Goal: Task Accomplishment & Management: Manage account settings

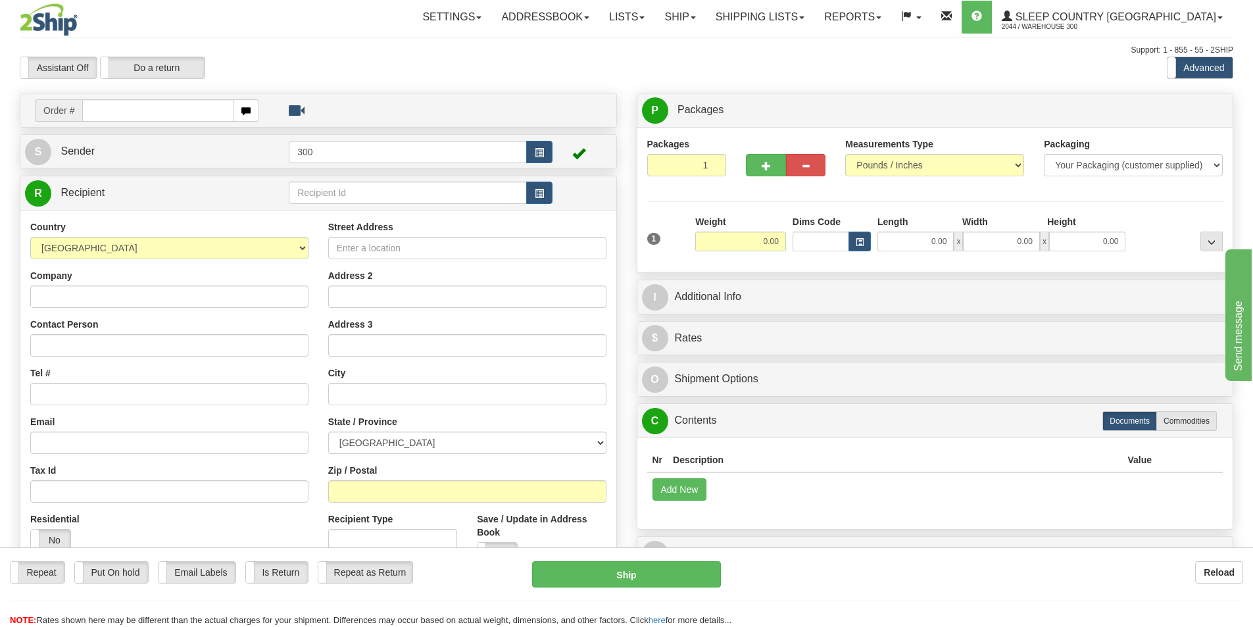
click at [809, 37] on hr at bounding box center [626, 37] width 1213 height 1
click at [813, 25] on link "Shipping lists" at bounding box center [759, 17] width 108 height 33
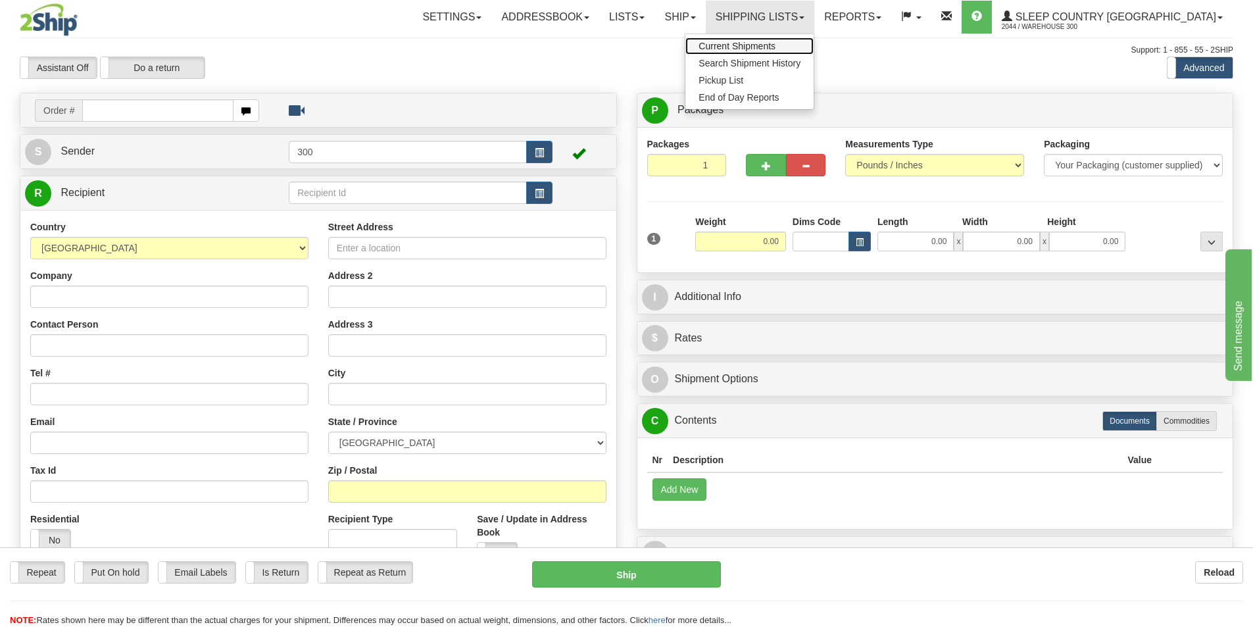
click at [775, 51] on span "Current Shipments" at bounding box center [736, 46] width 77 height 11
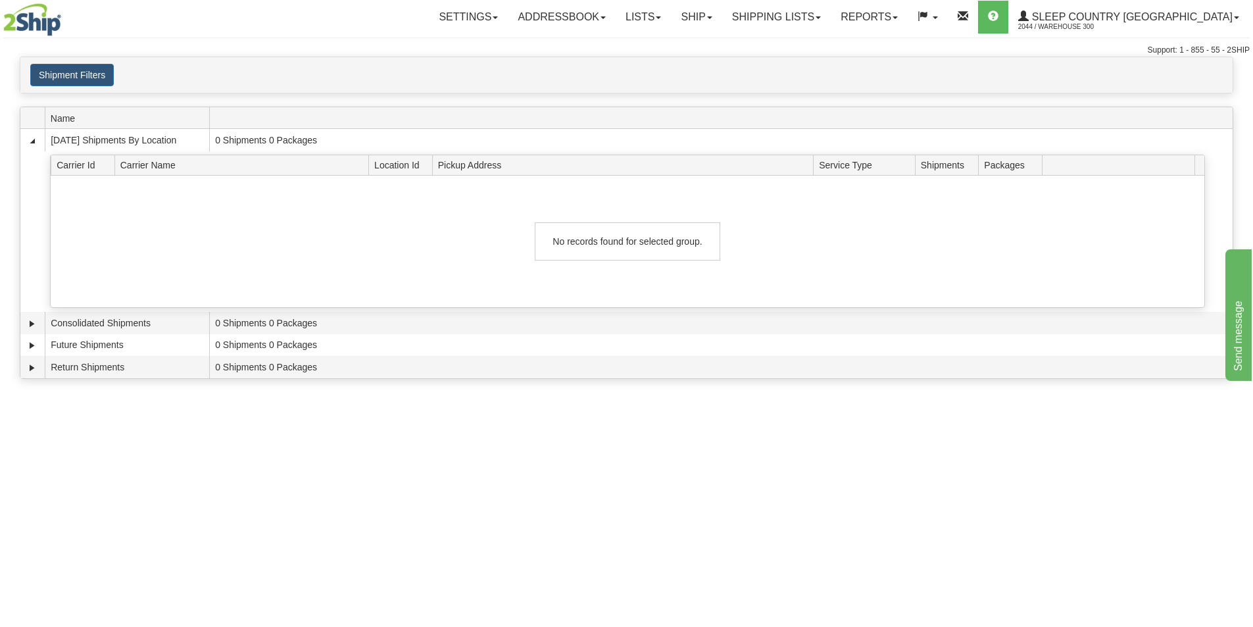
click at [33, 20] on img at bounding box center [32, 19] width 58 height 33
click at [721, 16] on link "Ship" at bounding box center [696, 17] width 51 height 33
click at [721, 42] on link "Ship Screen" at bounding box center [661, 45] width 119 height 17
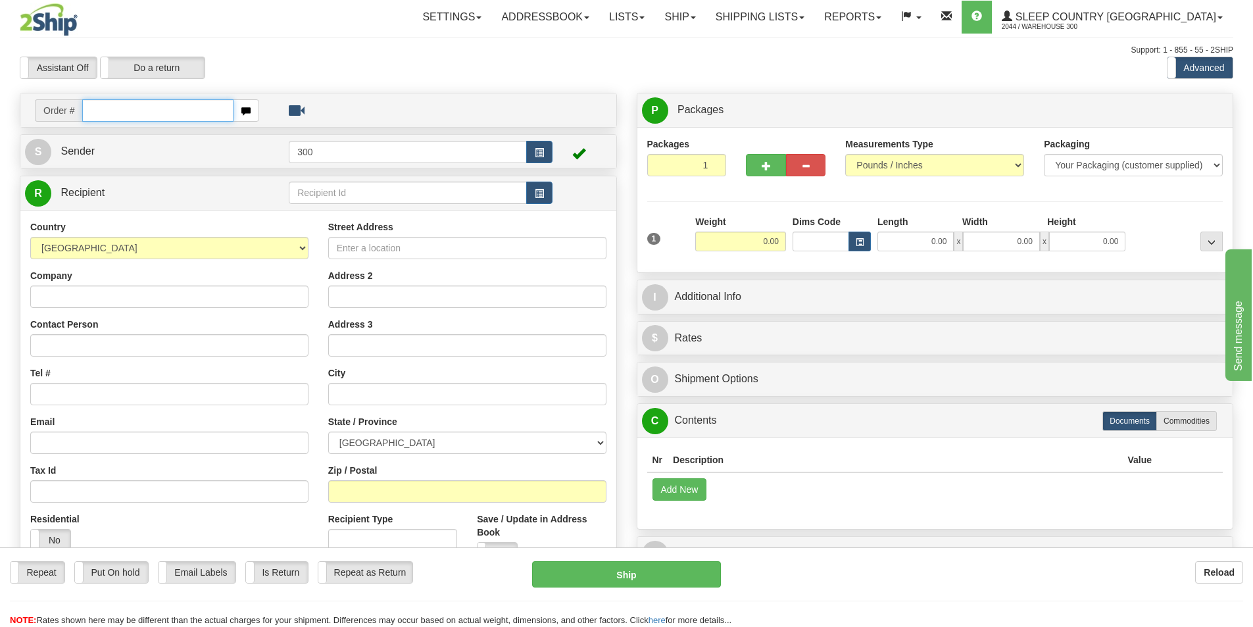
click at [168, 112] on input "text" at bounding box center [157, 110] width 151 height 22
type input "9000I124762"
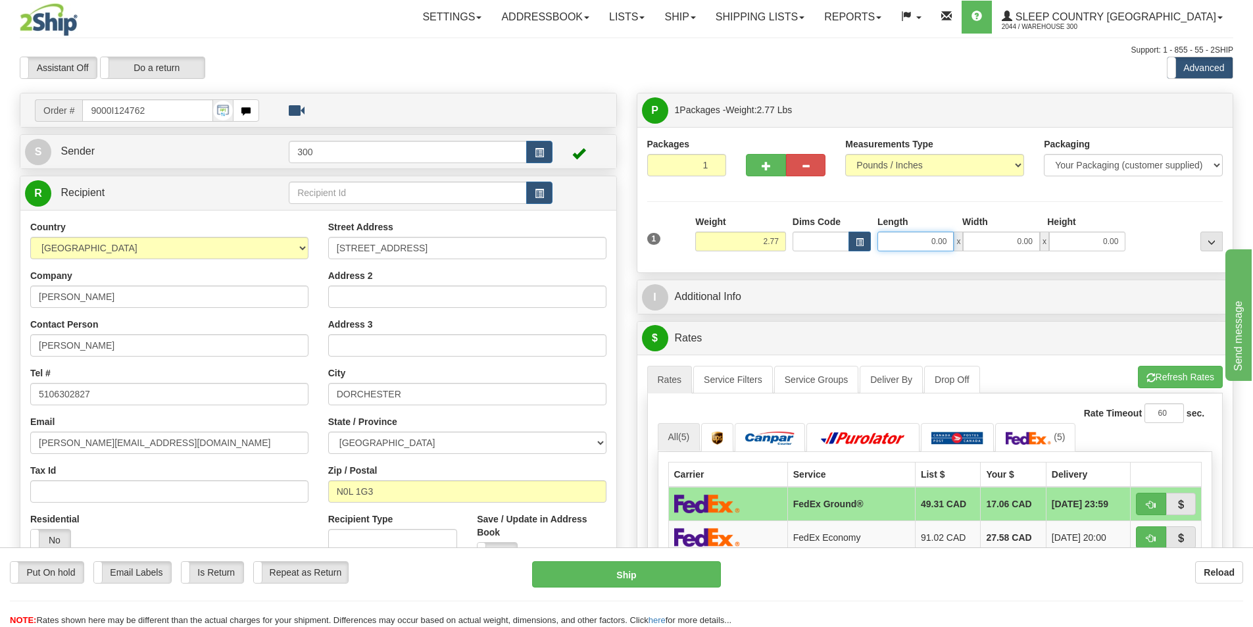
click at [936, 249] on input "0.00" at bounding box center [915, 241] width 76 height 20
type input "7.00"
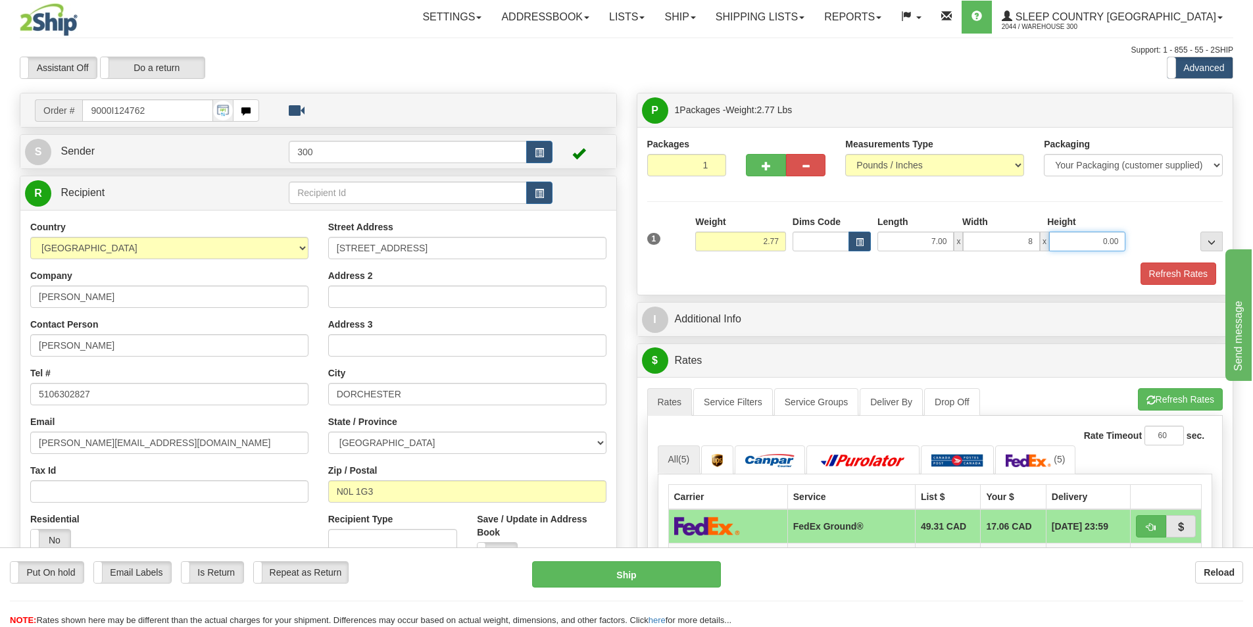
type input "8.00"
type input "9.00"
click at [1157, 272] on button "Refresh Rates" at bounding box center [1178, 273] width 76 height 22
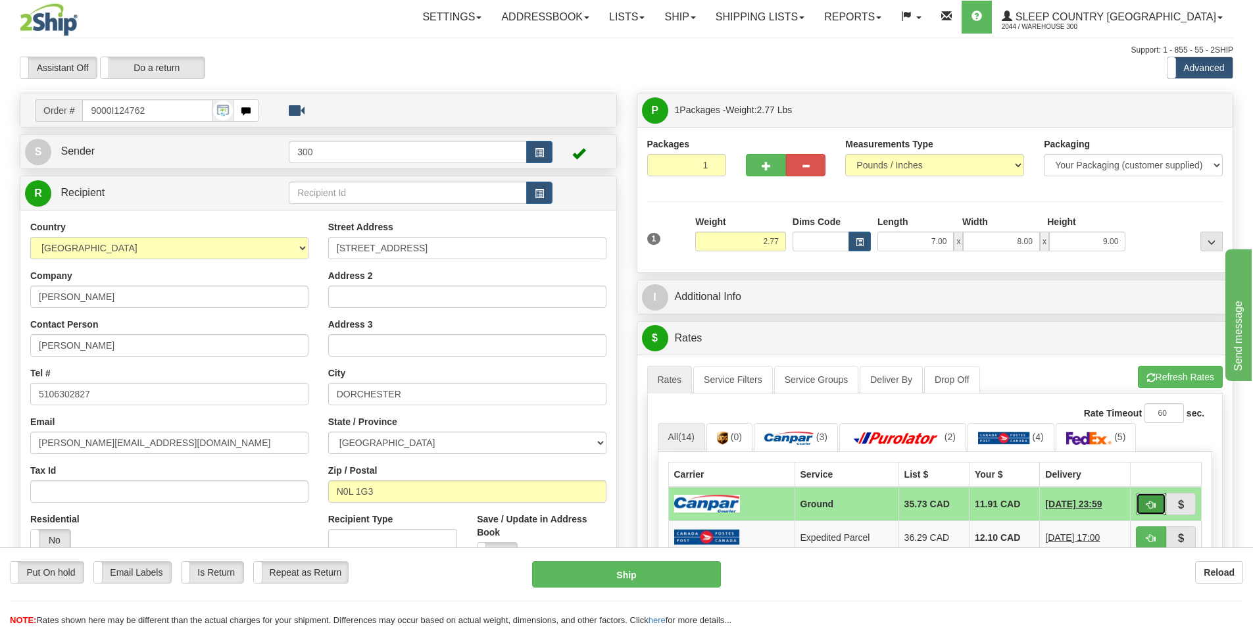
click at [1158, 510] on button "button" at bounding box center [1151, 503] width 30 height 22
type input "1"
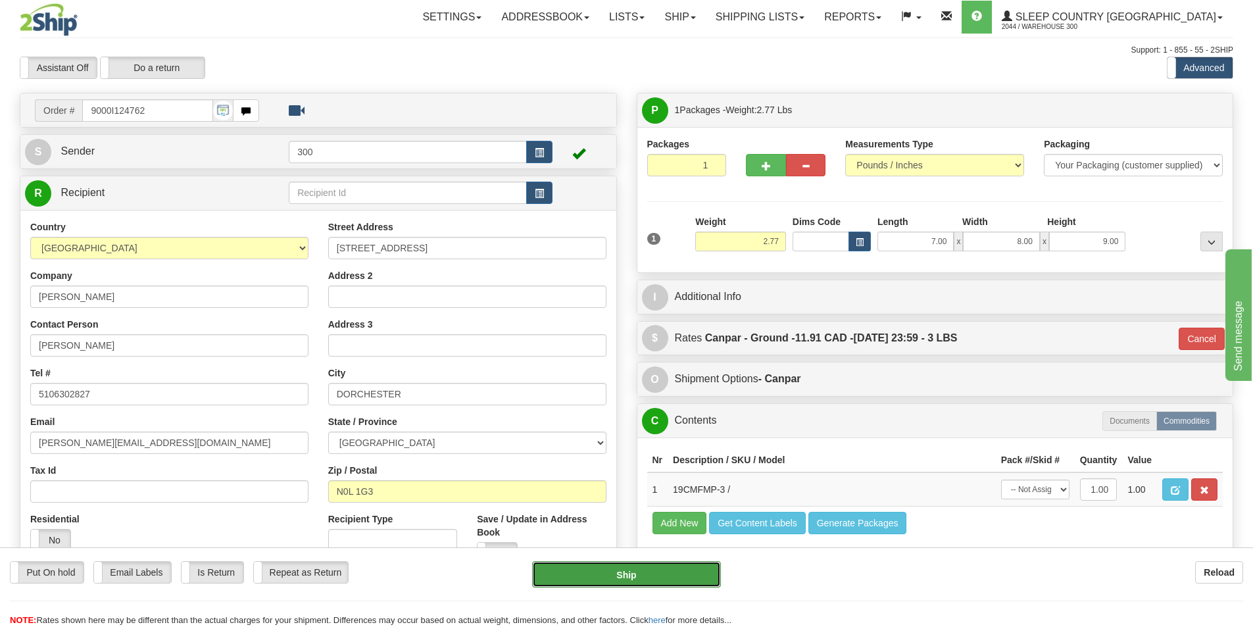
click at [650, 574] on button "Ship" at bounding box center [626, 574] width 189 height 26
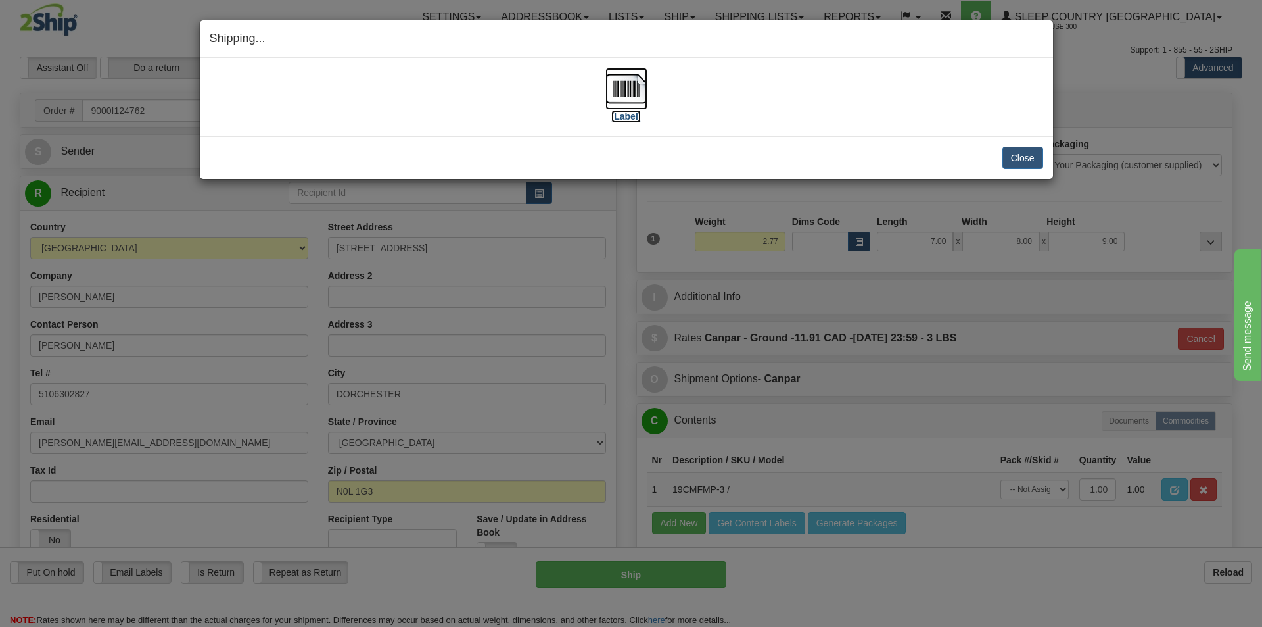
click at [625, 85] on img at bounding box center [627, 89] width 42 height 42
click at [1013, 160] on button "Close" at bounding box center [1023, 158] width 41 height 22
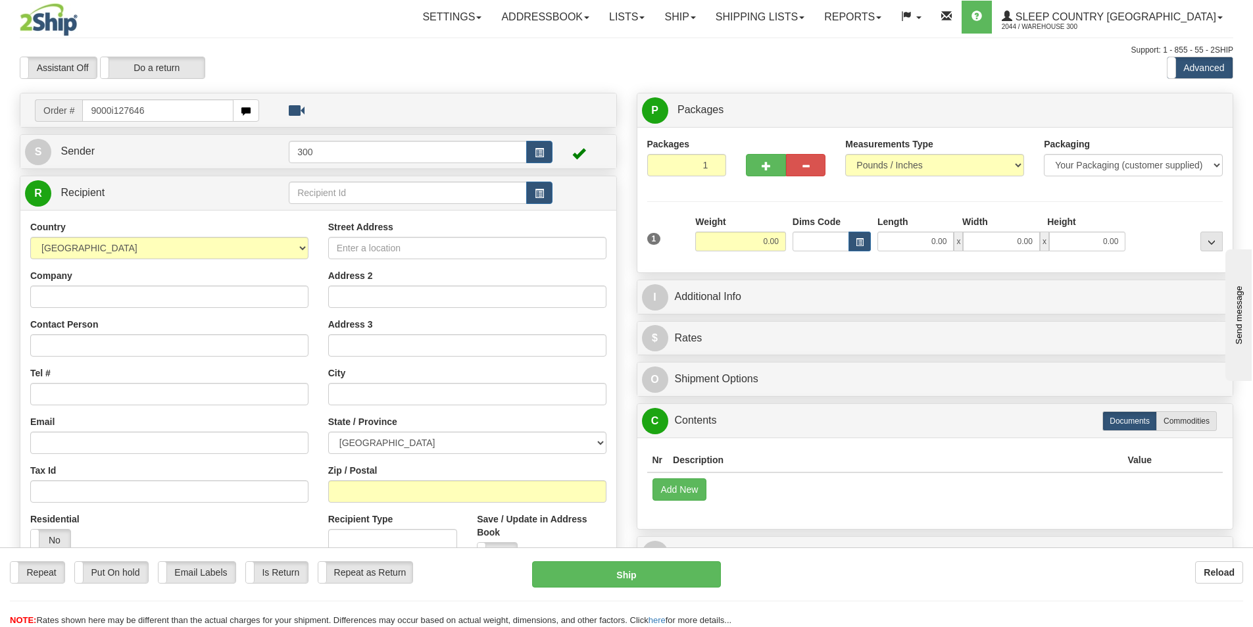
type input "9000i127646"
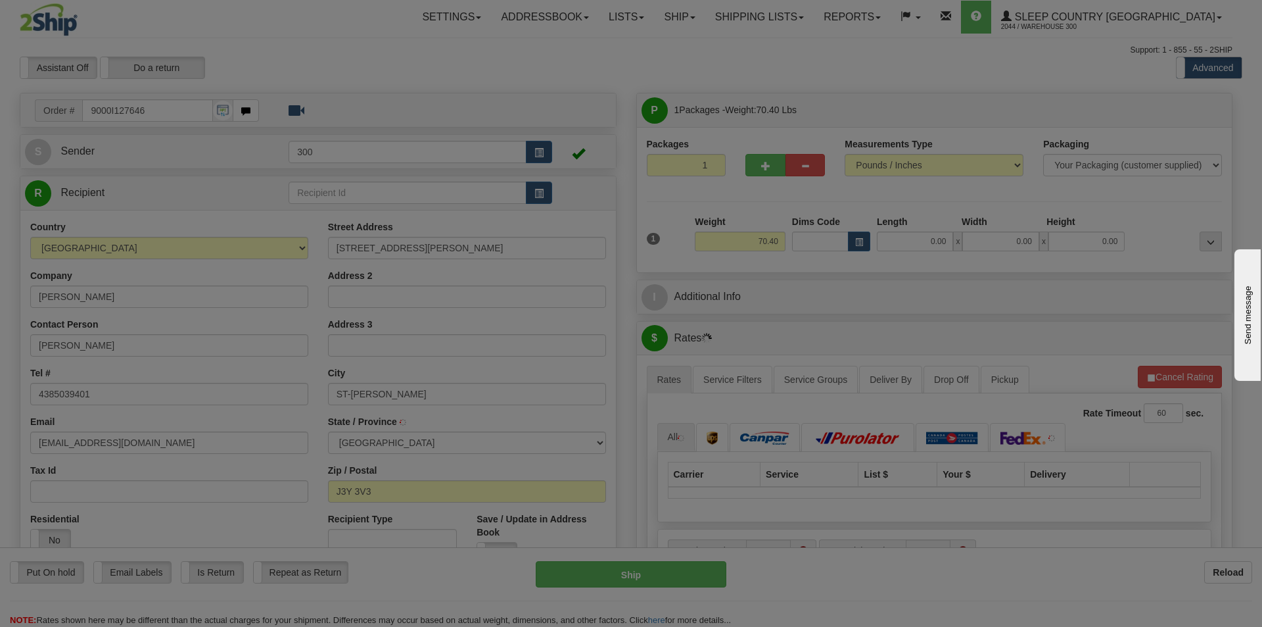
type input "SAINT-HUBERT"
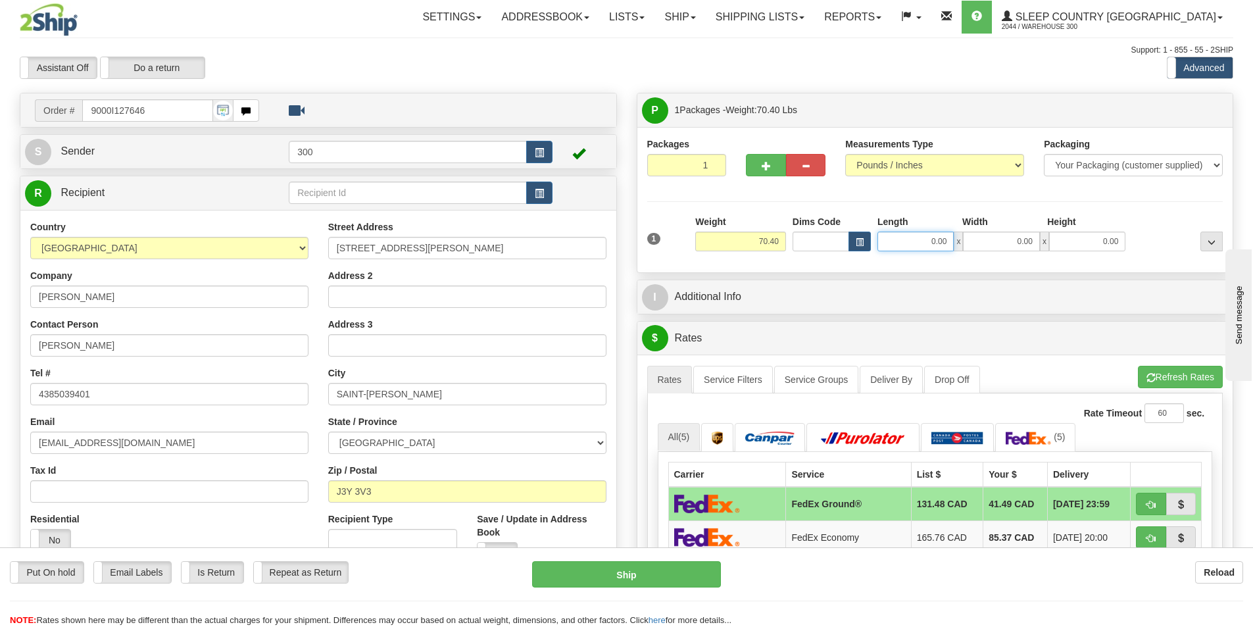
click at [908, 236] on input "0.00" at bounding box center [915, 241] width 76 height 20
type input "78.00"
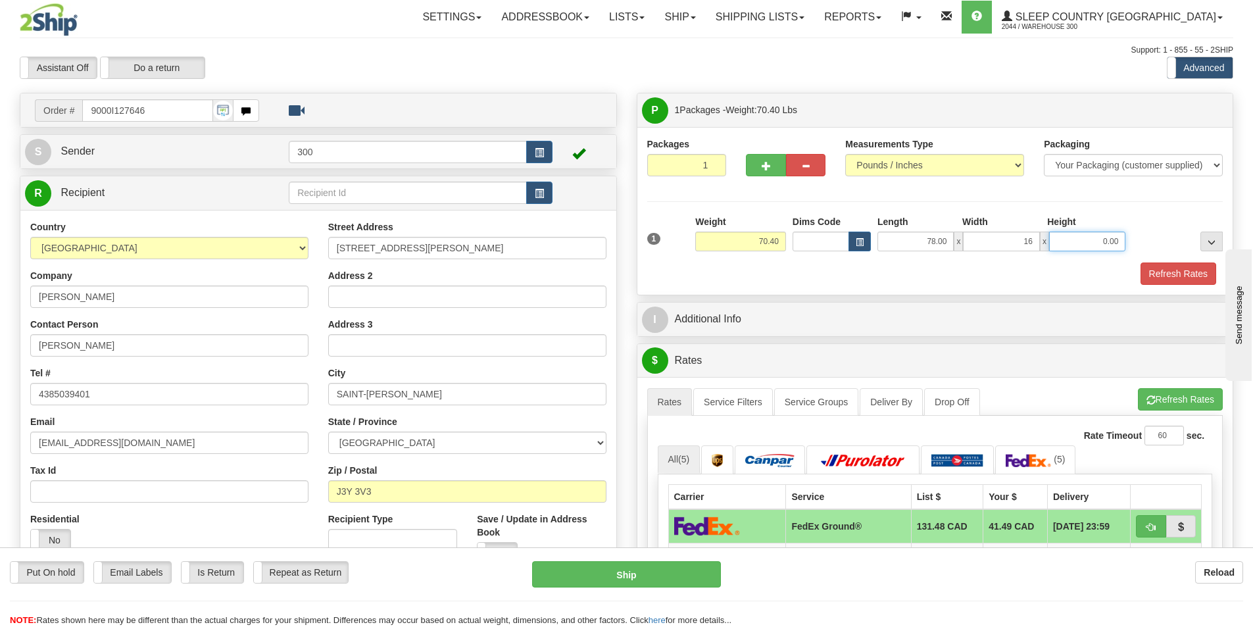
type input "16.00"
type input "10.00"
click at [1177, 276] on button "Refresh Rates" at bounding box center [1178, 273] width 76 height 22
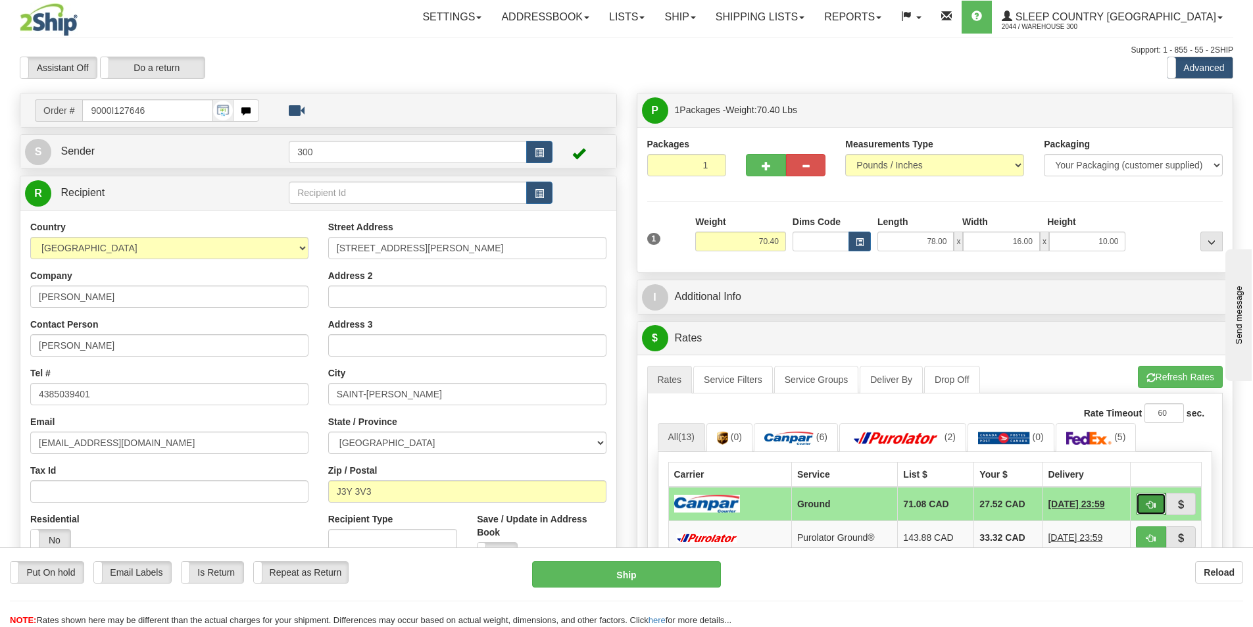
click at [1157, 502] on button "button" at bounding box center [1151, 503] width 30 height 22
type input "1"
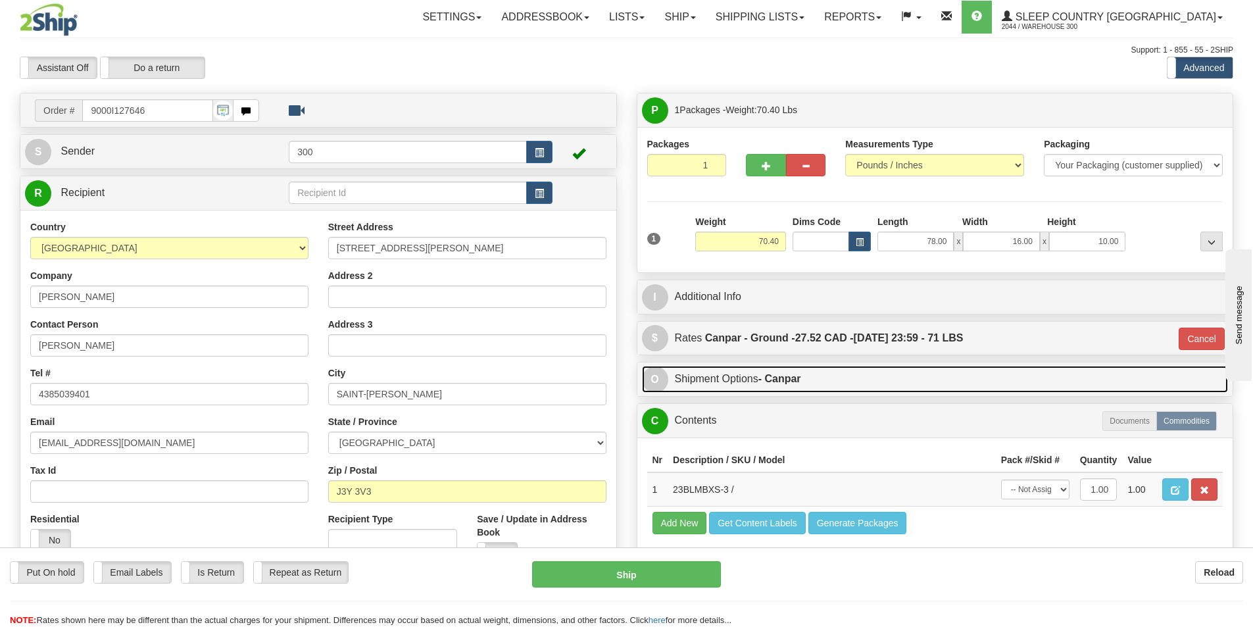
click at [787, 384] on strong "- Canpar" at bounding box center [779, 378] width 43 height 11
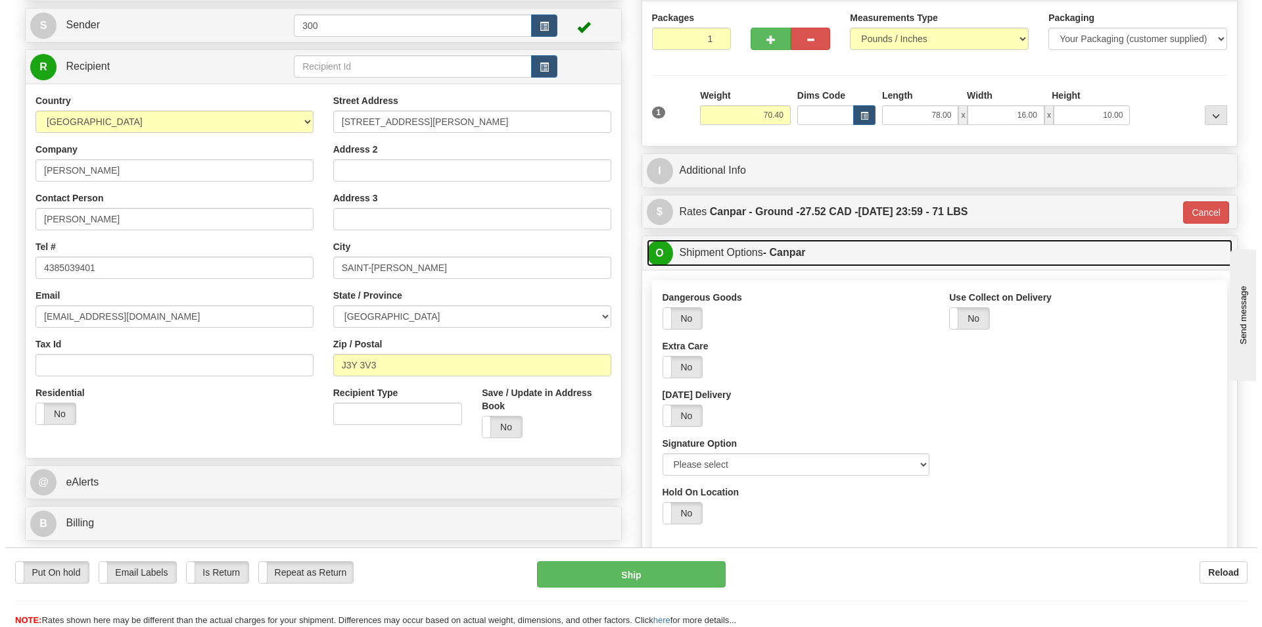
scroll to position [132, 0]
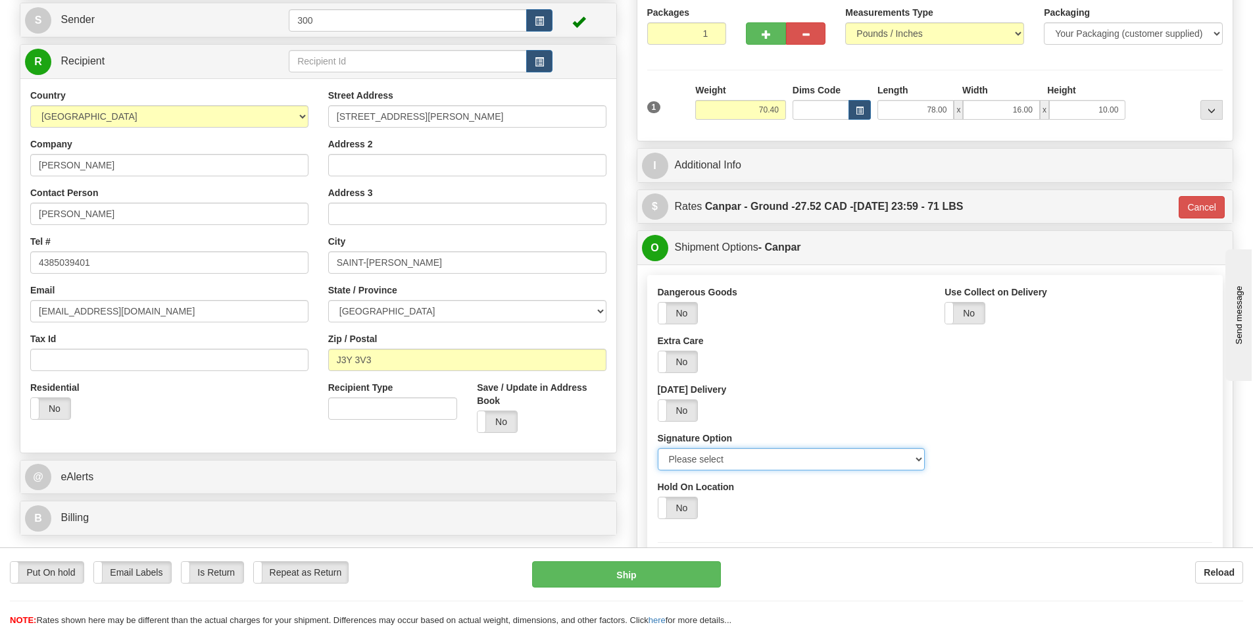
drag, startPoint x: 782, startPoint y: 456, endPoint x: 782, endPoint y: 468, distance: 11.8
click at [782, 456] on select "Please select No Signature Required Signature Required Adult Signature" at bounding box center [792, 459] width 268 height 22
select select "2"
click at [658, 448] on select "Please select No Signature Required Signature Required Adult Signature" at bounding box center [792, 459] width 268 height 22
click at [668, 579] on button "Ship" at bounding box center [626, 574] width 189 height 26
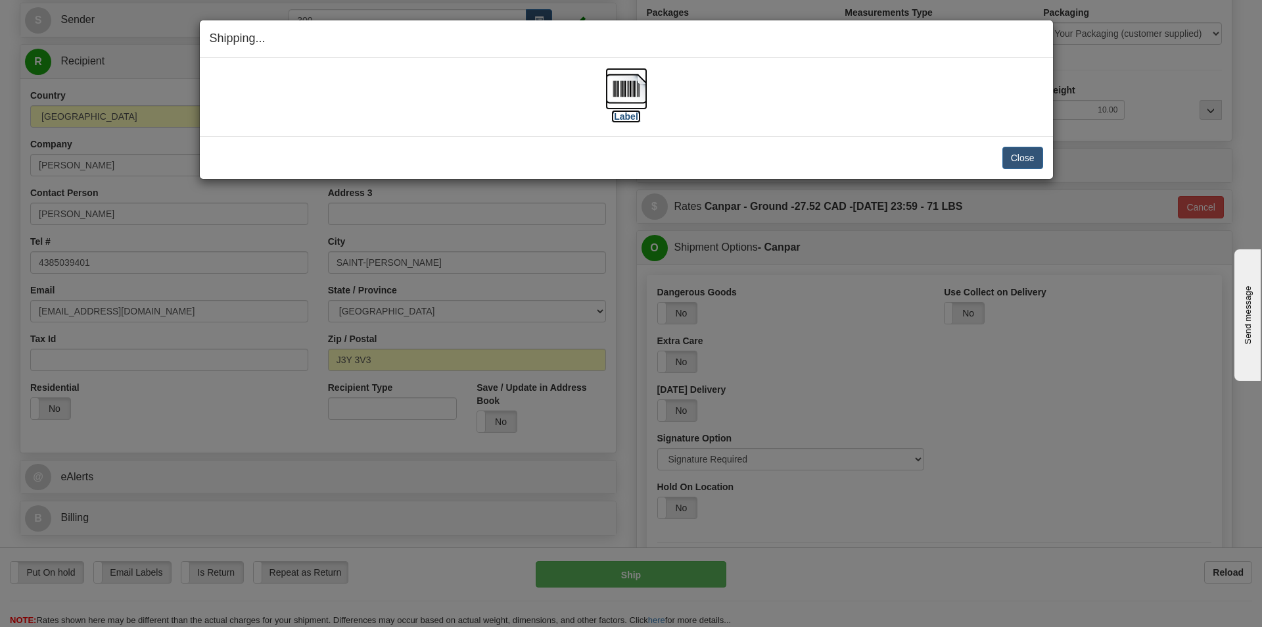
click at [625, 91] on img at bounding box center [627, 89] width 42 height 42
click at [1038, 166] on button "Close" at bounding box center [1023, 158] width 41 height 22
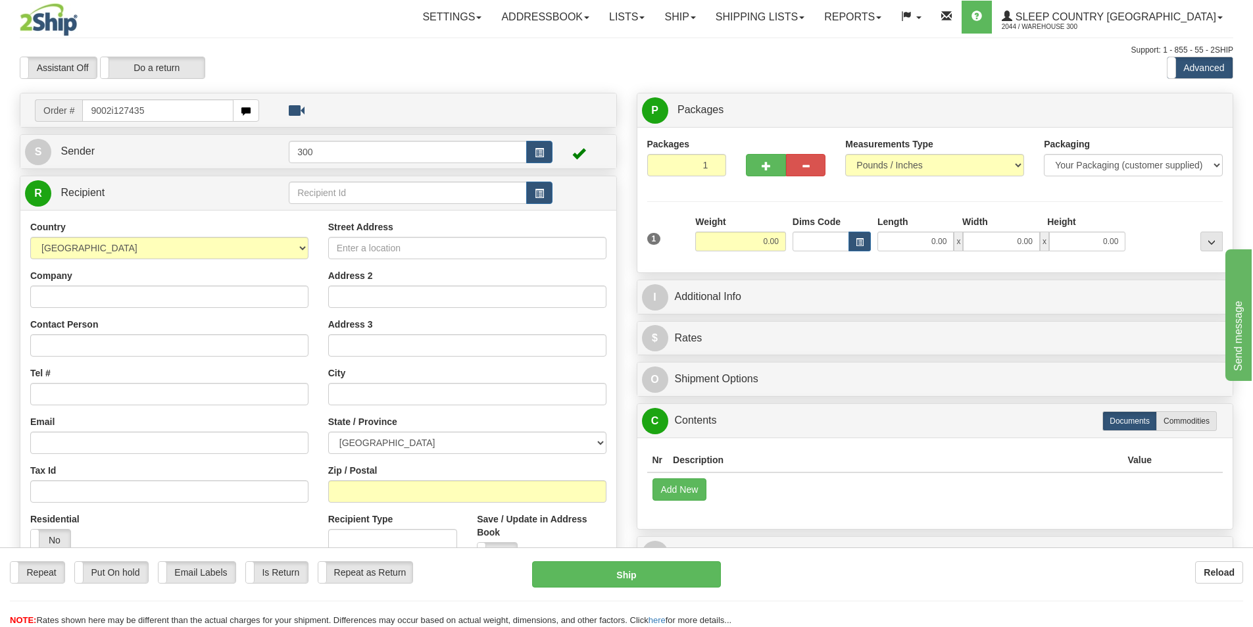
type input "9002i127435"
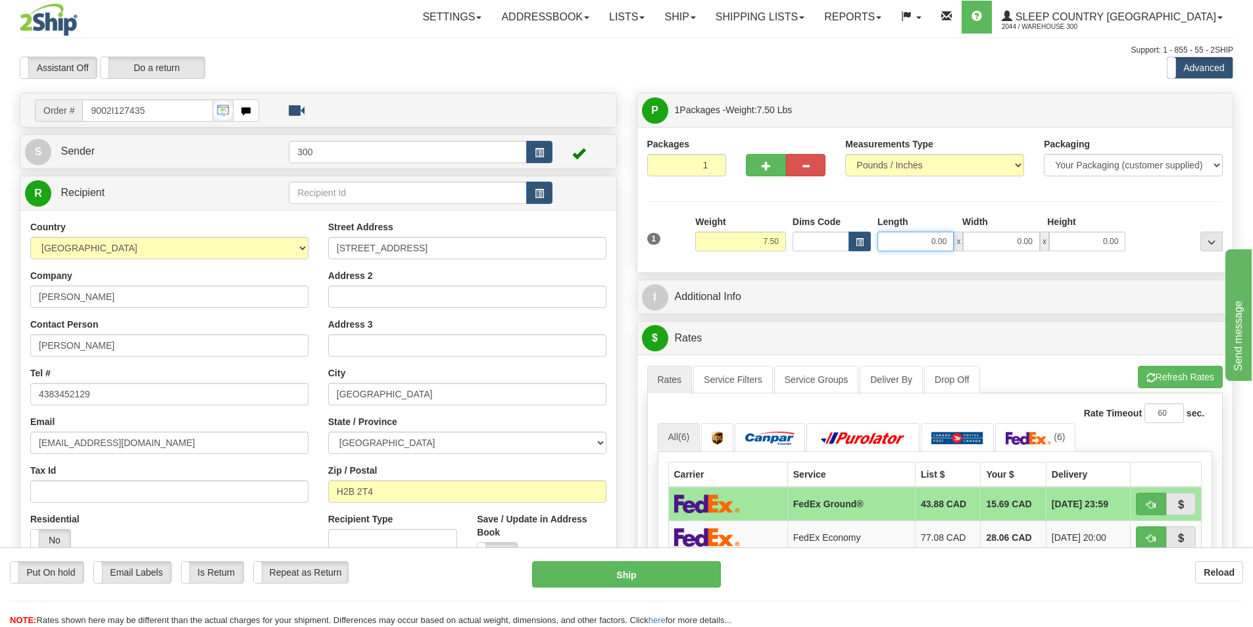
click at [933, 238] on input "0.00" at bounding box center [915, 241] width 76 height 20
type input "10.00"
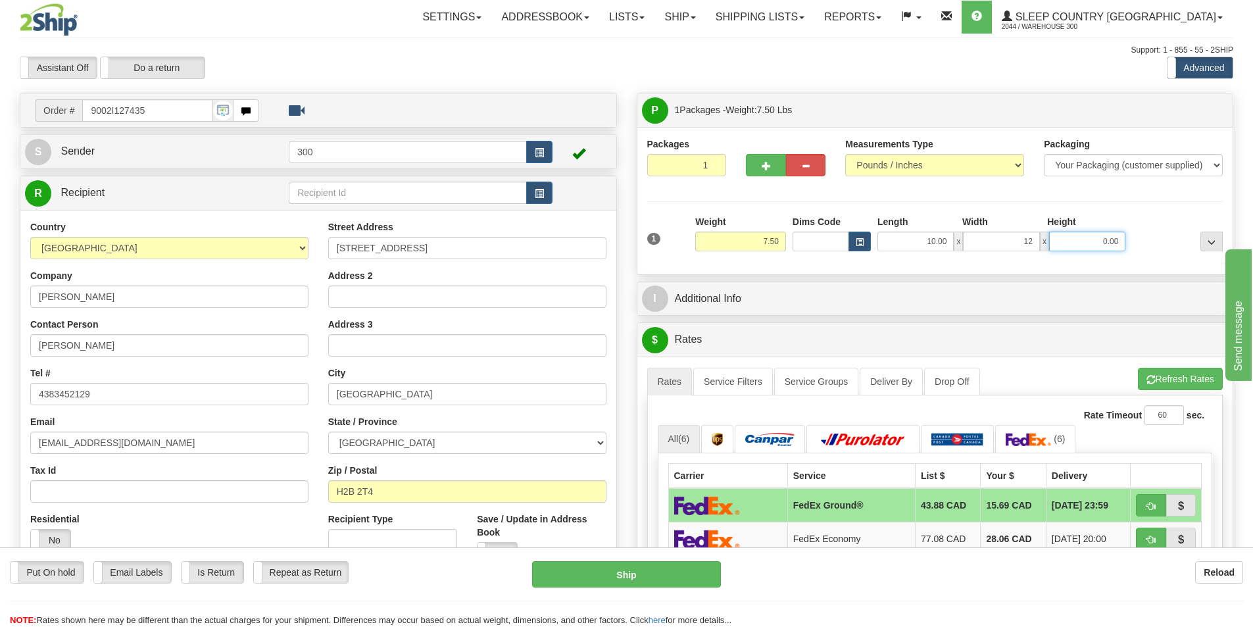
type input "12.00"
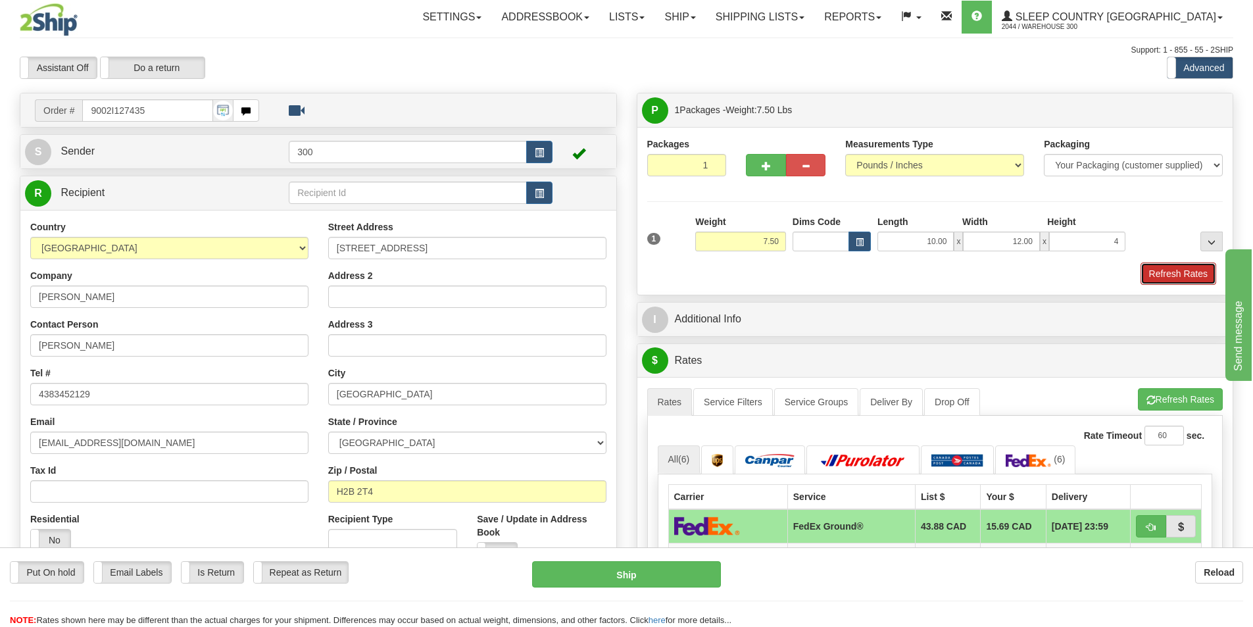
type input "4.00"
click at [1178, 272] on button "Refresh Rates" at bounding box center [1178, 273] width 76 height 22
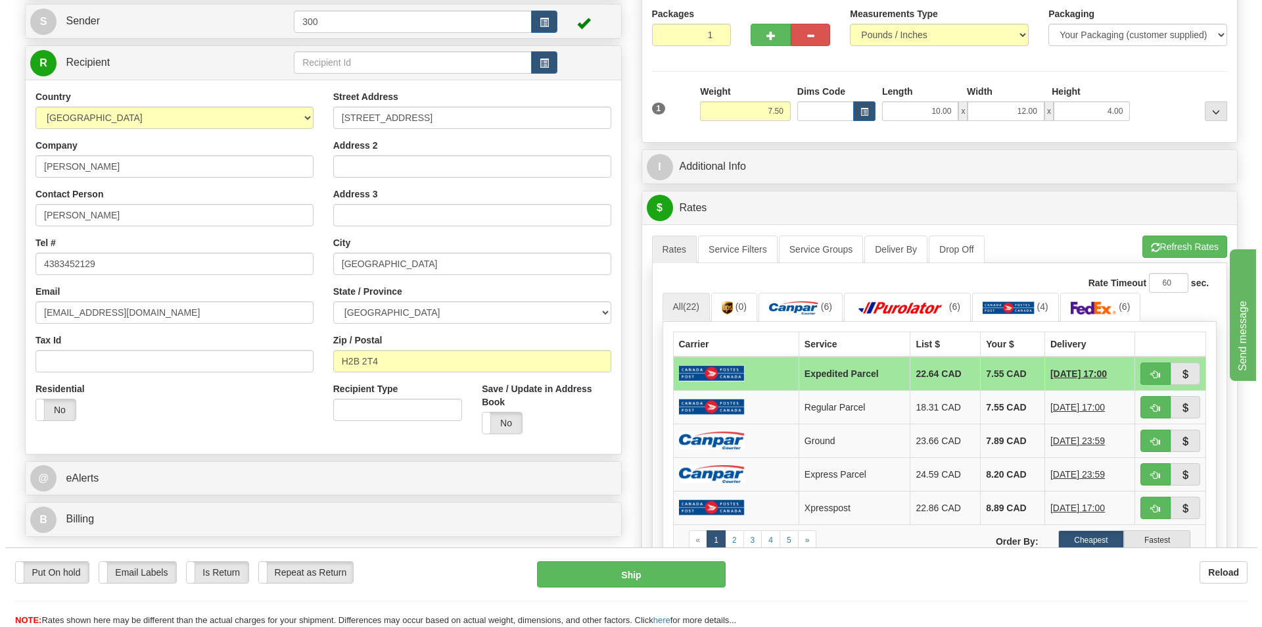
scroll to position [132, 0]
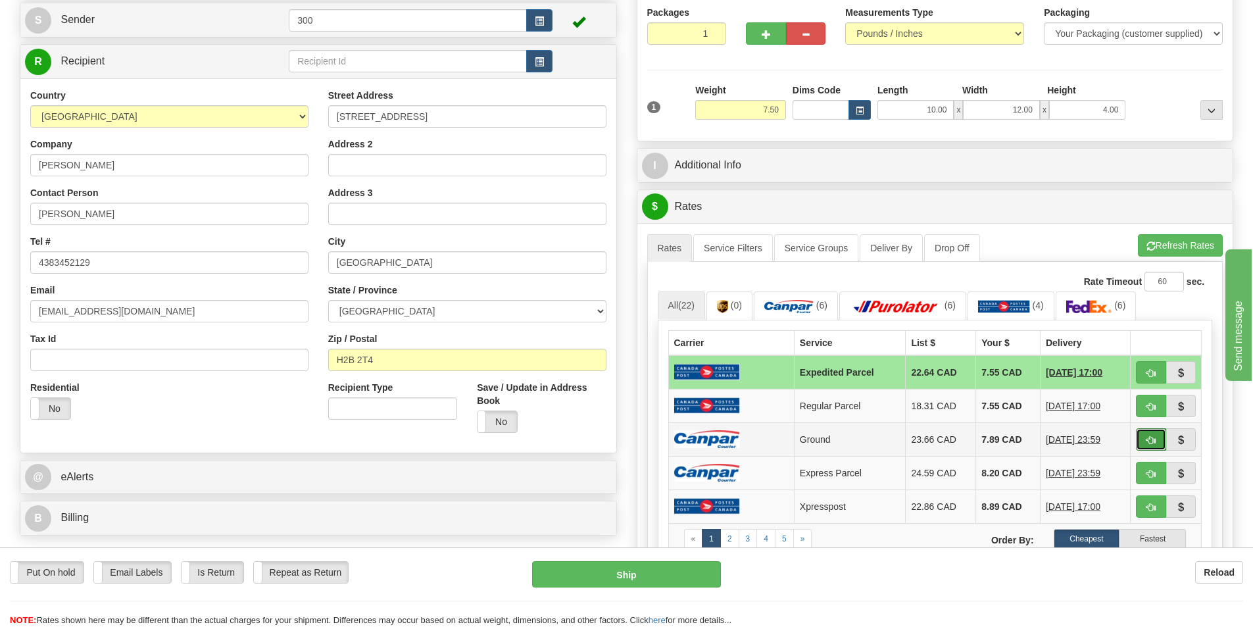
click at [1155, 439] on span "button" at bounding box center [1150, 440] width 9 height 9
type input "1"
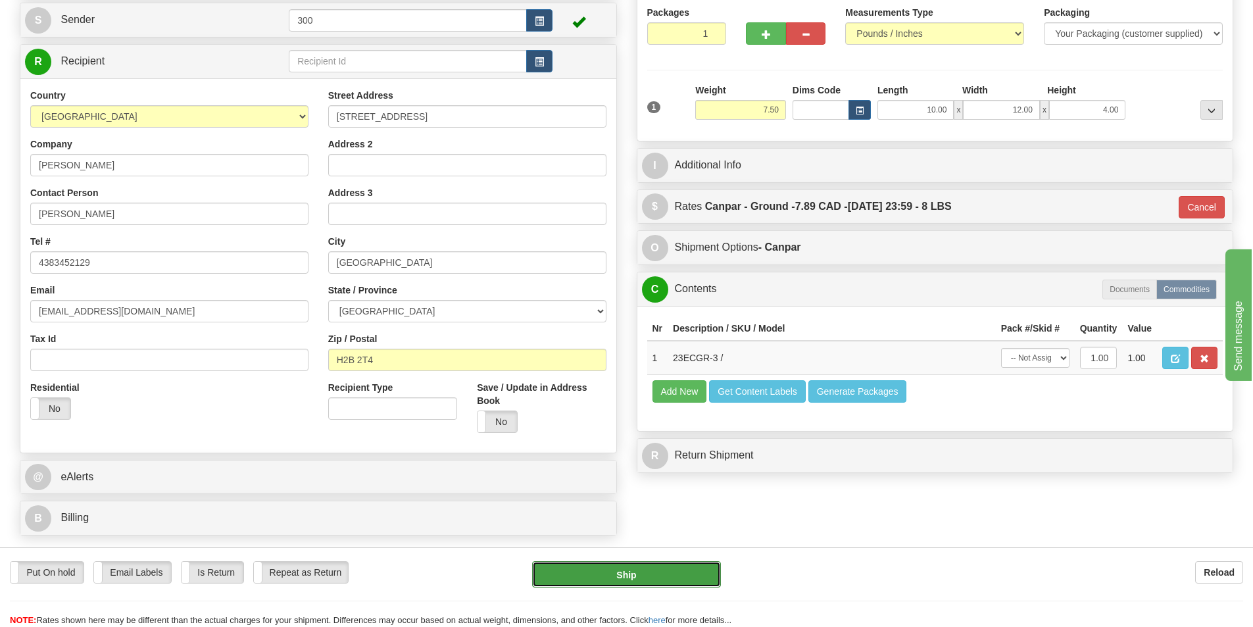
click at [700, 574] on button "Ship" at bounding box center [626, 574] width 189 height 26
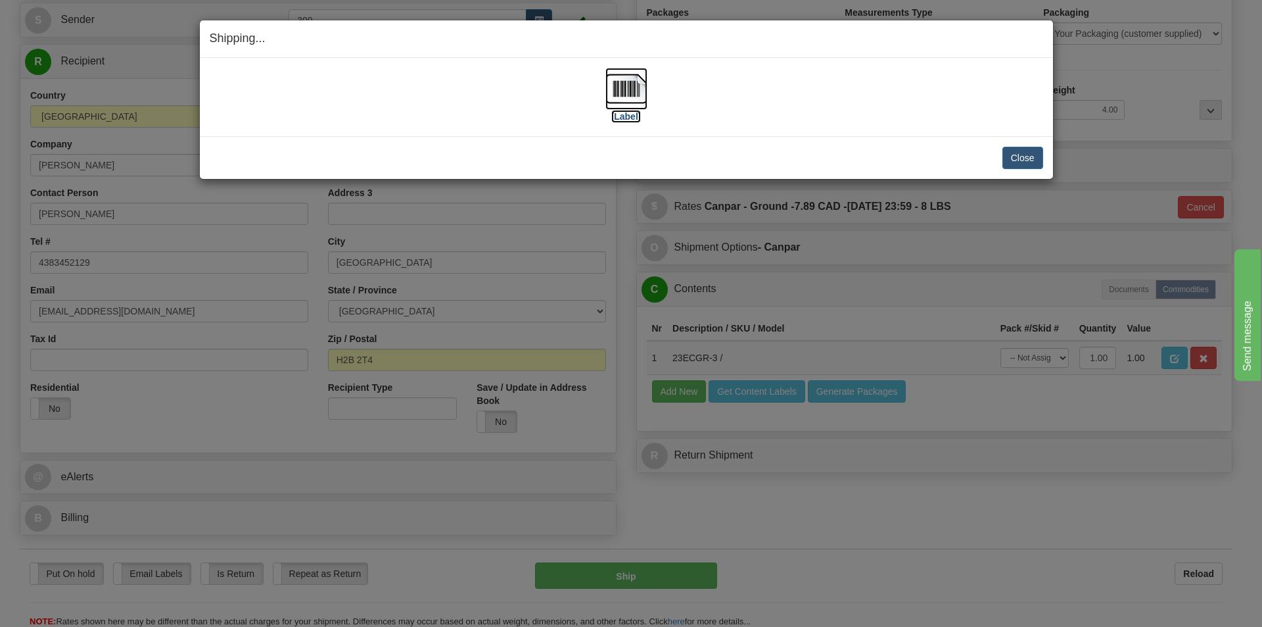
click at [640, 95] on img at bounding box center [627, 89] width 42 height 42
click at [1022, 158] on button "Close" at bounding box center [1023, 158] width 41 height 22
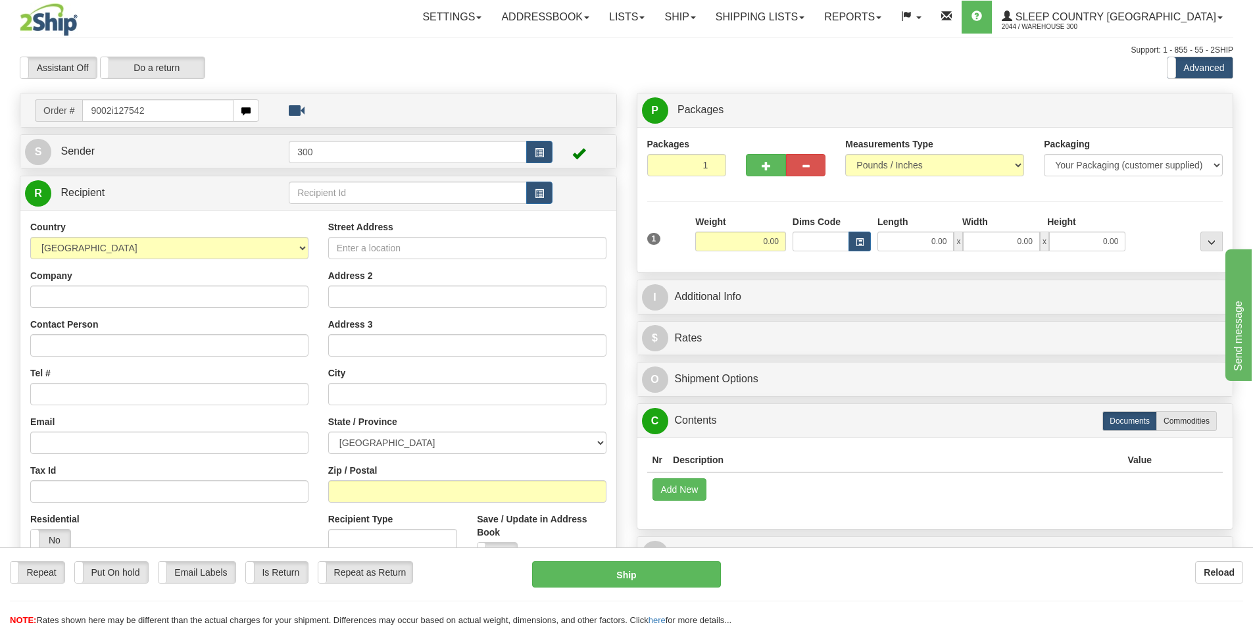
type input "9002i127542"
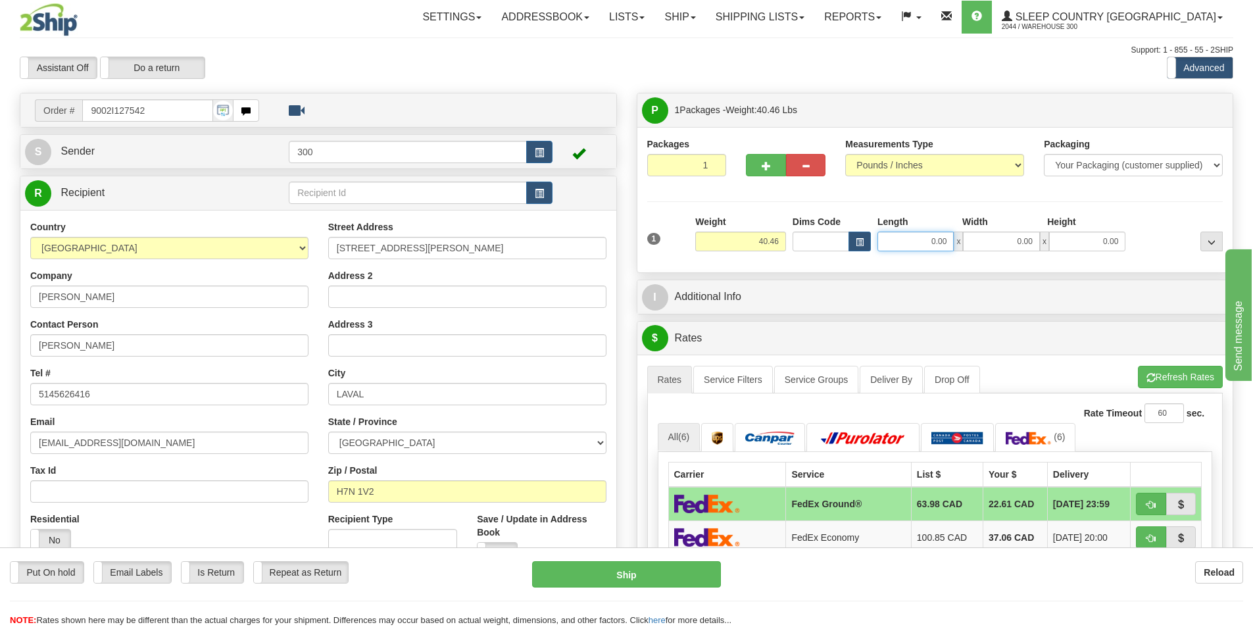
click at [919, 232] on input "0.00" at bounding box center [915, 241] width 76 height 20
type input "16.00"
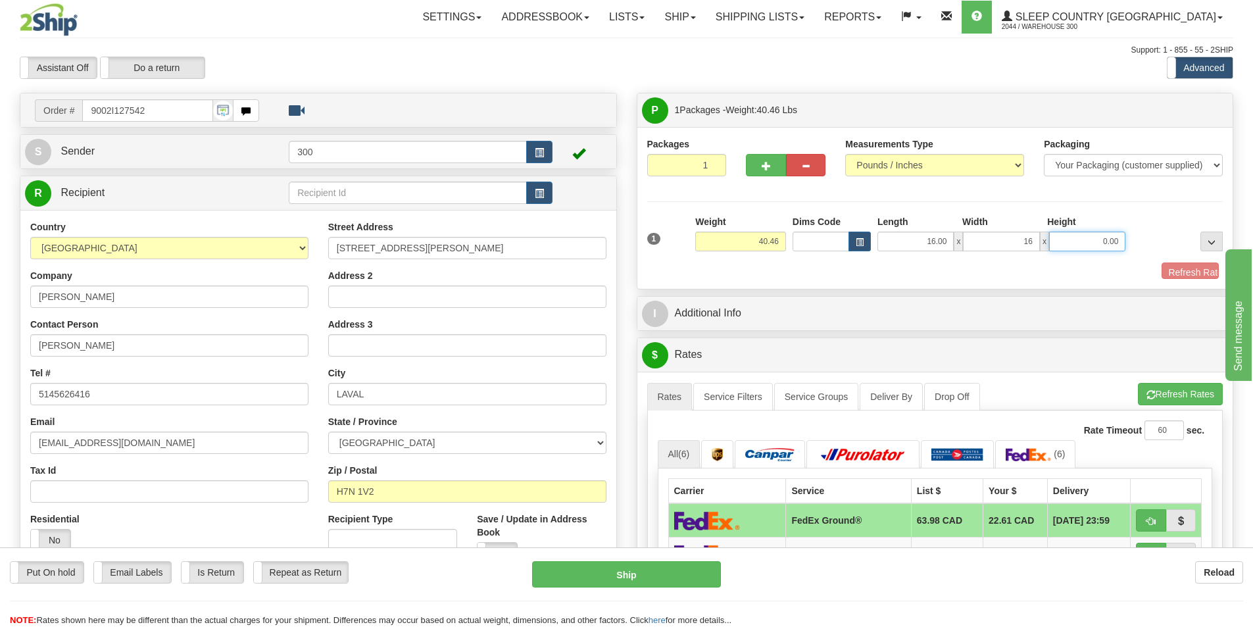
type input "16.00"
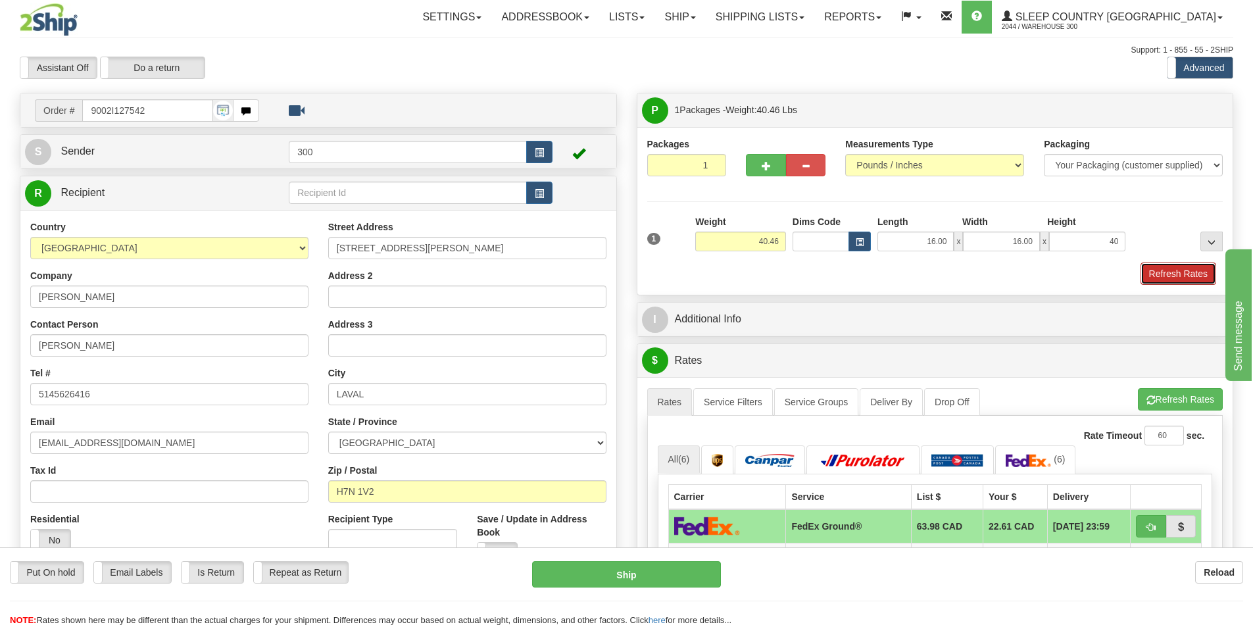
type input "40.00"
click at [1176, 267] on button "Refresh Rates" at bounding box center [1178, 273] width 76 height 22
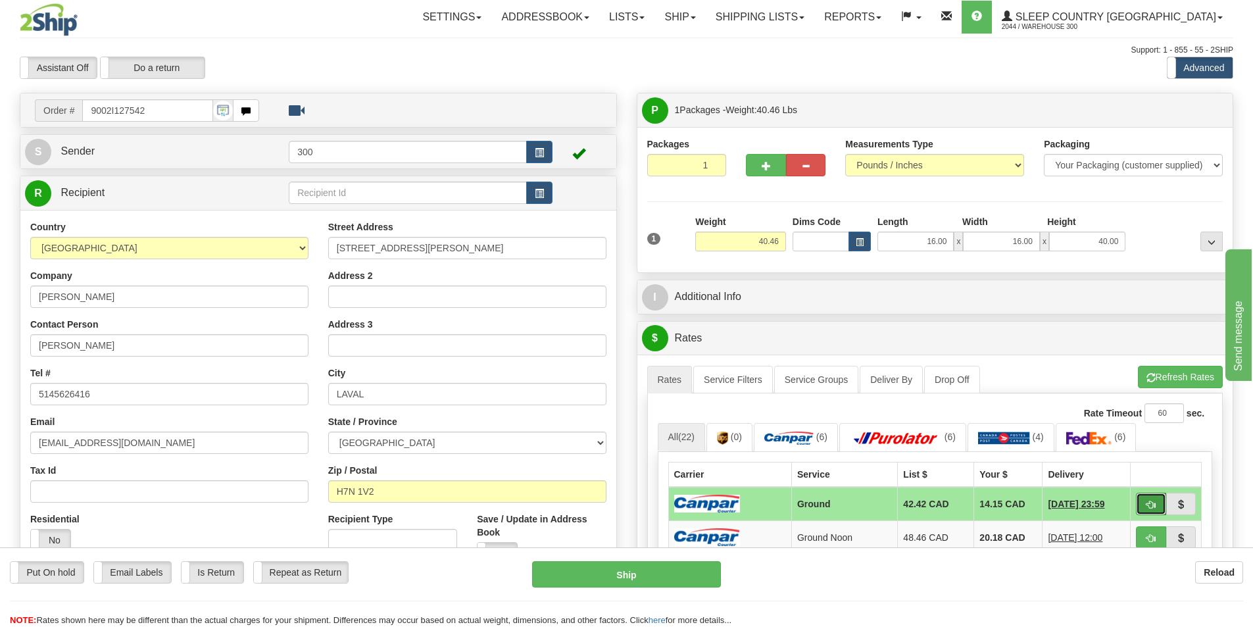
click at [1149, 501] on span "button" at bounding box center [1150, 504] width 9 height 9
type input "1"
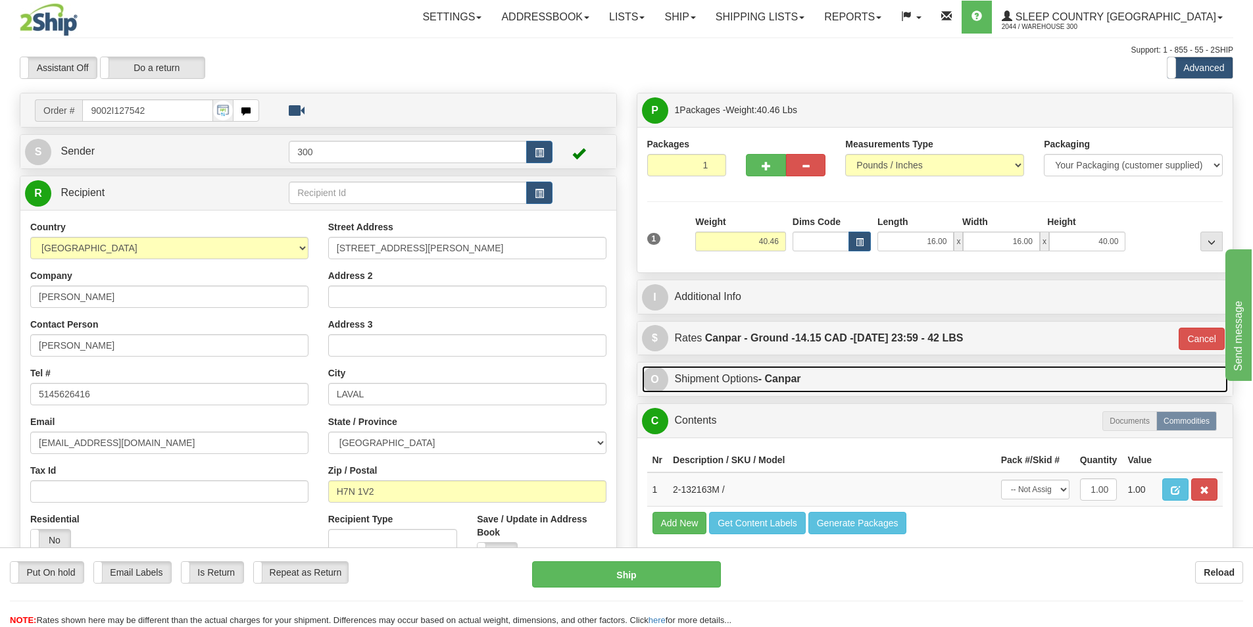
click at [822, 377] on link "O Shipment Options - Canpar" at bounding box center [935, 379] width 586 height 27
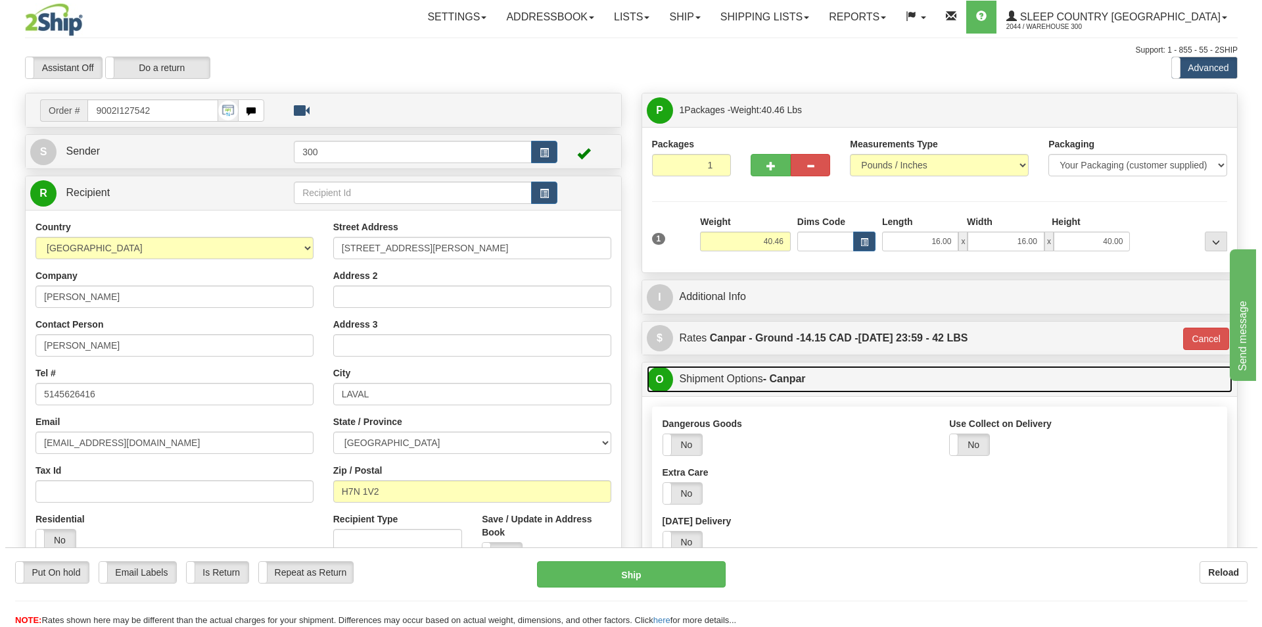
scroll to position [132, 0]
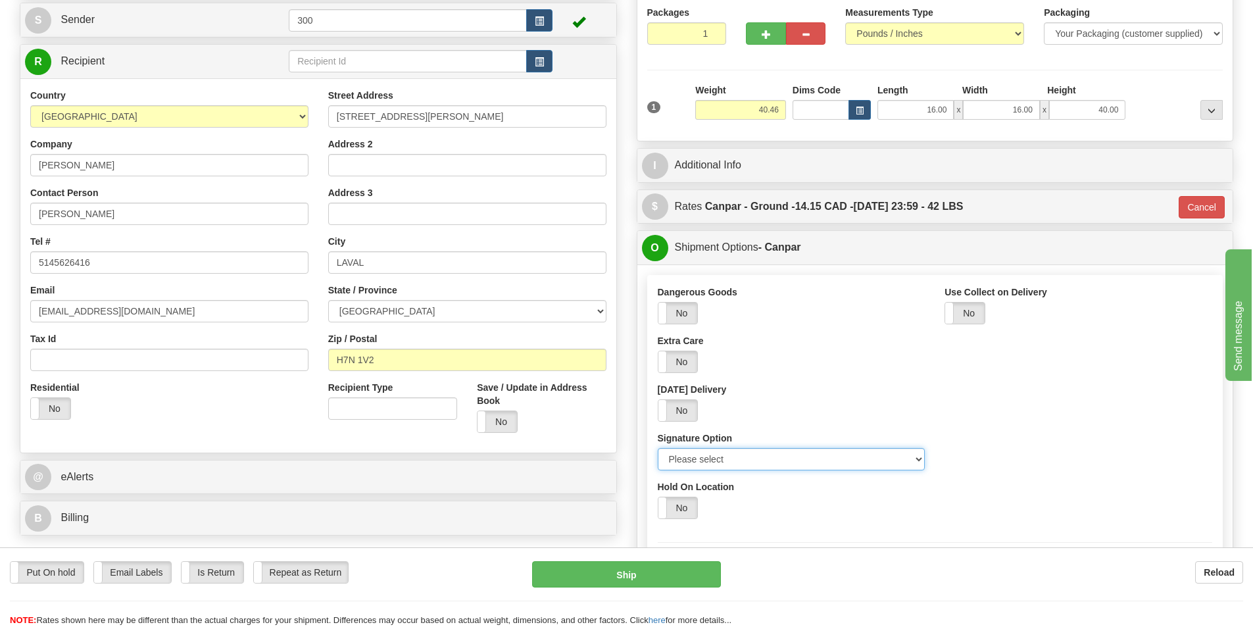
click at [784, 462] on select "Please select No Signature Required Signature Required Adult Signature" at bounding box center [792, 459] width 268 height 22
select select "2"
click at [658, 448] on select "Please select No Signature Required Signature Required Adult Signature" at bounding box center [792, 459] width 268 height 22
click at [681, 590] on div "Put On hold Put On hold Email Labels Email Labels Edit Is Return Is Return Repe…" at bounding box center [626, 594] width 1253 height 66
click at [663, 574] on button "Ship" at bounding box center [626, 574] width 189 height 26
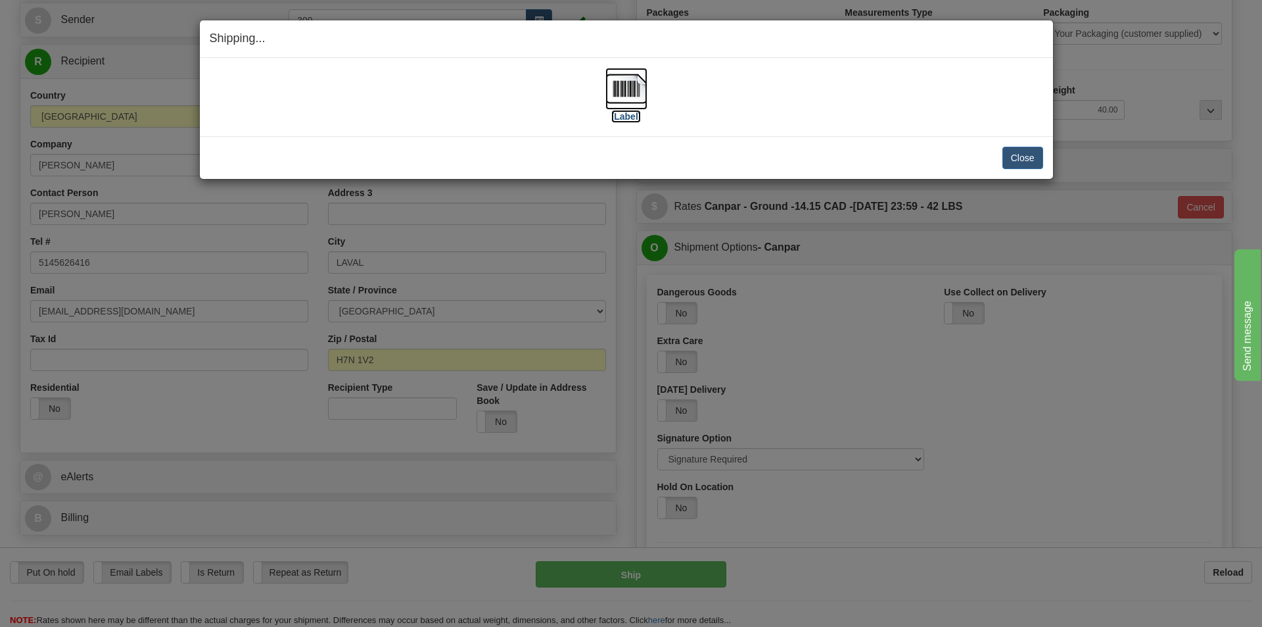
click at [617, 89] on img at bounding box center [627, 89] width 42 height 42
click at [1040, 161] on button "Close" at bounding box center [1023, 158] width 41 height 22
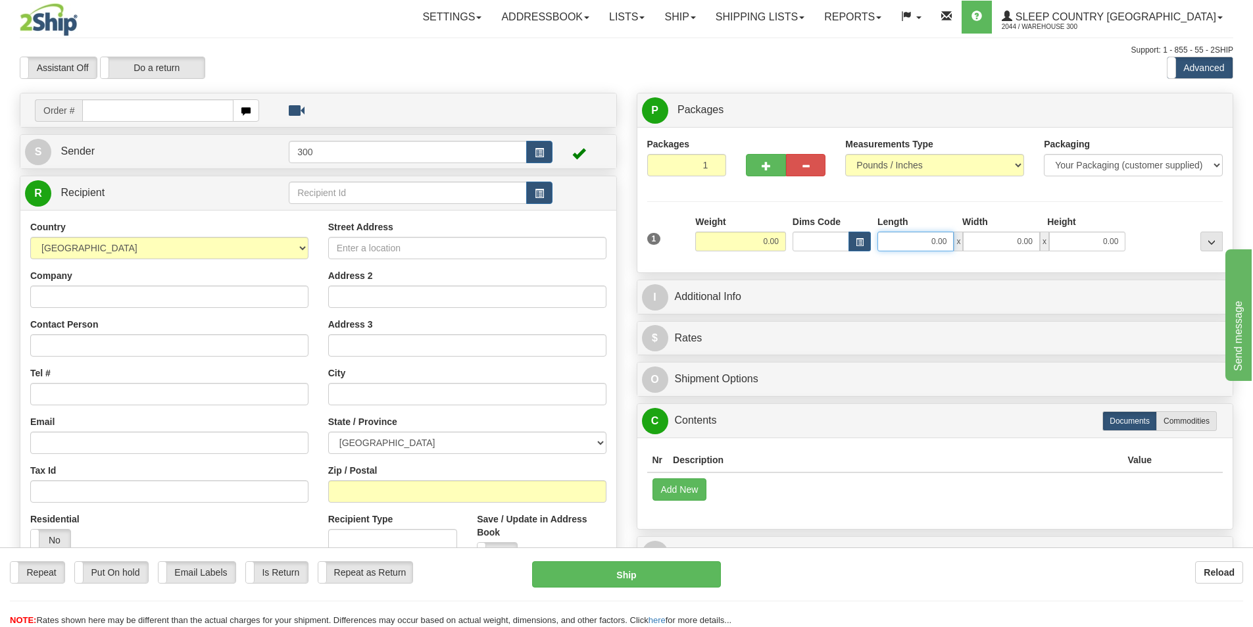
click at [922, 239] on input "0.00" at bounding box center [915, 241] width 76 height 20
type input "0.00"
click at [127, 95] on div "Order #" at bounding box center [318, 110] width 596 height 34
click at [134, 108] on input "text" at bounding box center [157, 110] width 151 height 22
type input "9002i127563"
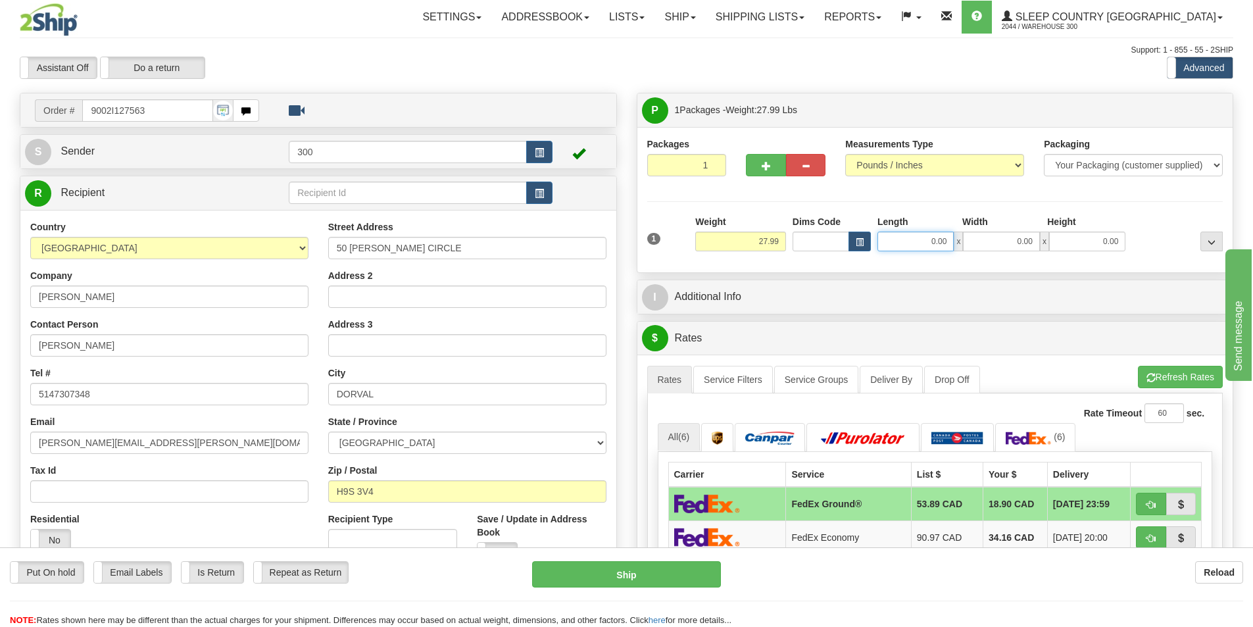
click at [917, 242] on input "0.00" at bounding box center [915, 241] width 76 height 20
type input "14.00"
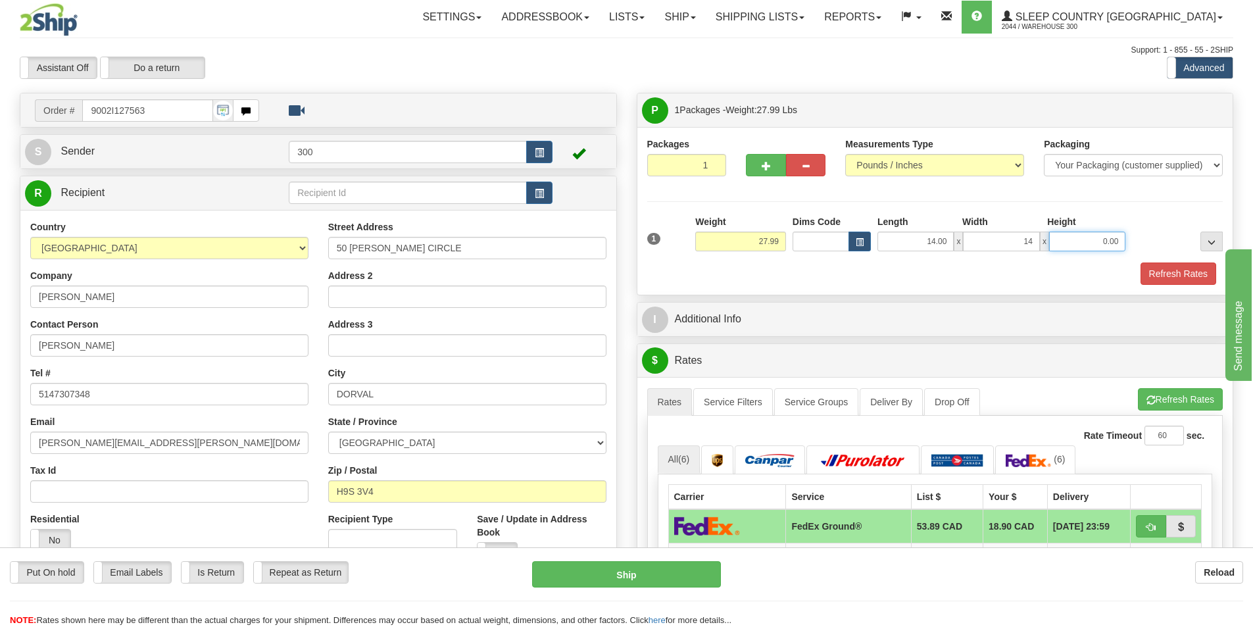
type input "14.00"
type input "40.00"
click at [1189, 270] on button "Refresh Rates" at bounding box center [1178, 273] width 76 height 22
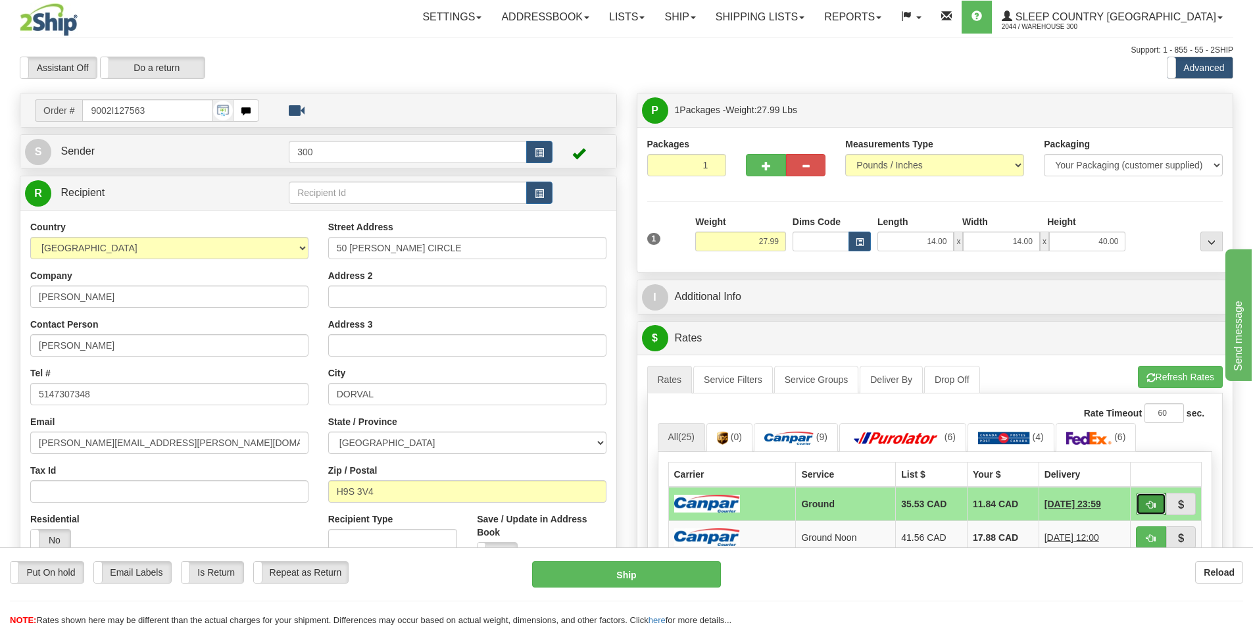
click at [1147, 506] on span "button" at bounding box center [1150, 504] width 9 height 9
type input "1"
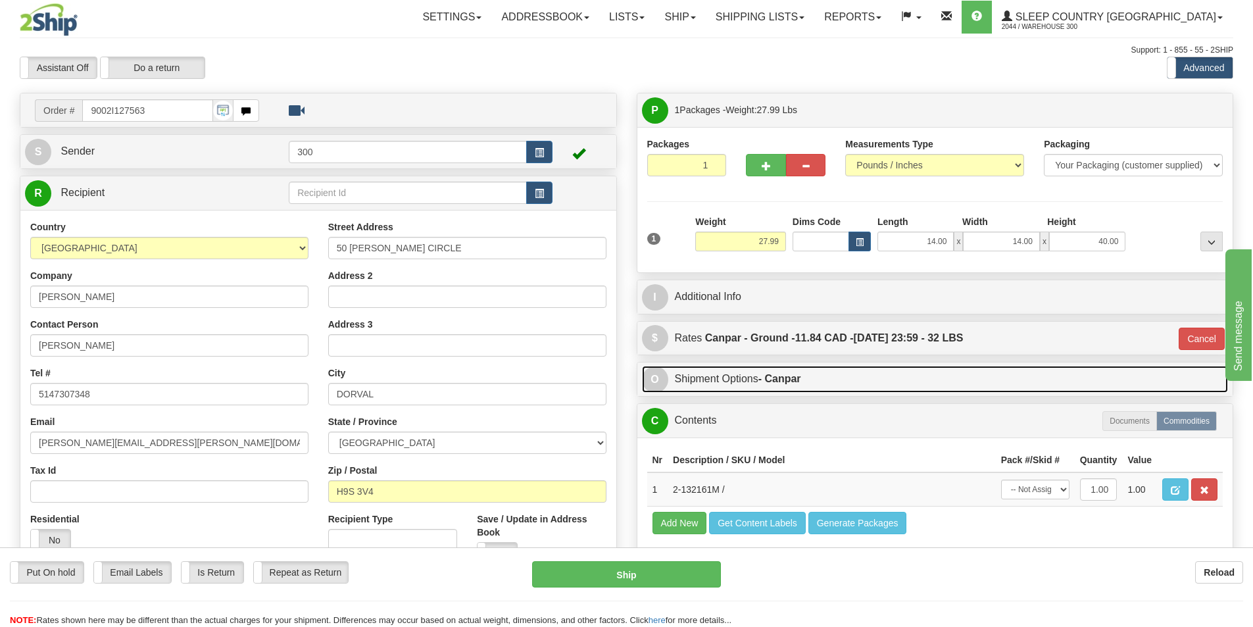
click at [800, 371] on link "O Shipment Options - Canpar" at bounding box center [935, 379] width 586 height 27
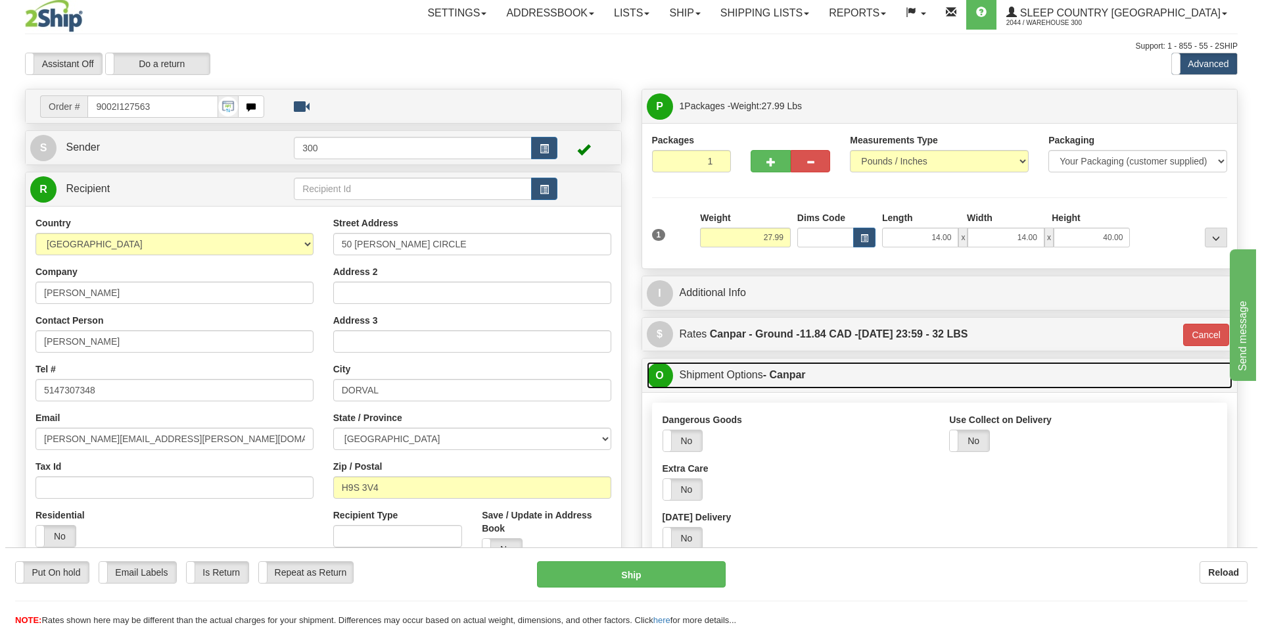
scroll to position [197, 0]
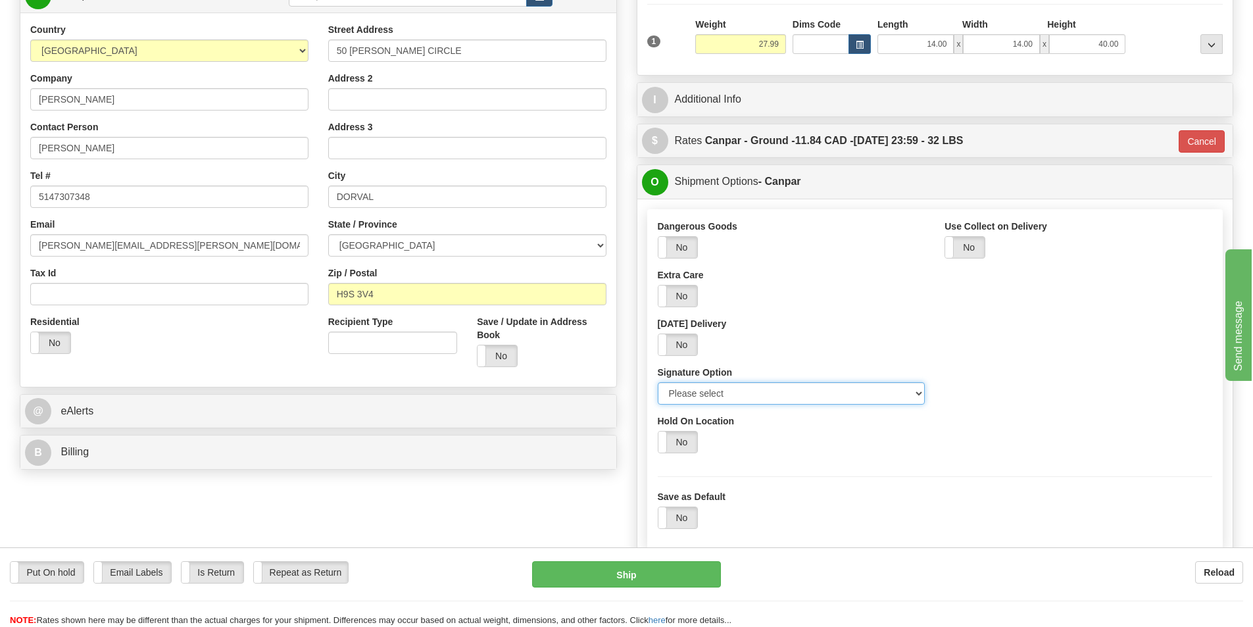
click at [792, 396] on select "Please select No Signature Required Signature Required Adult Signature" at bounding box center [792, 393] width 268 height 22
select select "2"
click at [658, 382] on select "Please select No Signature Required Signature Required Adult Signature" at bounding box center [792, 393] width 268 height 22
click at [681, 568] on button "Ship" at bounding box center [626, 574] width 189 height 26
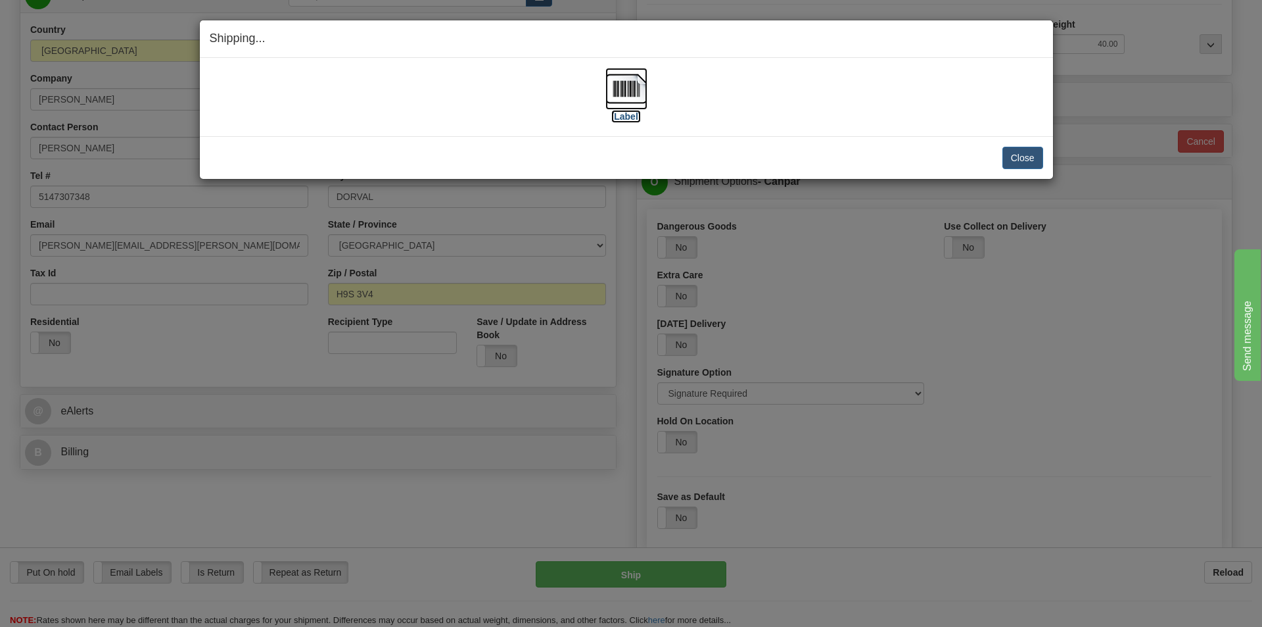
click at [644, 87] on img at bounding box center [627, 89] width 42 height 42
click at [1028, 155] on button "Close" at bounding box center [1023, 158] width 41 height 22
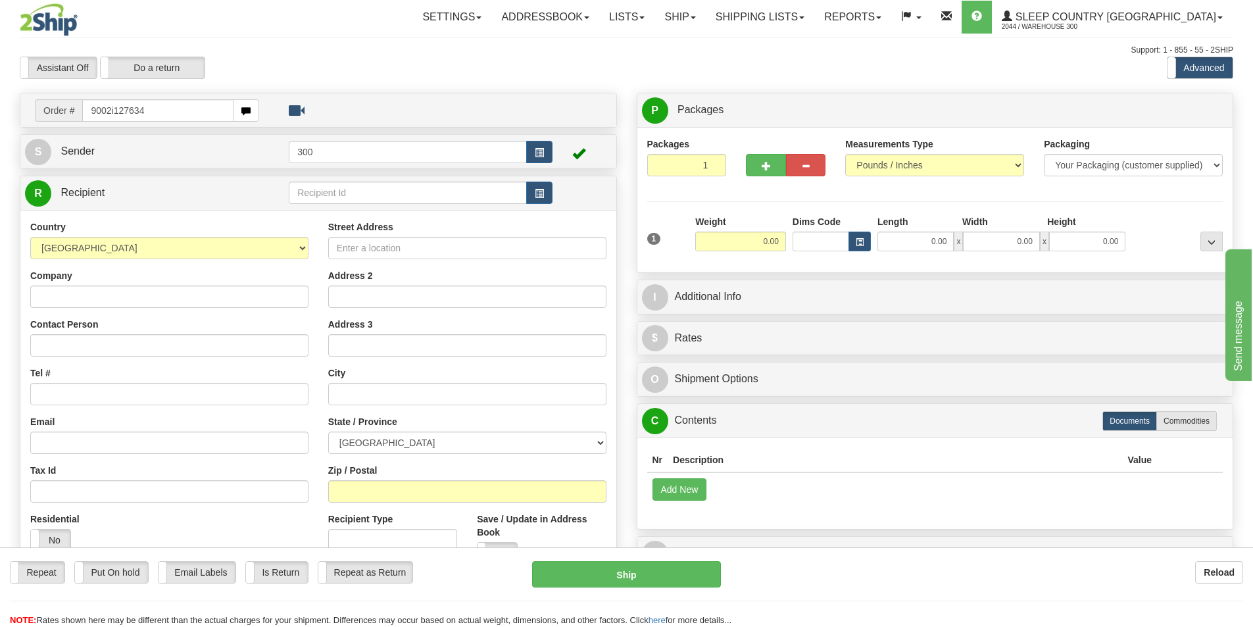
type input "9002i127634"
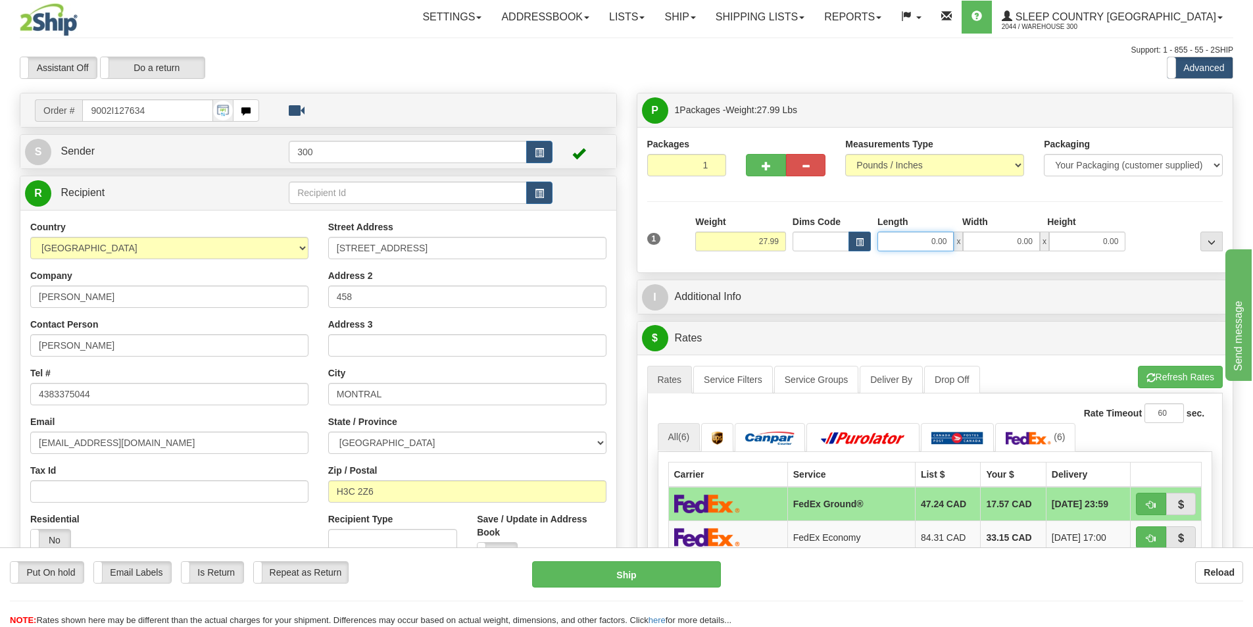
click at [915, 246] on input "0.00" at bounding box center [915, 241] width 76 height 20
type input "14.00"
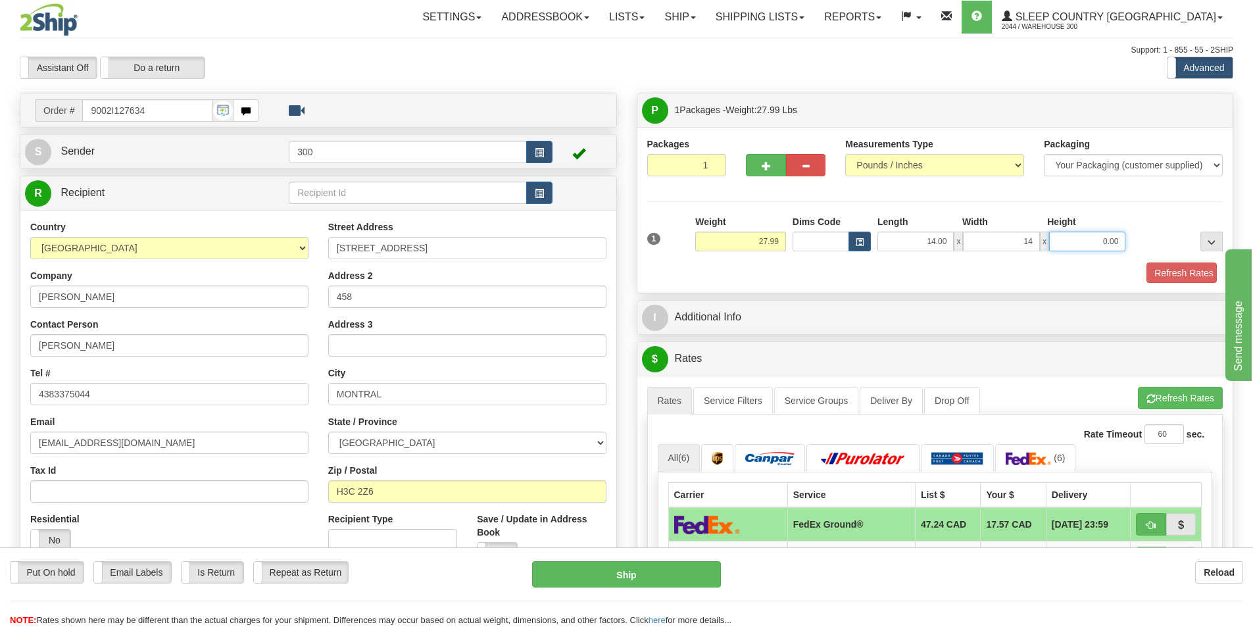
type input "14.00"
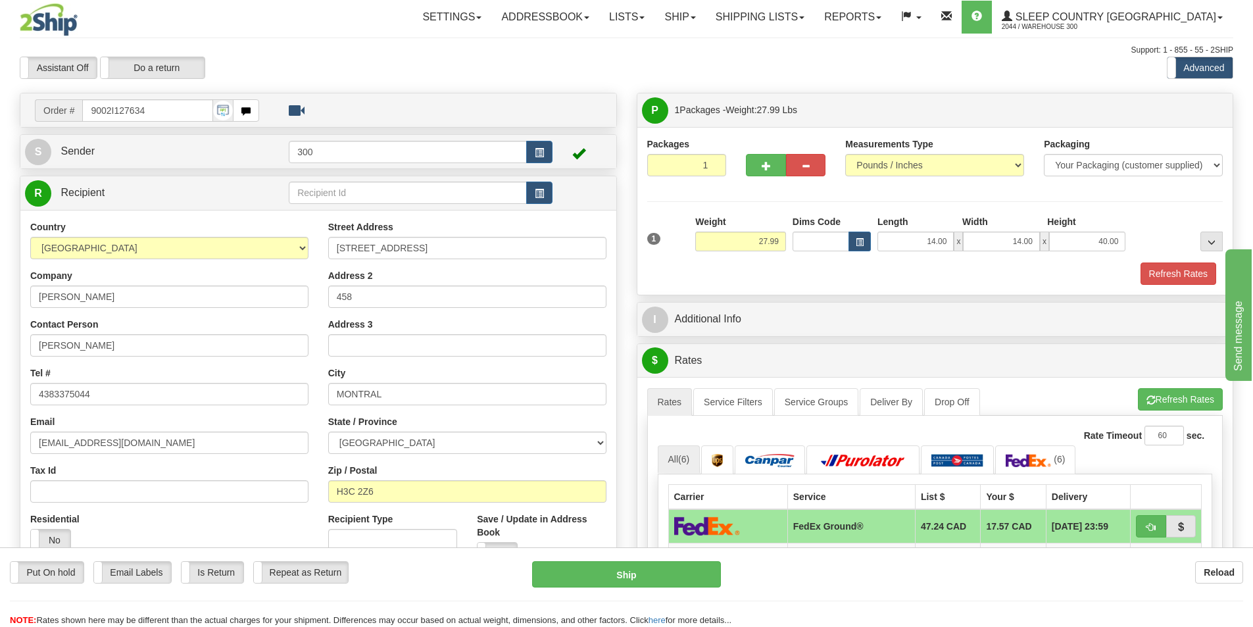
click at [1153, 286] on div "Packages 1 1 Measurements Type" at bounding box center [935, 211] width 596 height 168
click at [1155, 275] on button "Refresh Rates" at bounding box center [1178, 273] width 76 height 22
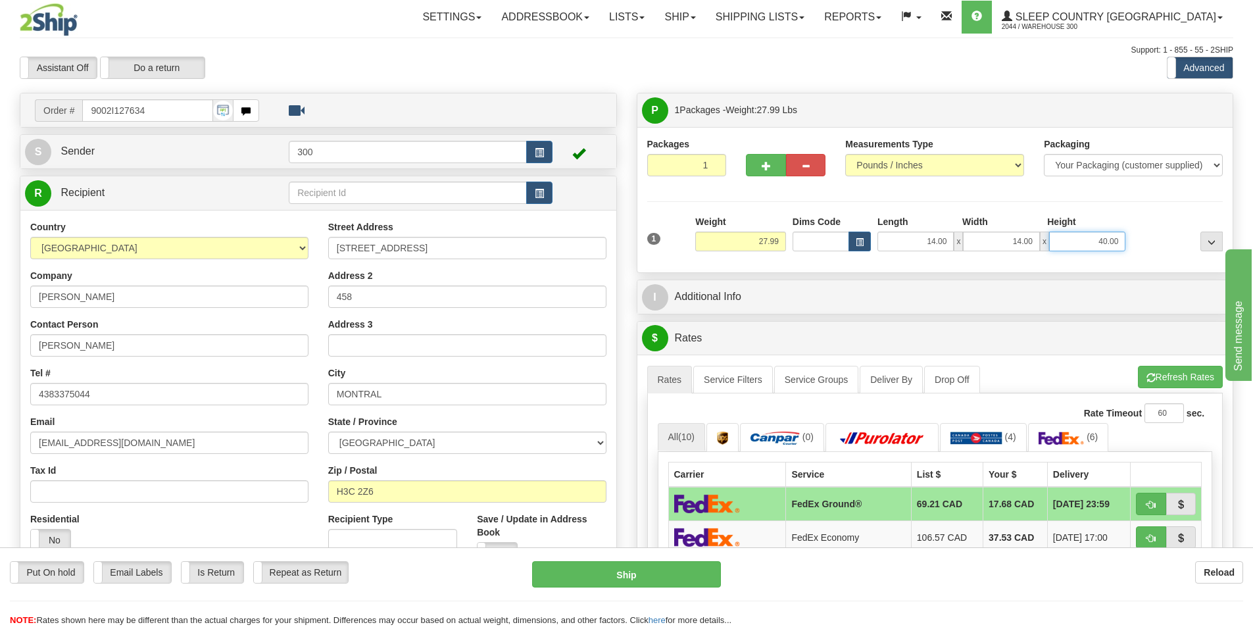
click at [1091, 238] on input "40.00" at bounding box center [1087, 241] width 76 height 20
click at [1067, 279] on div "P Packages 1 Packages - Weight: 27.99 Lbs Shipment Level Shipm. Package Level P…" at bounding box center [935, 580] width 617 height 974
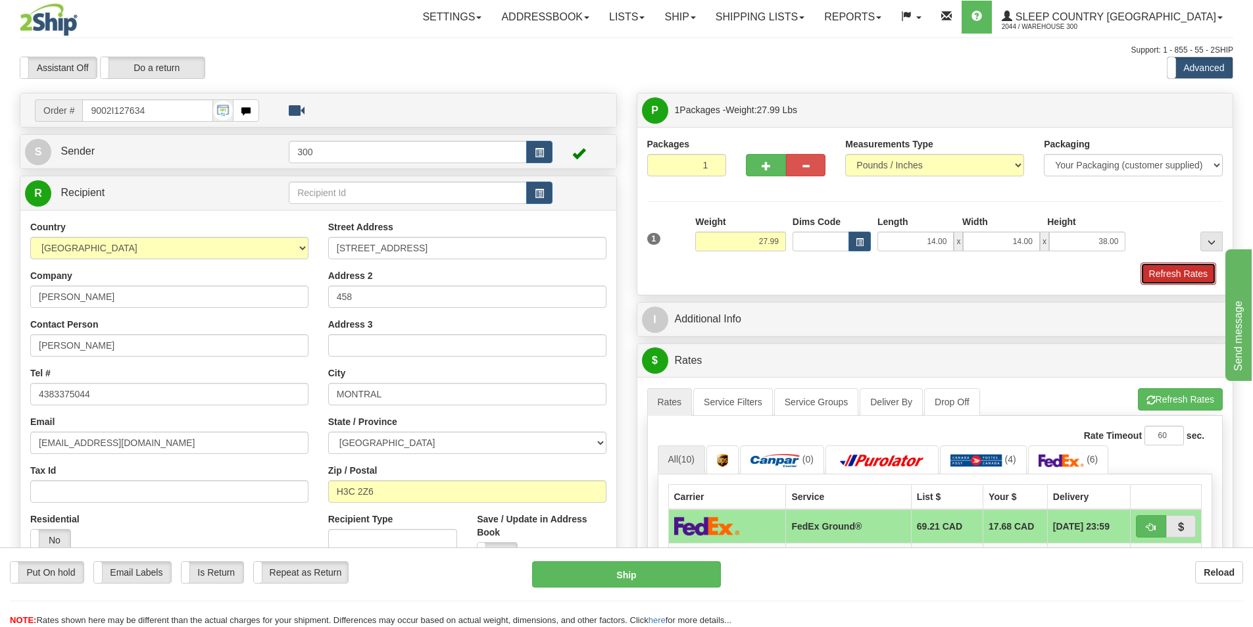
click at [1180, 279] on button "Refresh Rates" at bounding box center [1178, 273] width 76 height 22
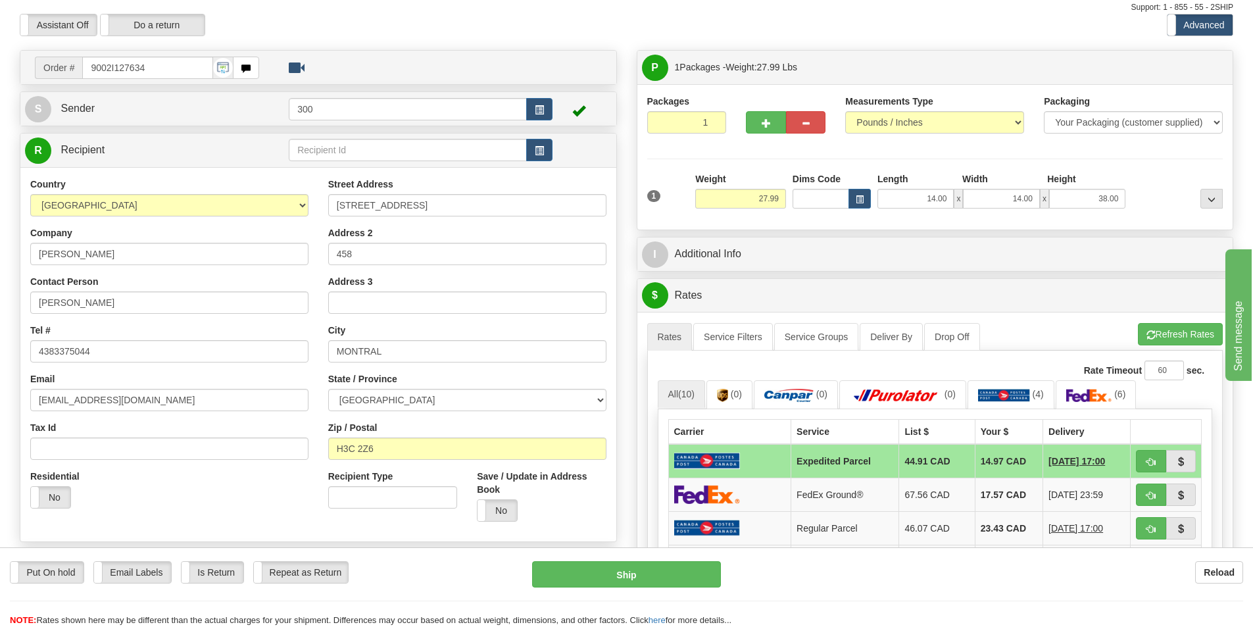
scroll to position [66, 0]
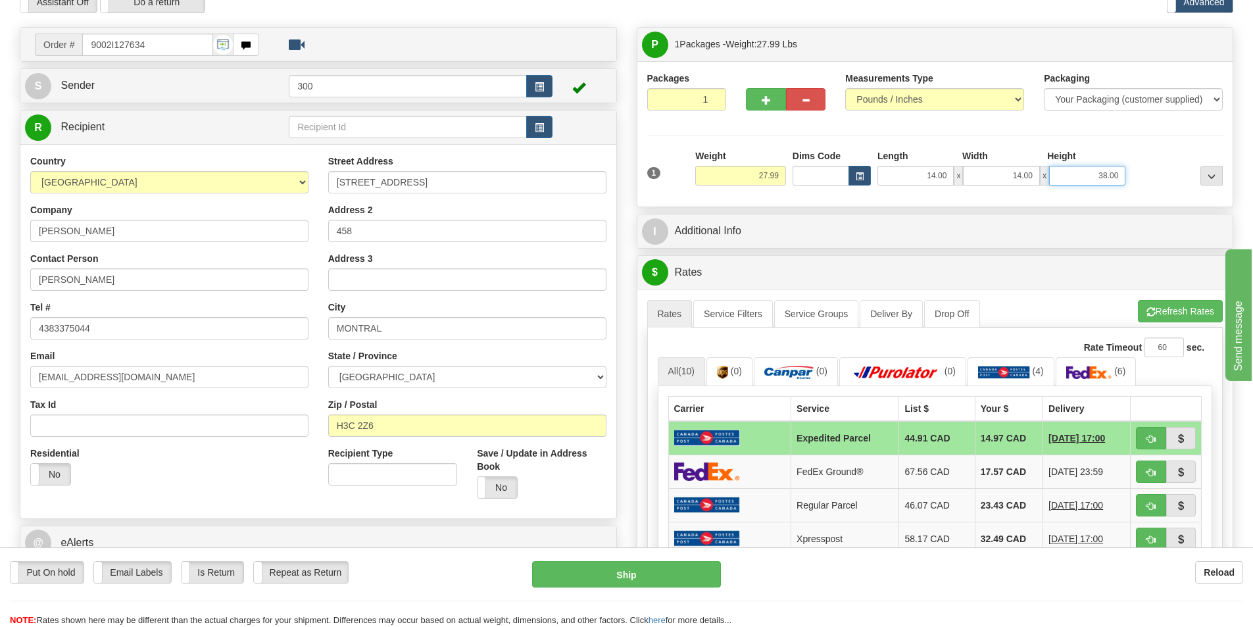
click at [1078, 168] on input "38.00" at bounding box center [1087, 176] width 76 height 20
type input "41.00"
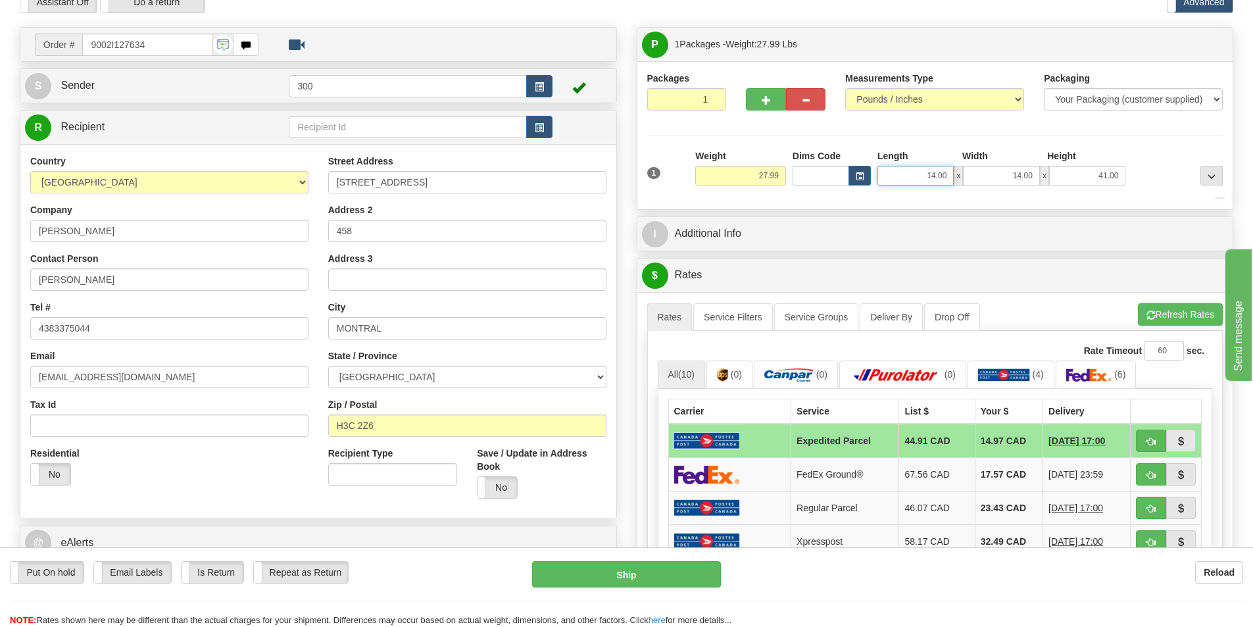
click at [924, 177] on input "14.00" at bounding box center [915, 176] width 76 height 20
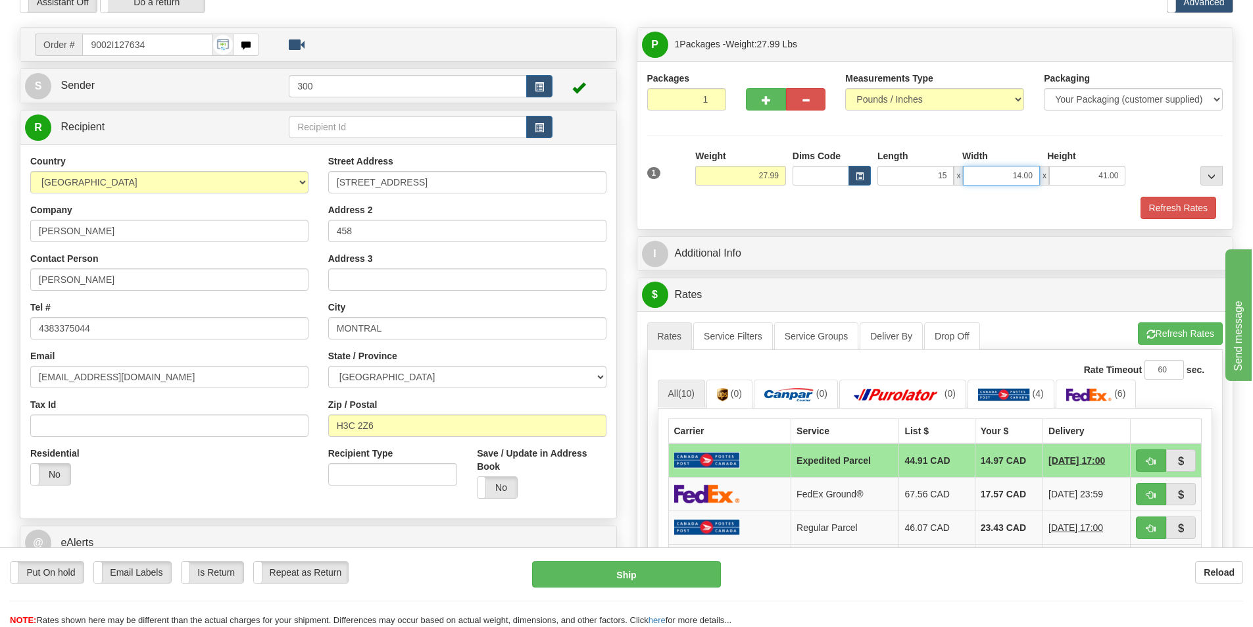
type input "15.00"
click at [1144, 202] on button "Refresh Rates" at bounding box center [1178, 208] width 76 height 22
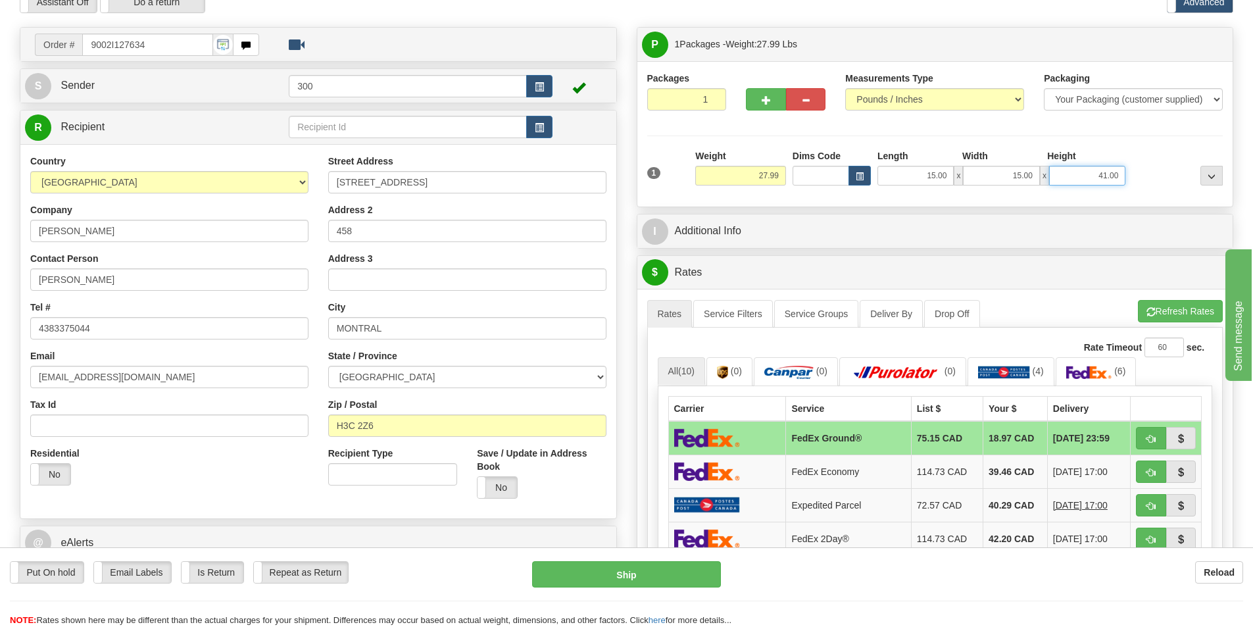
click at [1082, 178] on input "41.00" at bounding box center [1087, 176] width 76 height 20
drag, startPoint x: 946, startPoint y: 200, endPoint x: 982, endPoint y: 200, distance: 36.2
click at [946, 200] on div "Packages 1 1 Measurements Type" at bounding box center [935, 133] width 596 height 145
type input "40.00"
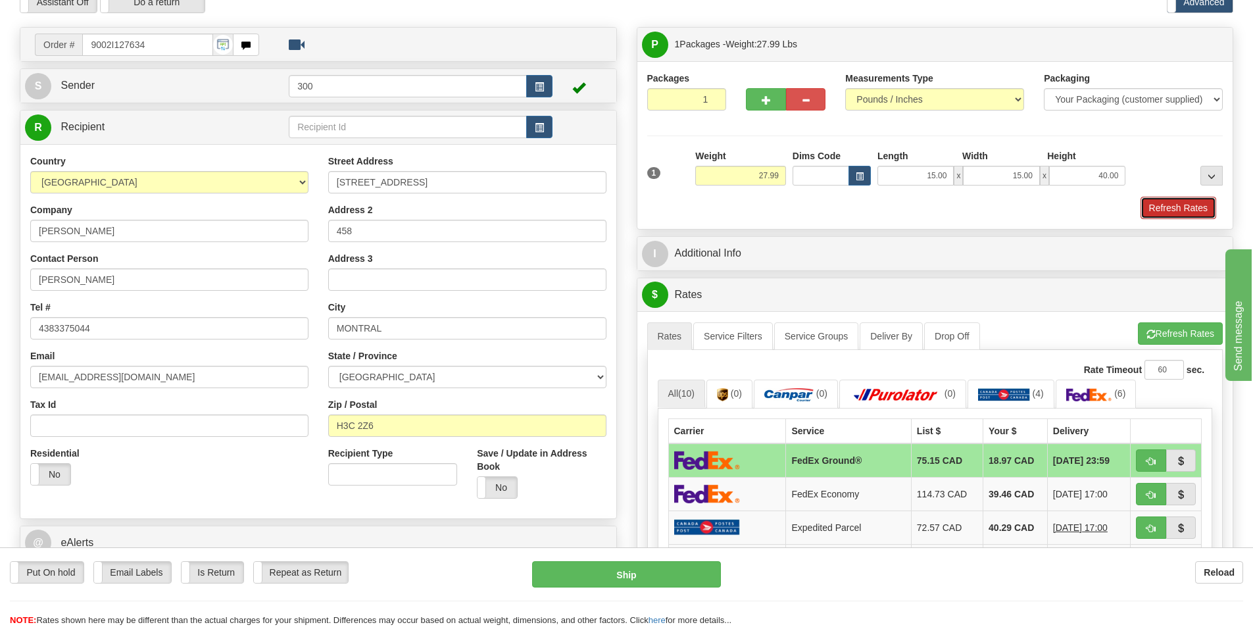
click at [1207, 209] on button "Refresh Rates" at bounding box center [1178, 208] width 76 height 22
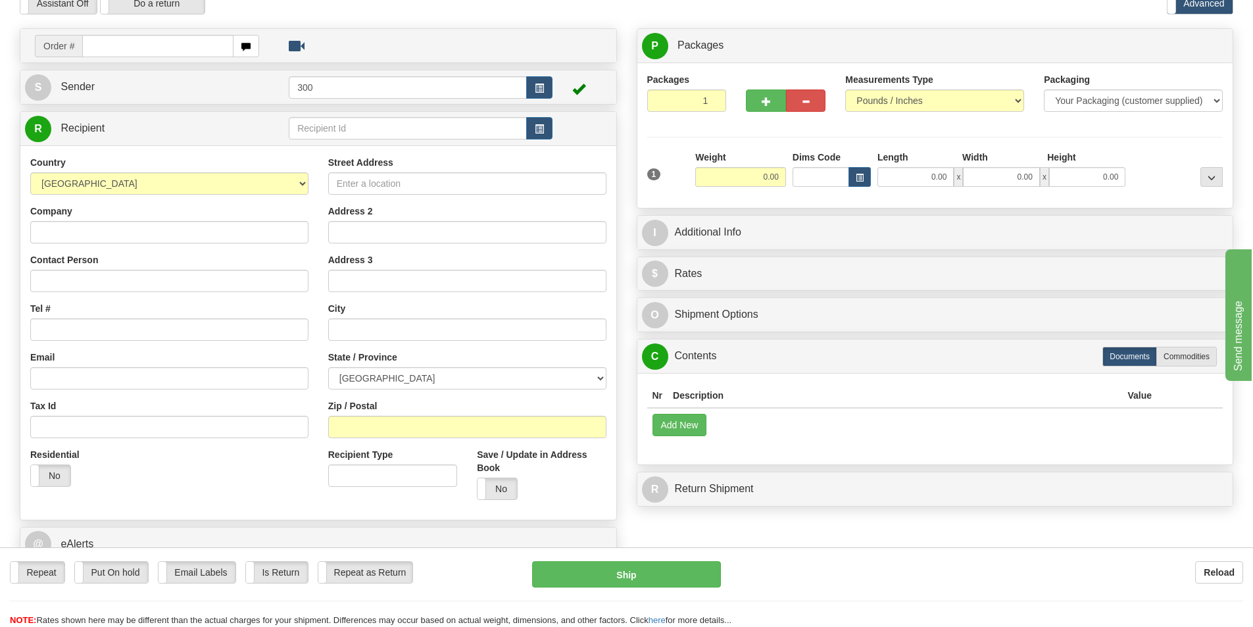
click at [198, 53] on input "text" at bounding box center [157, 46] width 151 height 22
type input "9002i127634"
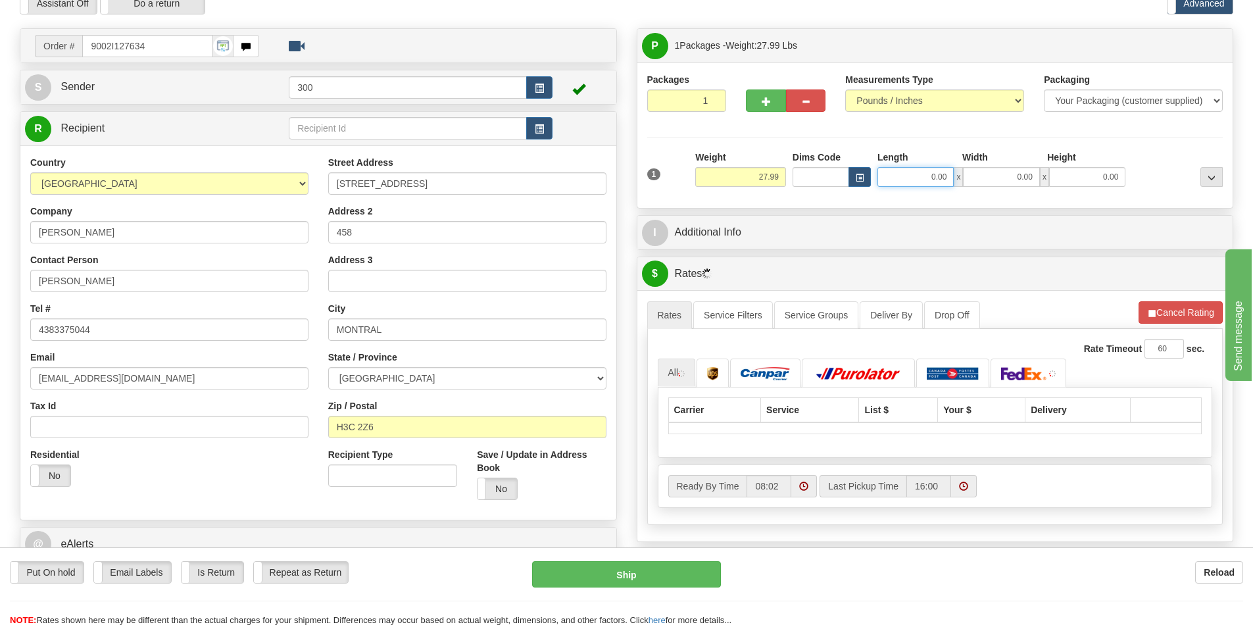
click at [931, 181] on input "0.00" at bounding box center [915, 177] width 76 height 20
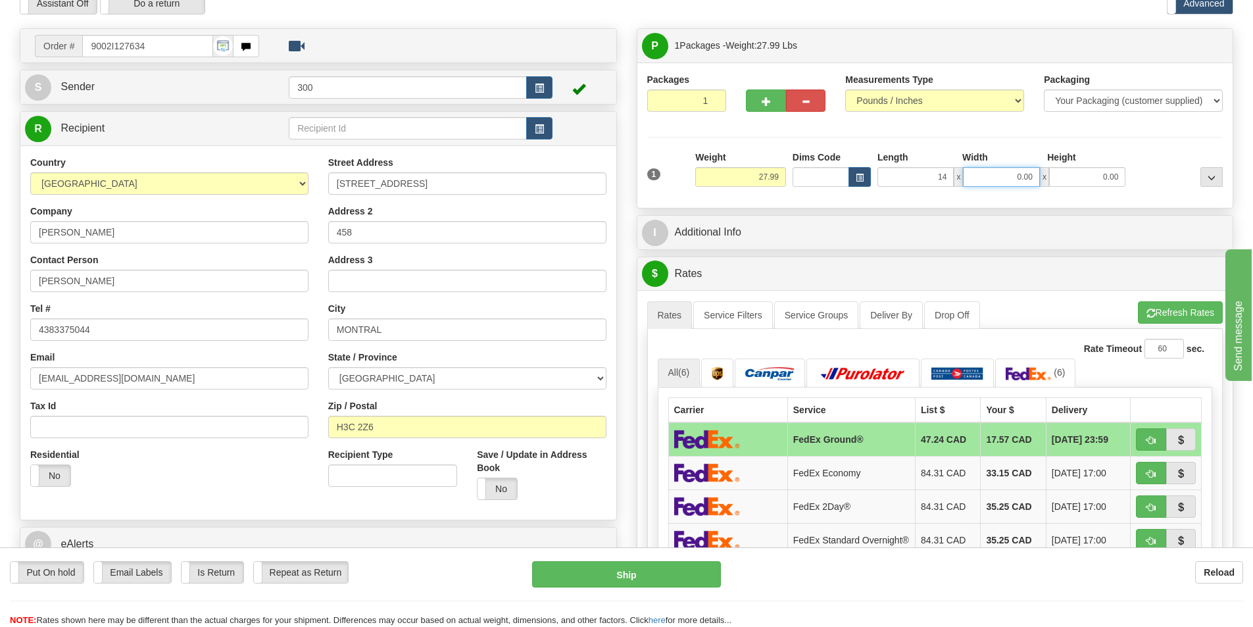
type input "14.00"
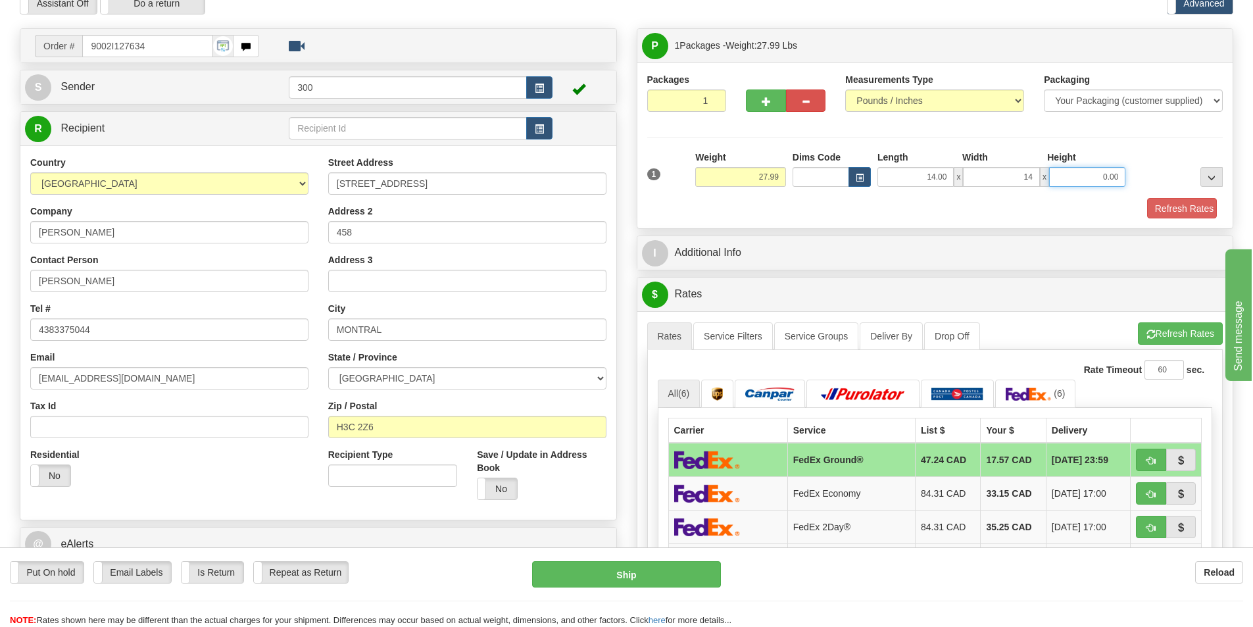
type input "14.00"
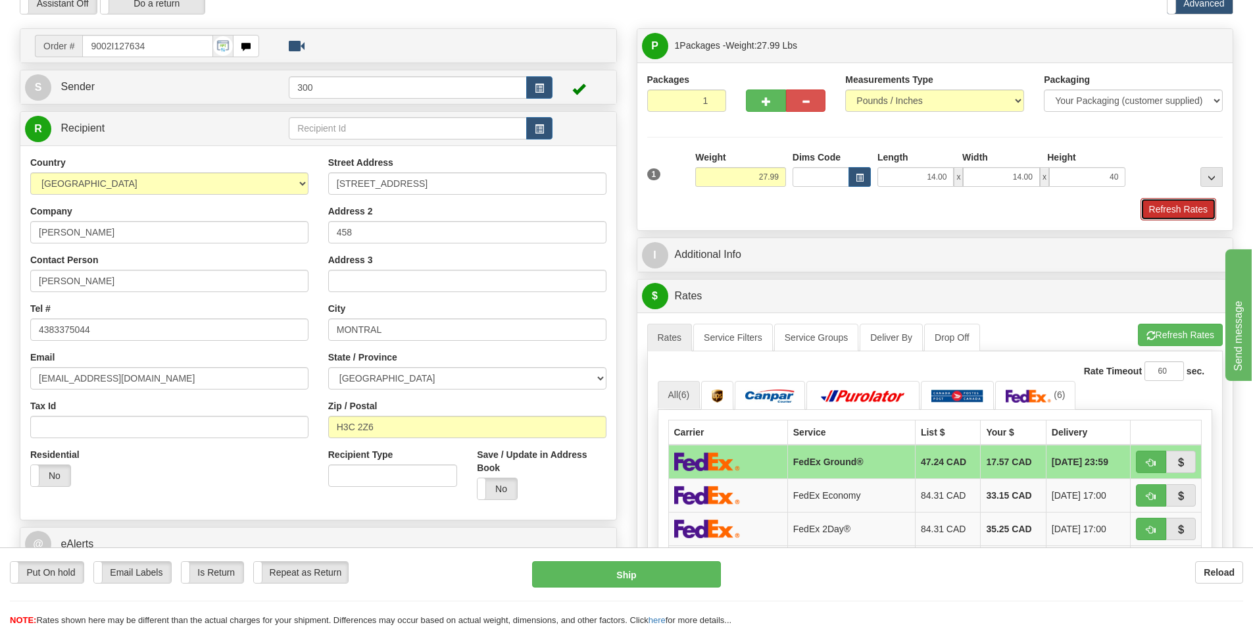
type input "40.00"
click at [1190, 219] on button "Refresh Rates" at bounding box center [1178, 209] width 76 height 22
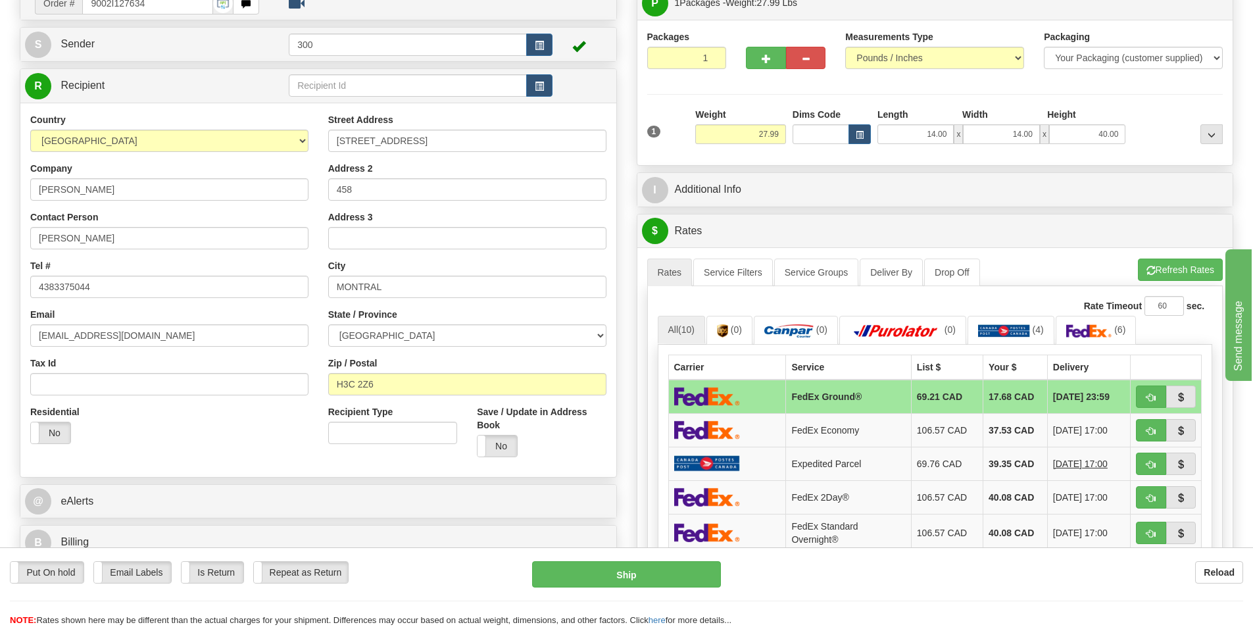
scroll to position [130, 0]
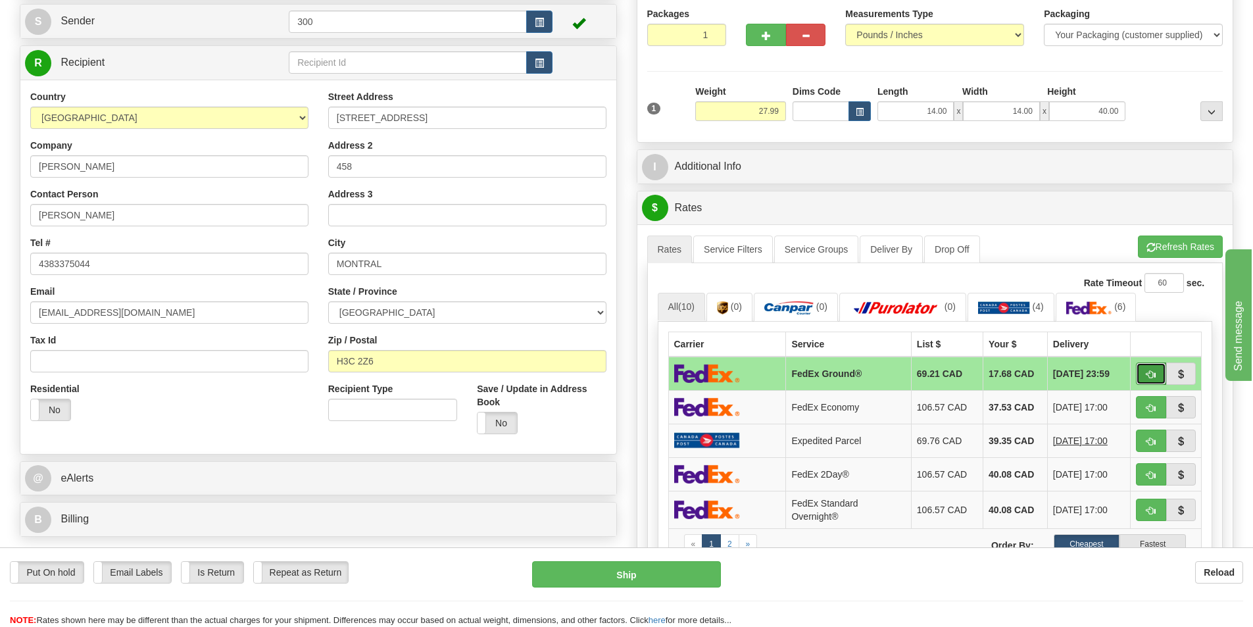
click at [1155, 373] on button "button" at bounding box center [1151, 373] width 30 height 22
type input "92"
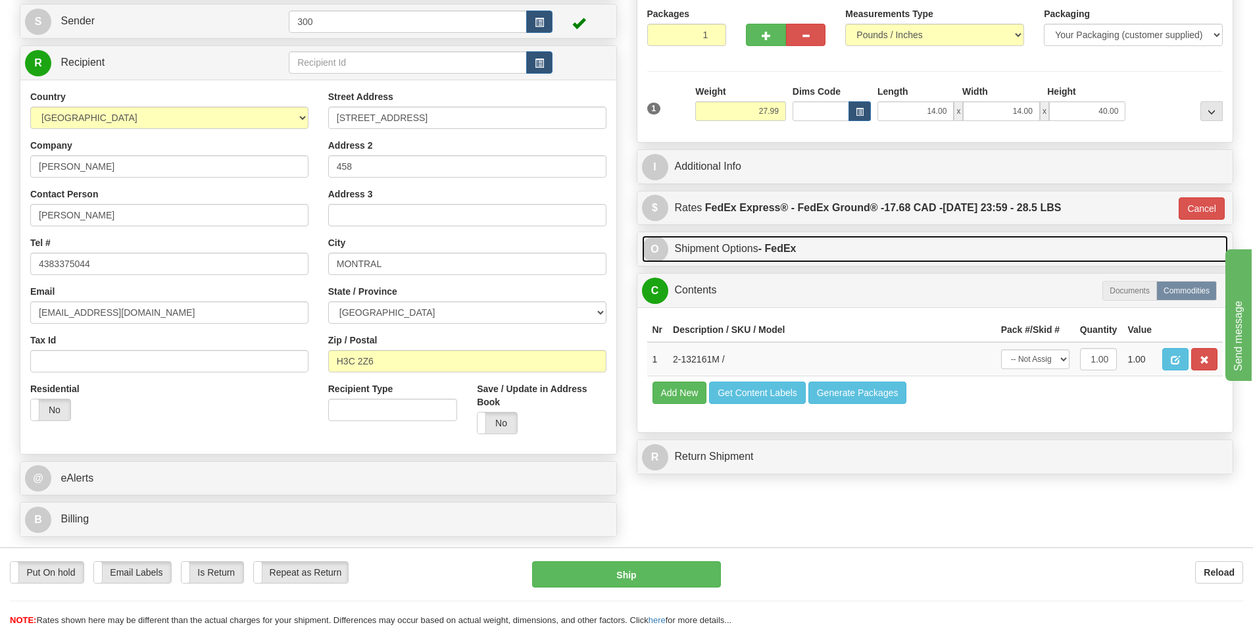
click at [830, 251] on link "O Shipment Options - FedEx" at bounding box center [935, 248] width 586 height 27
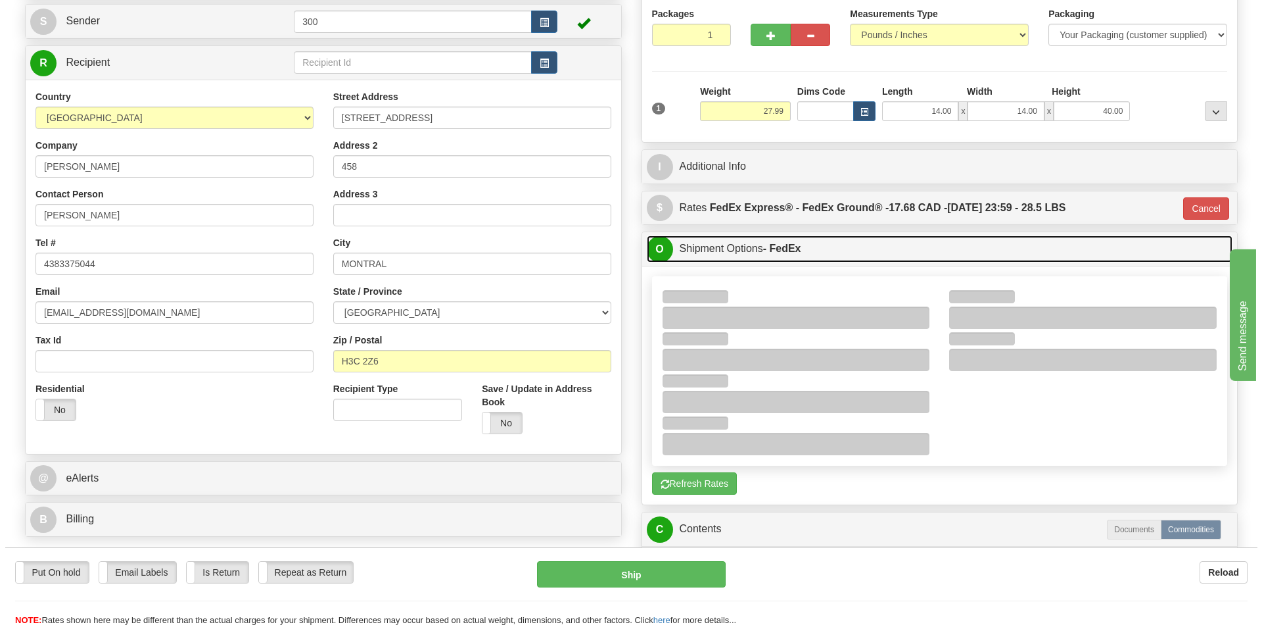
scroll to position [262, 0]
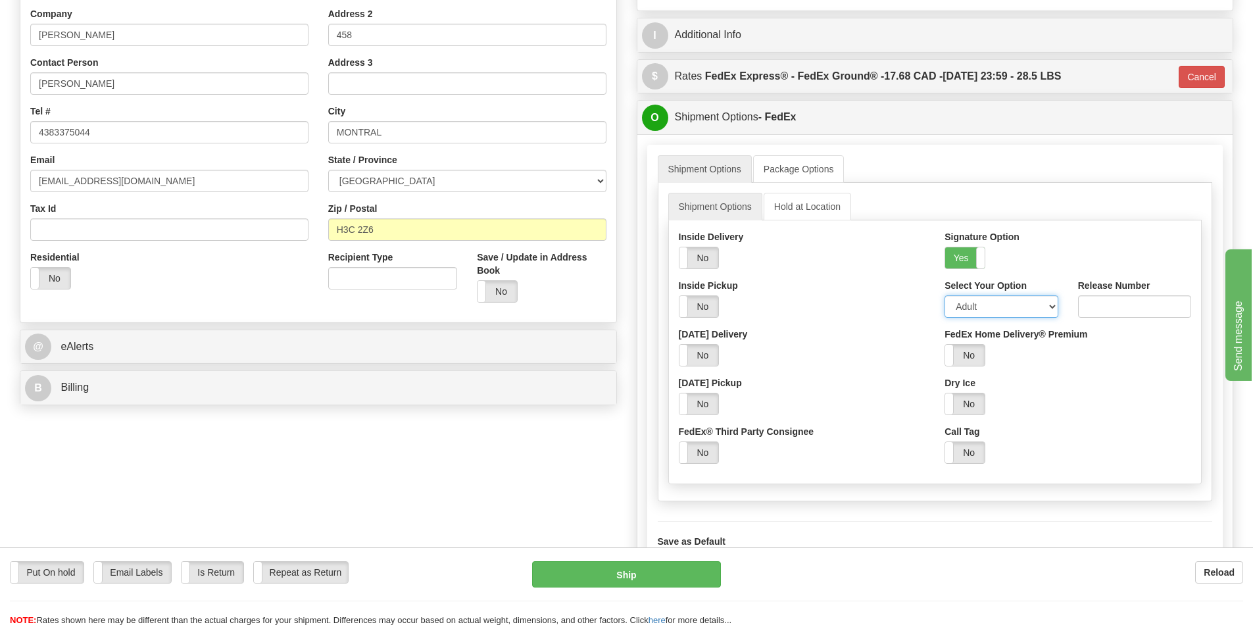
click at [1002, 314] on select "Adult Direct Indirect No Signature Required Service Default" at bounding box center [1000, 306] width 113 height 22
select select "1"
click at [944, 295] on select "Adult Direct Indirect No Signature Required Service Default" at bounding box center [1000, 306] width 113 height 22
click at [626, 577] on button "Ship" at bounding box center [626, 574] width 189 height 26
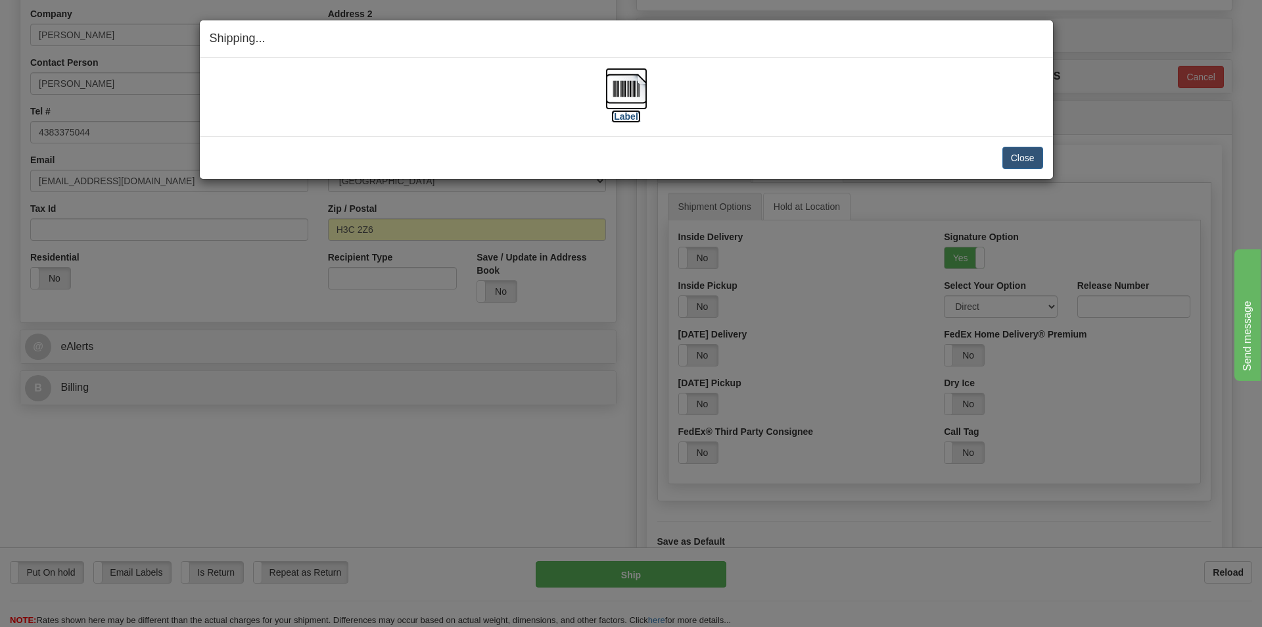
click at [626, 115] on label "[Label]" at bounding box center [626, 116] width 30 height 13
click at [1026, 156] on button "Close" at bounding box center [1023, 158] width 41 height 22
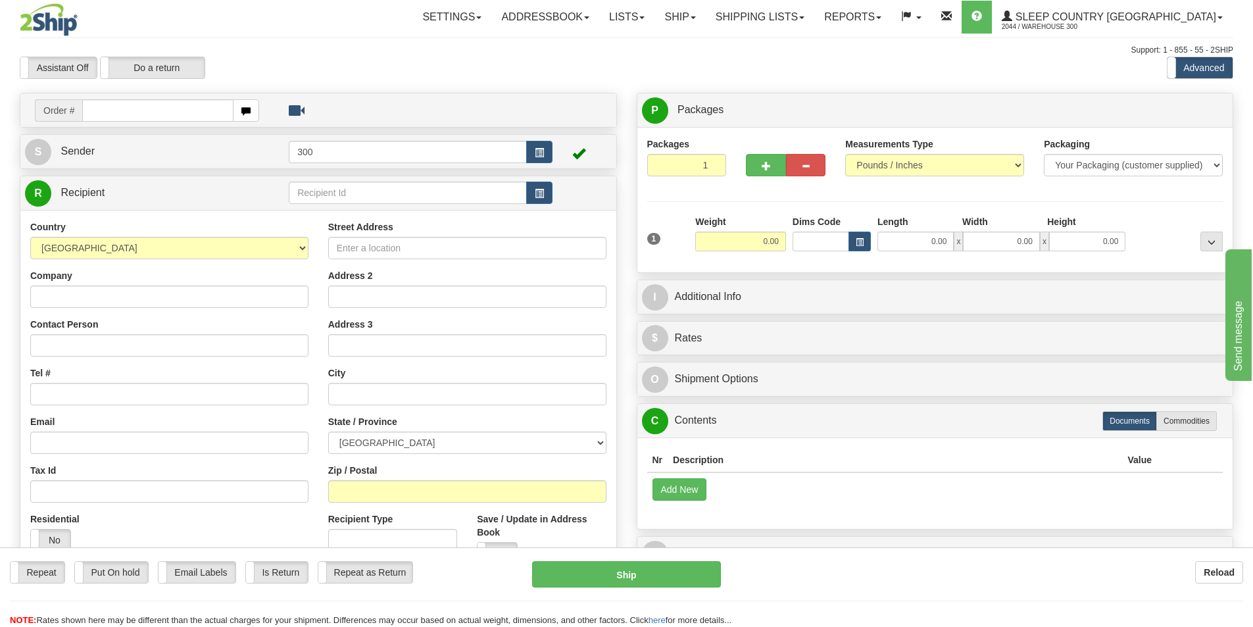
click at [196, 108] on input "text" at bounding box center [157, 110] width 151 height 22
type input "9002i128528"
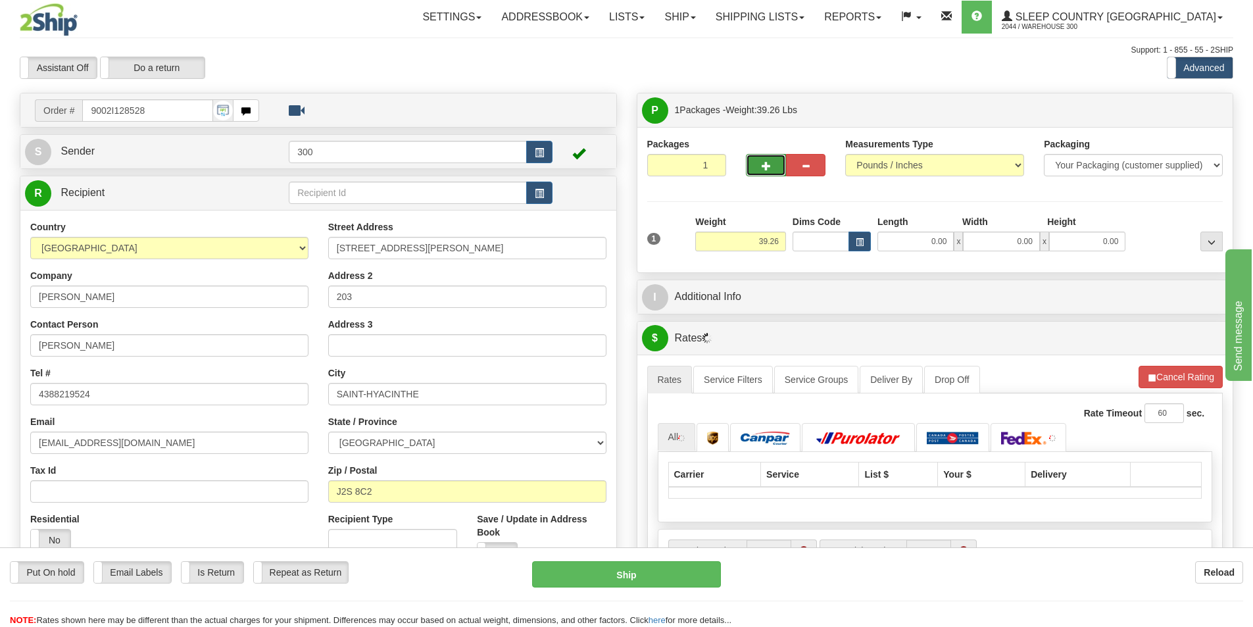
click at [776, 156] on button "button" at bounding box center [765, 165] width 39 height 22
type input "2"
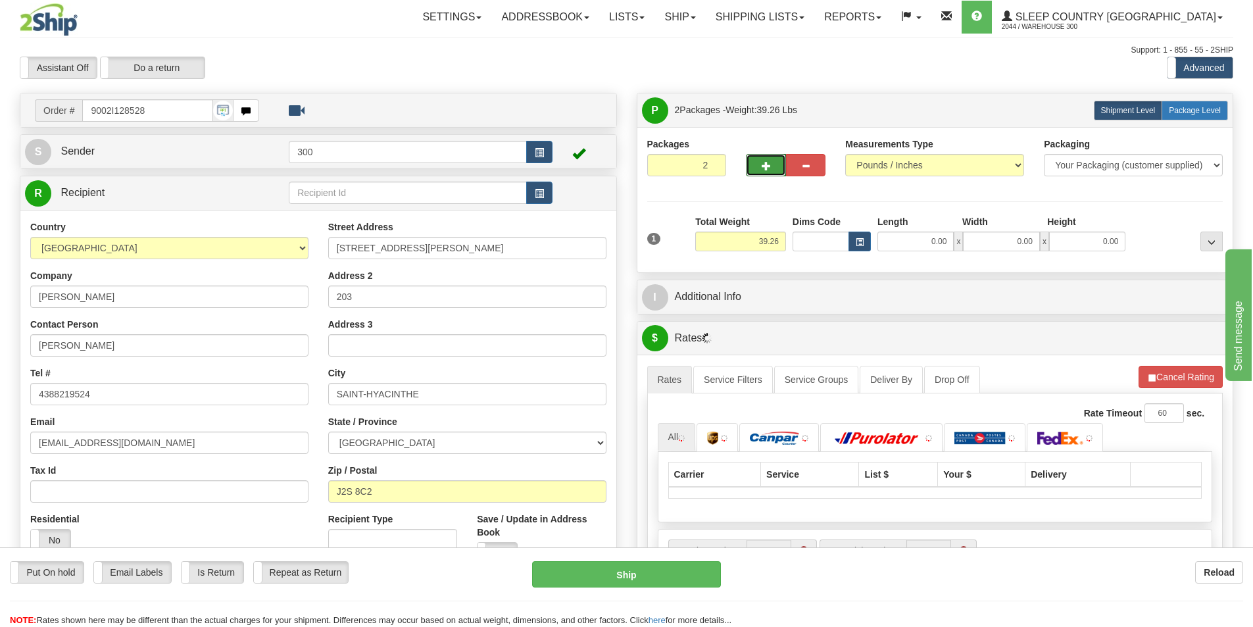
click at [1176, 105] on label "Package Level Pack.." at bounding box center [1194, 111] width 66 height 20
radio input "true"
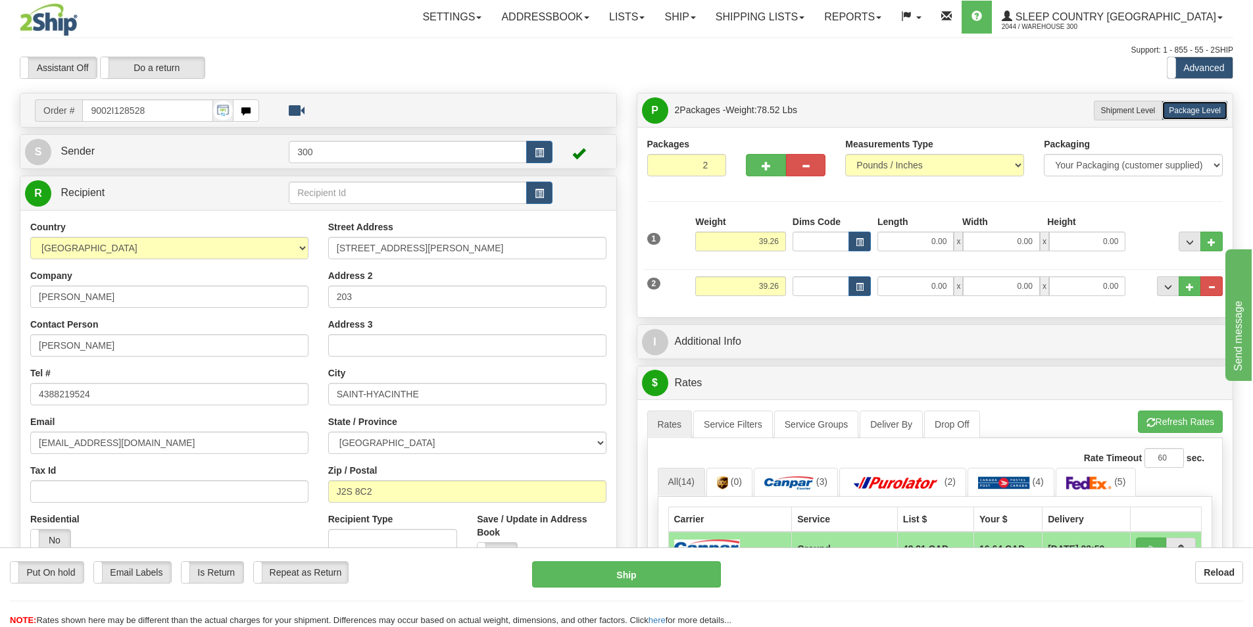
click at [744, 229] on div "Weight 39.26" at bounding box center [740, 233] width 91 height 36
drag, startPoint x: 756, startPoint y: 244, endPoint x: 817, endPoint y: 234, distance: 61.9
click at [817, 234] on div "1 Weight 39.26 Dims Code x x" at bounding box center [935, 238] width 583 height 47
type input "35.00"
click at [772, 286] on input "39.26" at bounding box center [740, 286] width 91 height 20
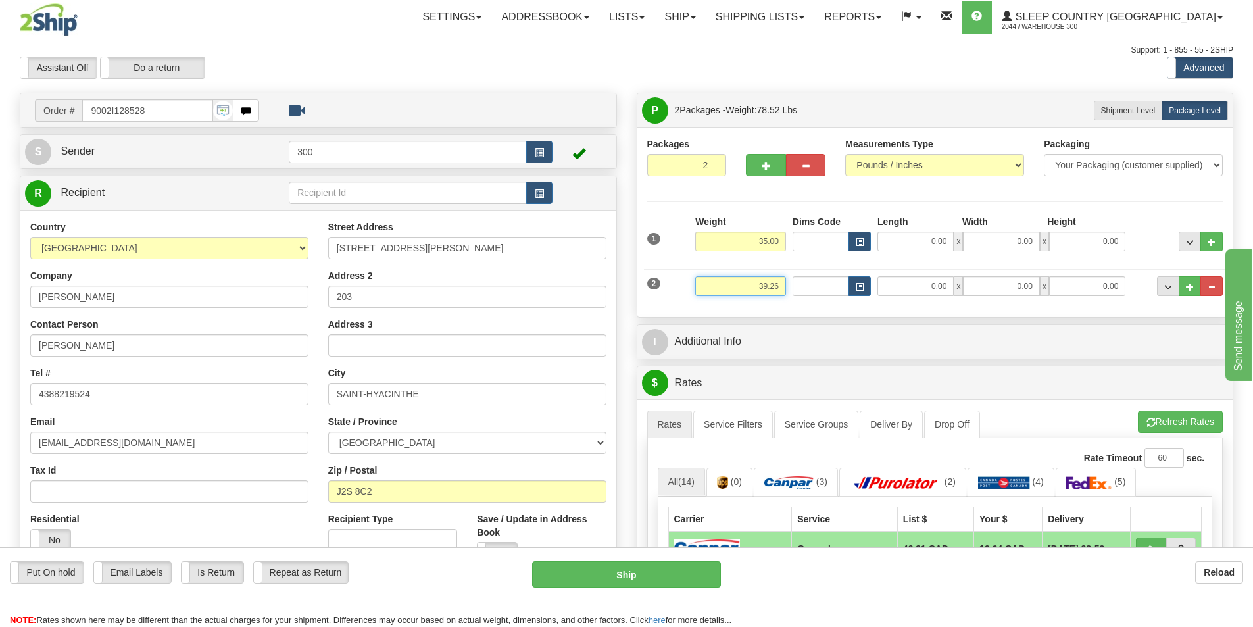
click at [772, 286] on input "39.26" at bounding box center [740, 286] width 91 height 20
type input "4.00"
click at [923, 247] on input "0.00" at bounding box center [915, 241] width 76 height 20
type input "15.00"
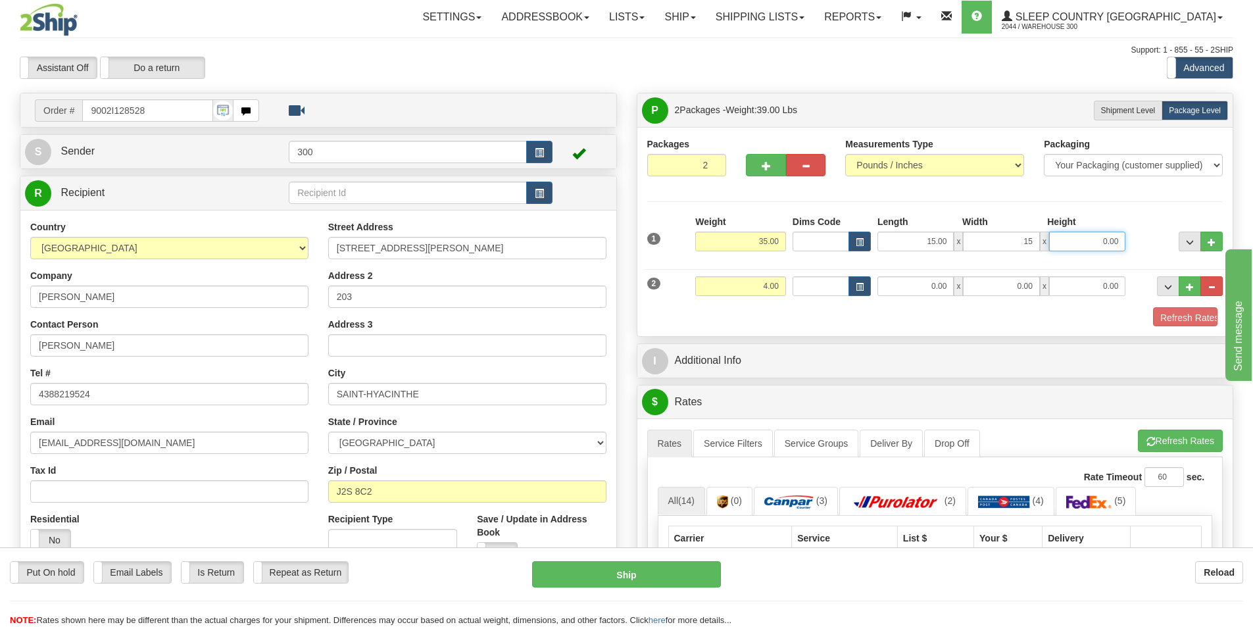
type input "15.00"
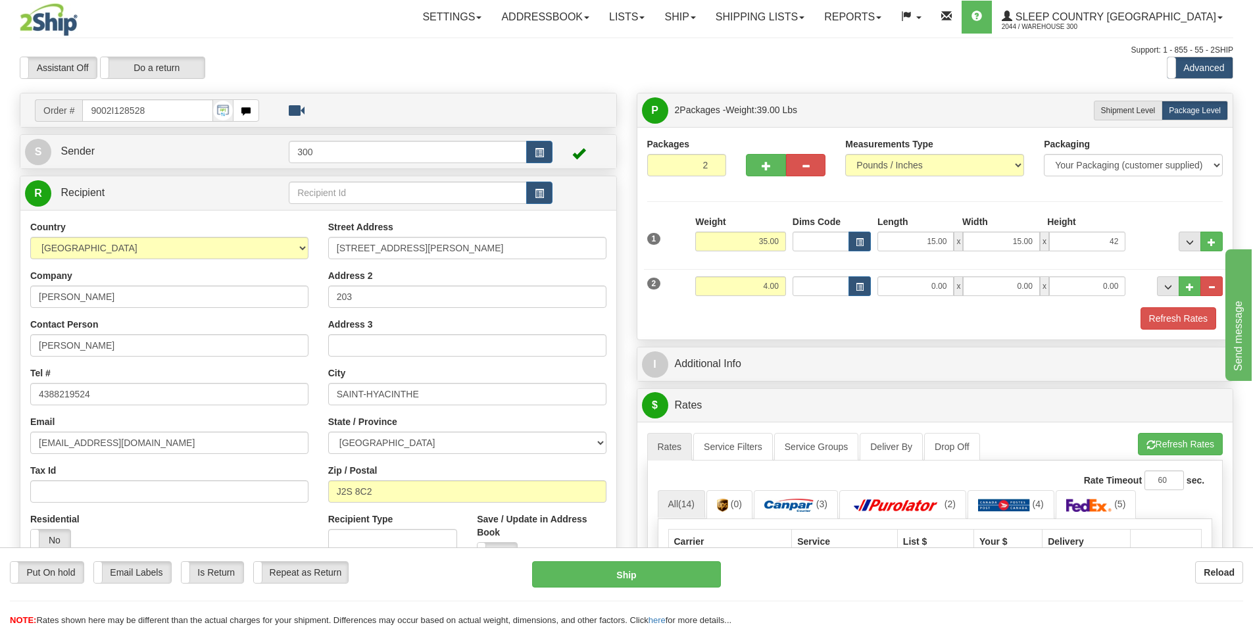
type input "42.00"
click at [913, 283] on input "0.00" at bounding box center [915, 286] width 76 height 20
type input "7.00"
click at [1170, 312] on button "Refresh Rates" at bounding box center [1178, 318] width 76 height 22
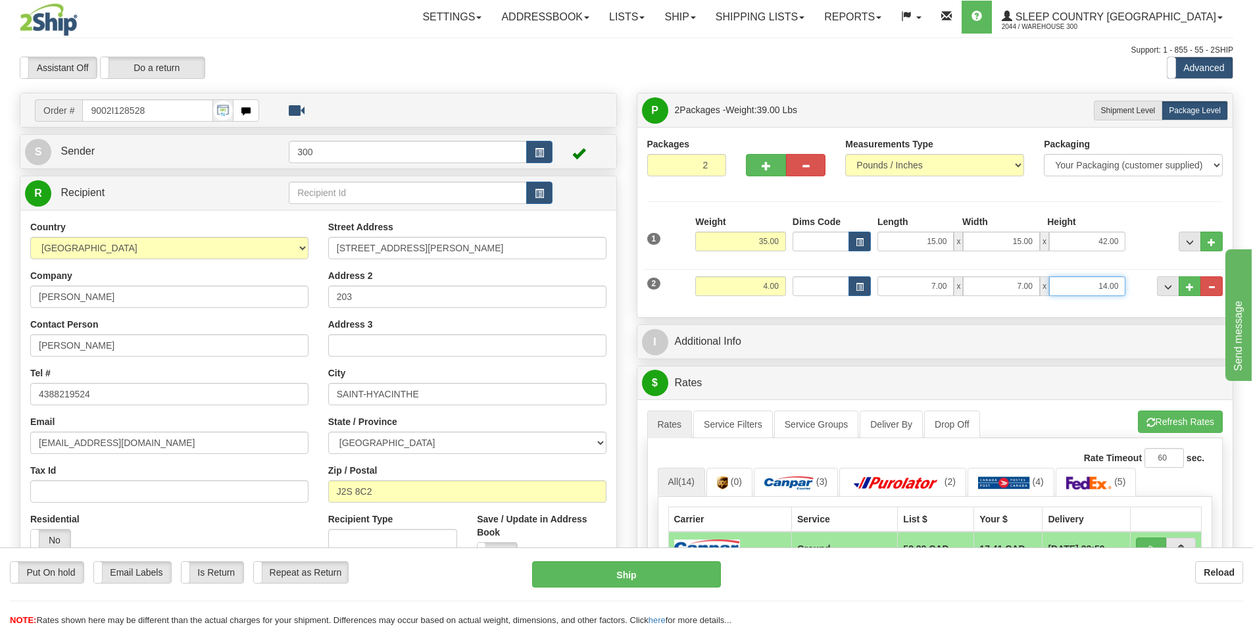
click at [1104, 286] on input "14.00" at bounding box center [1087, 286] width 76 height 20
type input "4.00"
drag, startPoint x: 848, startPoint y: 306, endPoint x: 925, endPoint y: 311, distance: 77.1
click at [848, 306] on div "Packaging Your Packaging (customer supplied) Envelope (carrier supplied) Pack (…" at bounding box center [959, 306] width 534 height 1
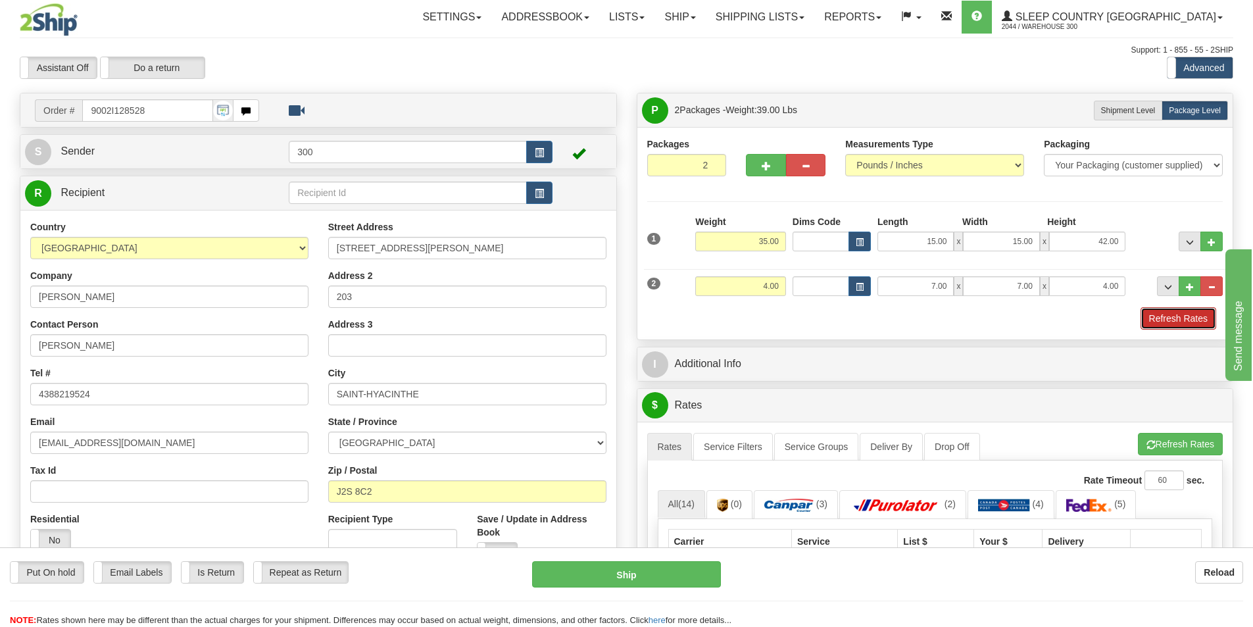
click at [1193, 320] on button "Refresh Rates" at bounding box center [1178, 318] width 76 height 22
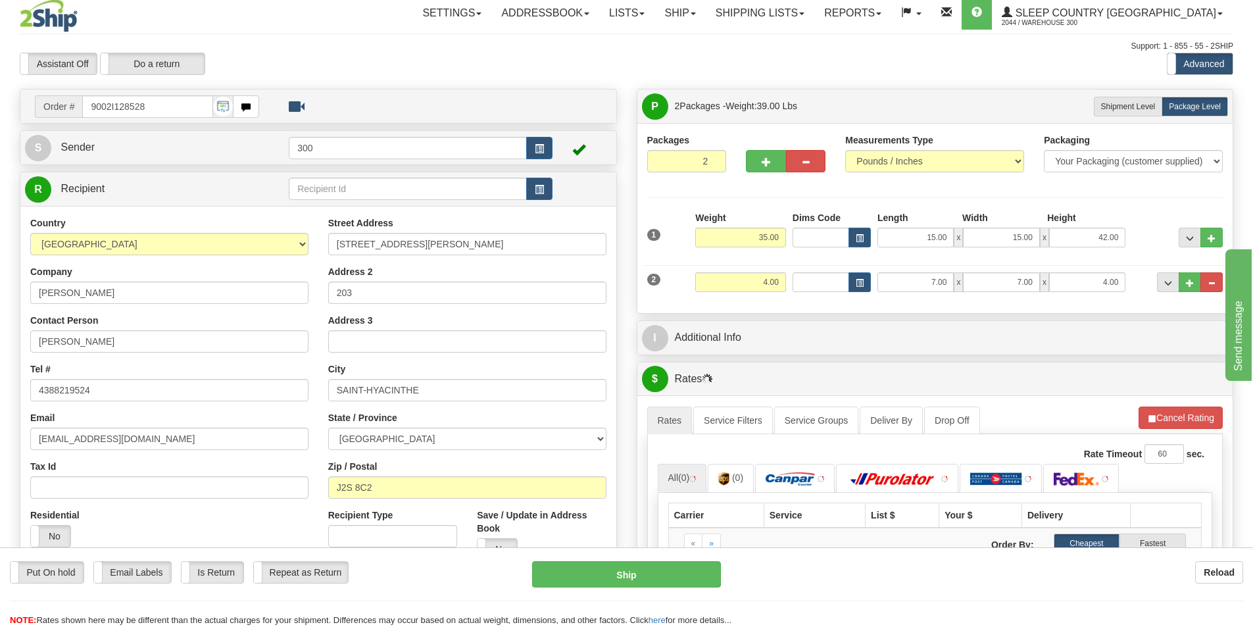
scroll to position [132, 0]
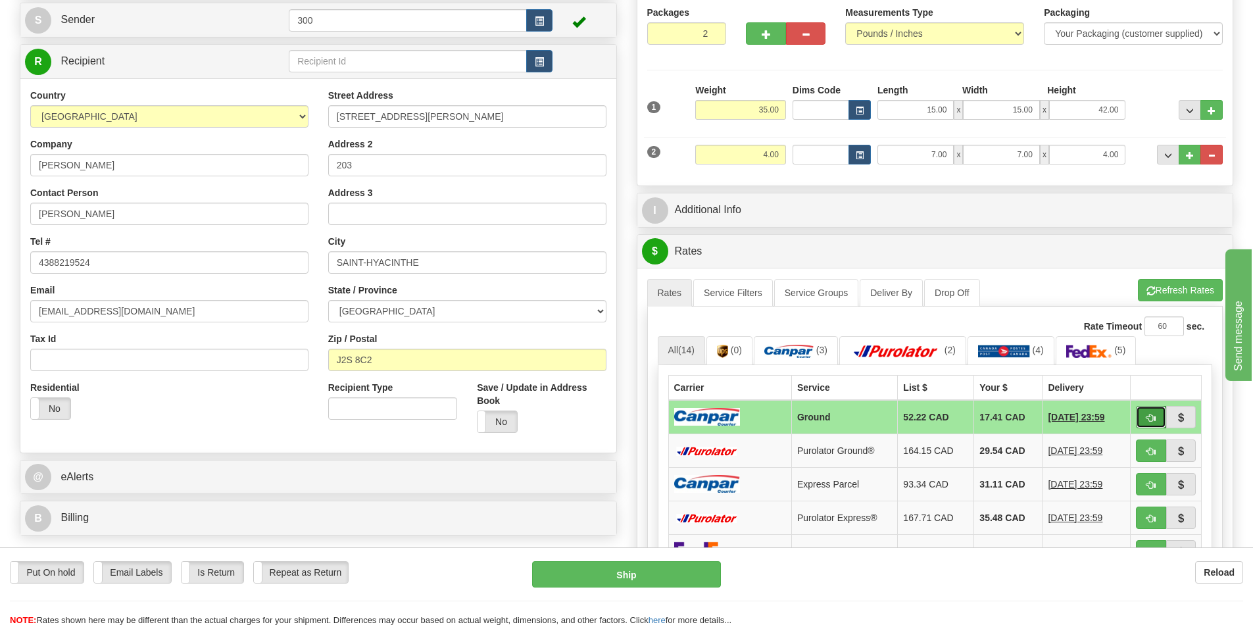
click at [1157, 411] on button "button" at bounding box center [1151, 417] width 30 height 22
type input "1"
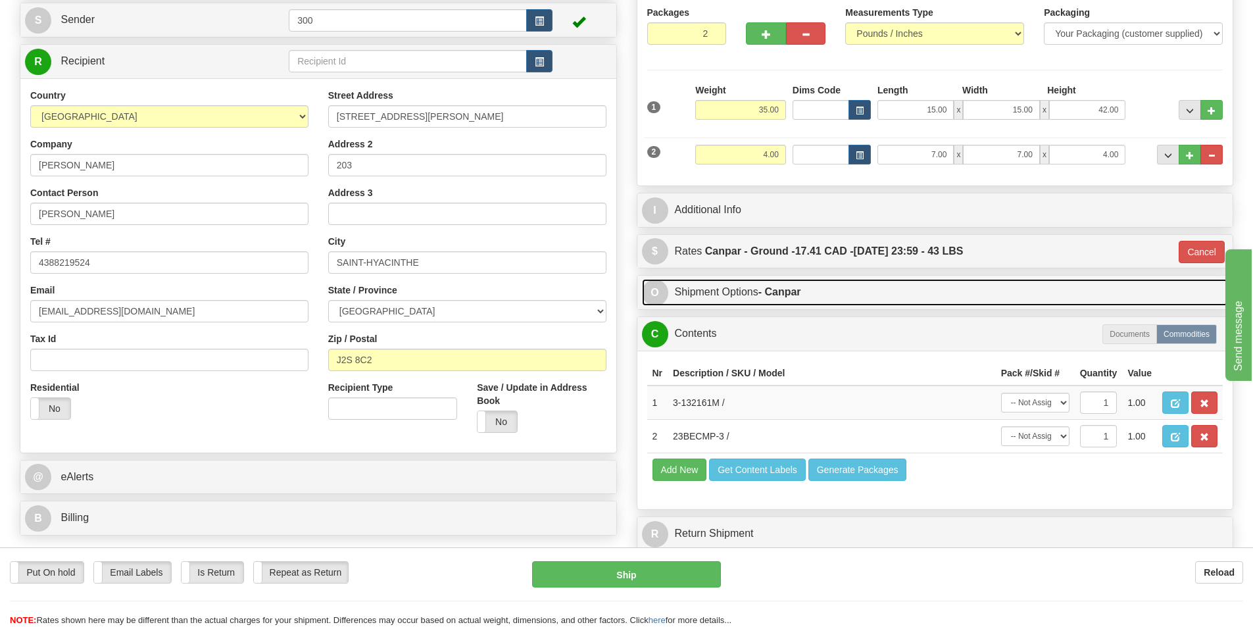
click at [807, 297] on link "O Shipment Options - Canpar" at bounding box center [935, 292] width 586 height 27
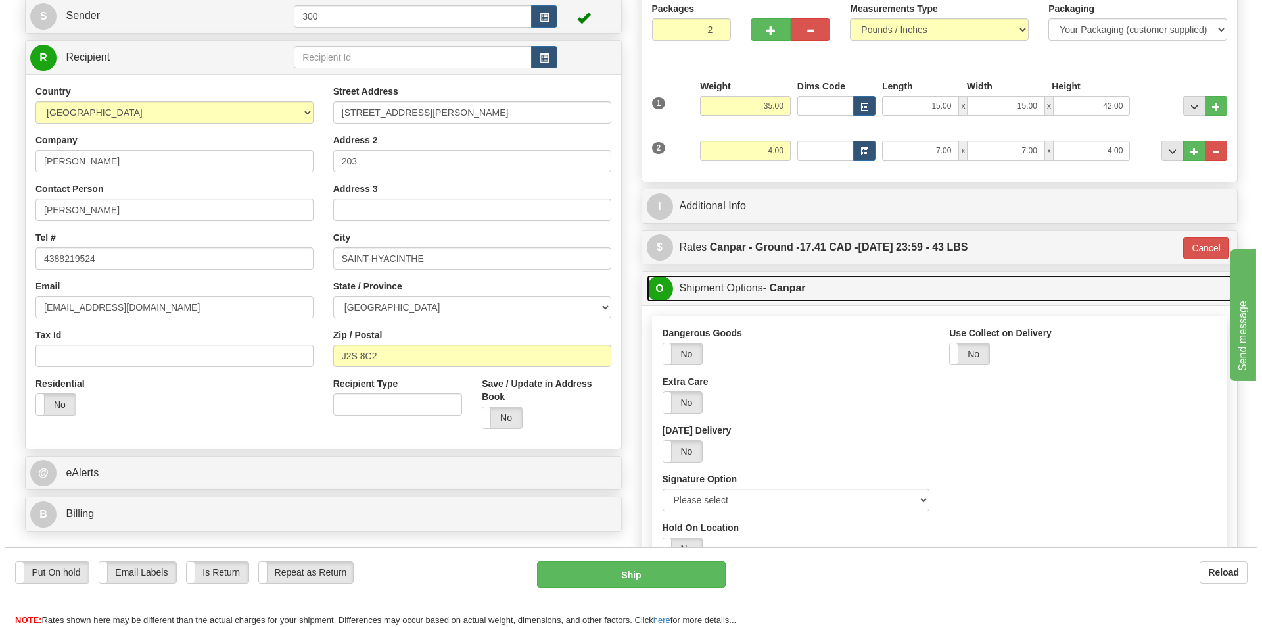
scroll to position [263, 0]
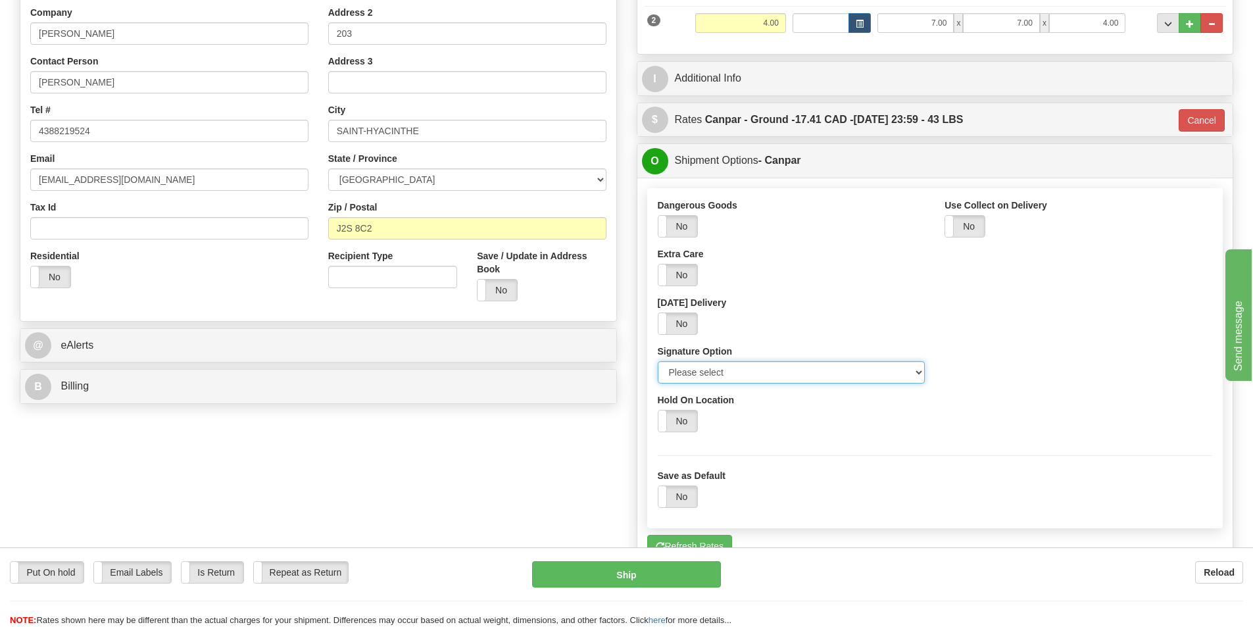
click at [803, 379] on select "Please select No Signature Required Signature Required Adult Signature" at bounding box center [792, 372] width 268 height 22
select select "2"
click at [658, 361] on select "Please select No Signature Required Signature Required Adult Signature" at bounding box center [792, 372] width 268 height 22
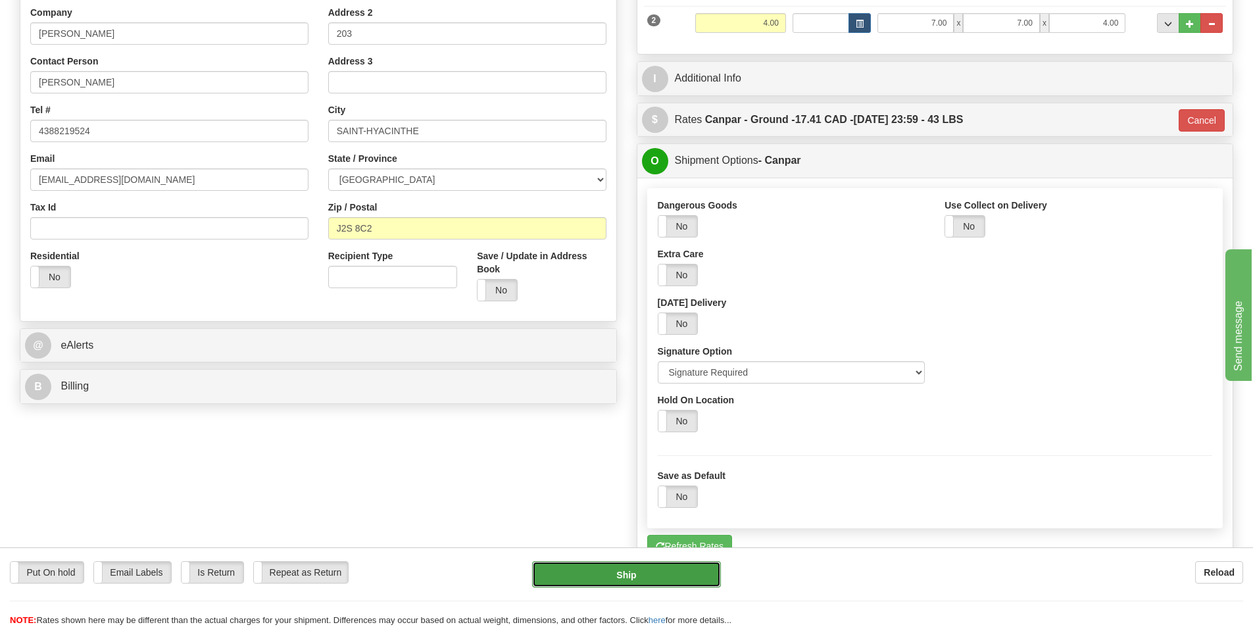
click at [709, 578] on button "Ship" at bounding box center [626, 574] width 189 height 26
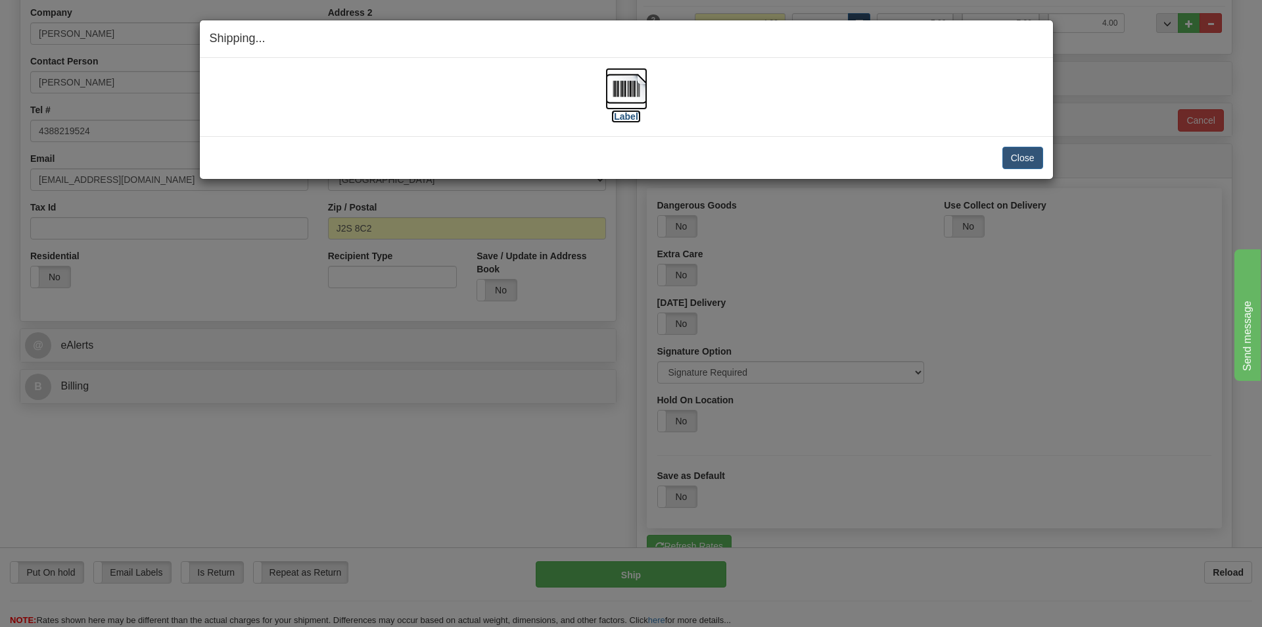
click at [635, 95] on img at bounding box center [627, 89] width 42 height 42
click at [1040, 159] on button "Close" at bounding box center [1023, 158] width 41 height 22
click at [1032, 160] on button "Close" at bounding box center [1023, 158] width 41 height 22
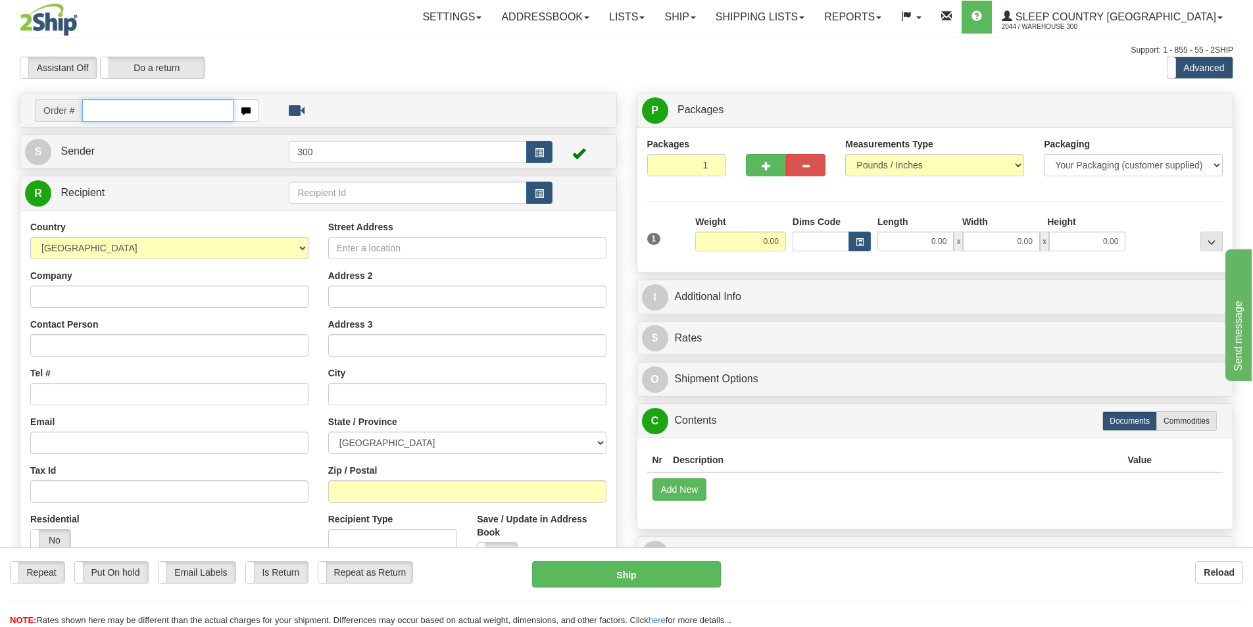
click at [135, 101] on input "text" at bounding box center [157, 110] width 151 height 22
type input "9002i129171"
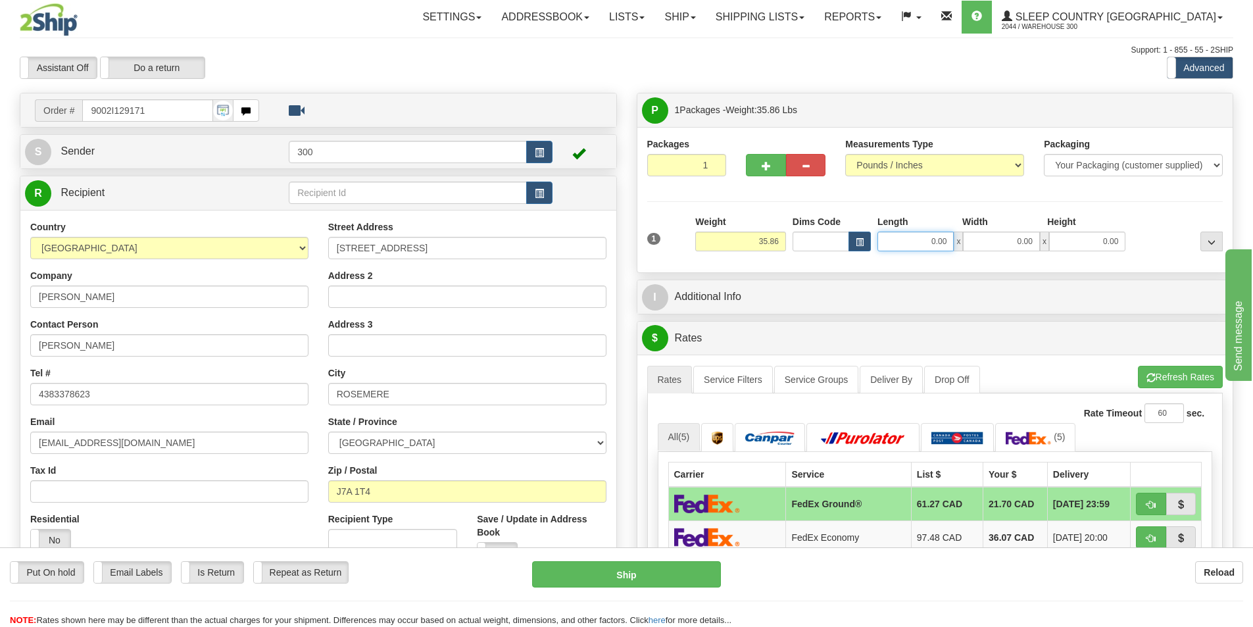
click at [926, 244] on input "0.00" at bounding box center [915, 241] width 76 height 20
type input "15.00"
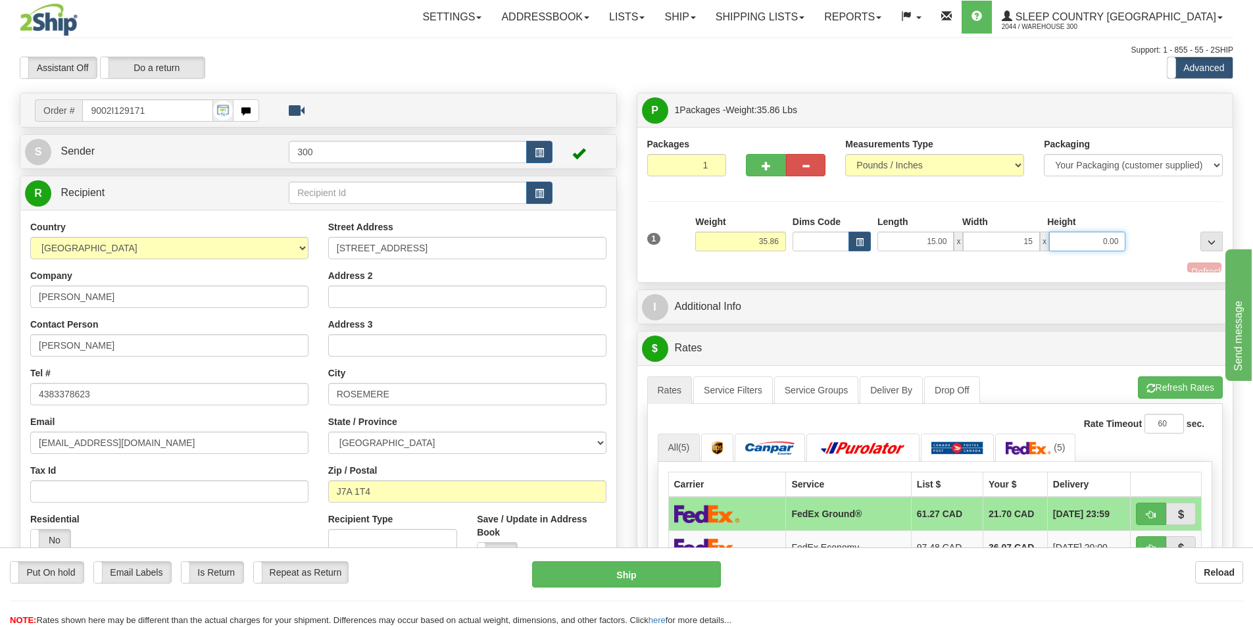
type input "15.00"
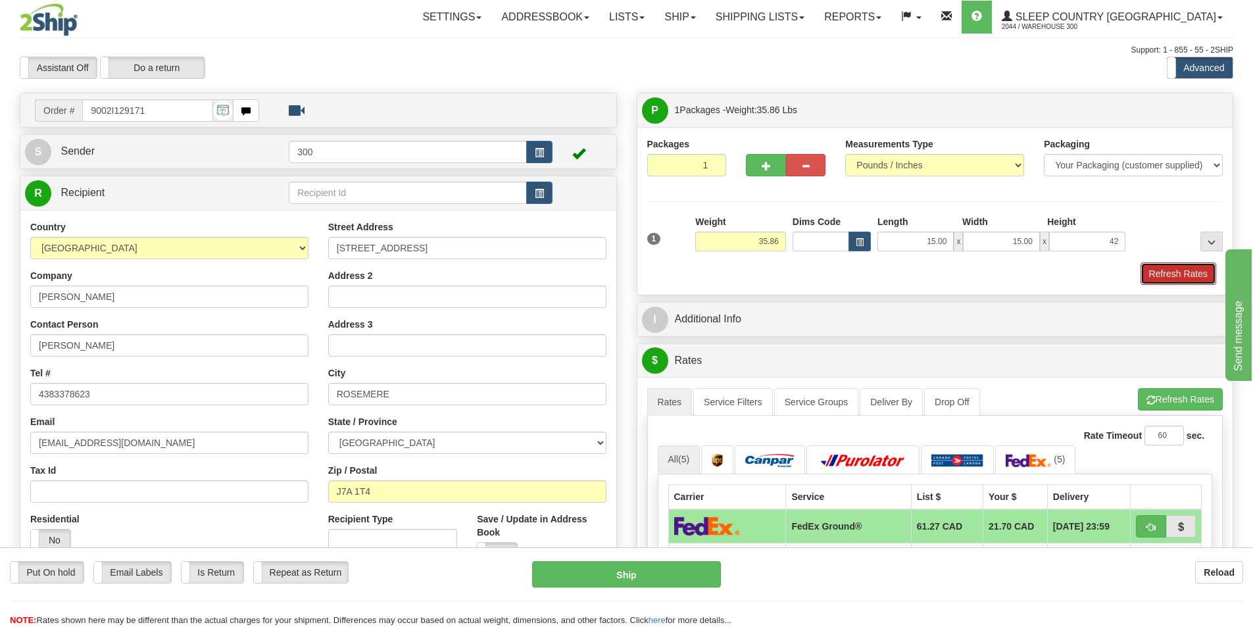
type input "42.00"
click at [1187, 279] on button "Refresh Rates" at bounding box center [1178, 273] width 76 height 22
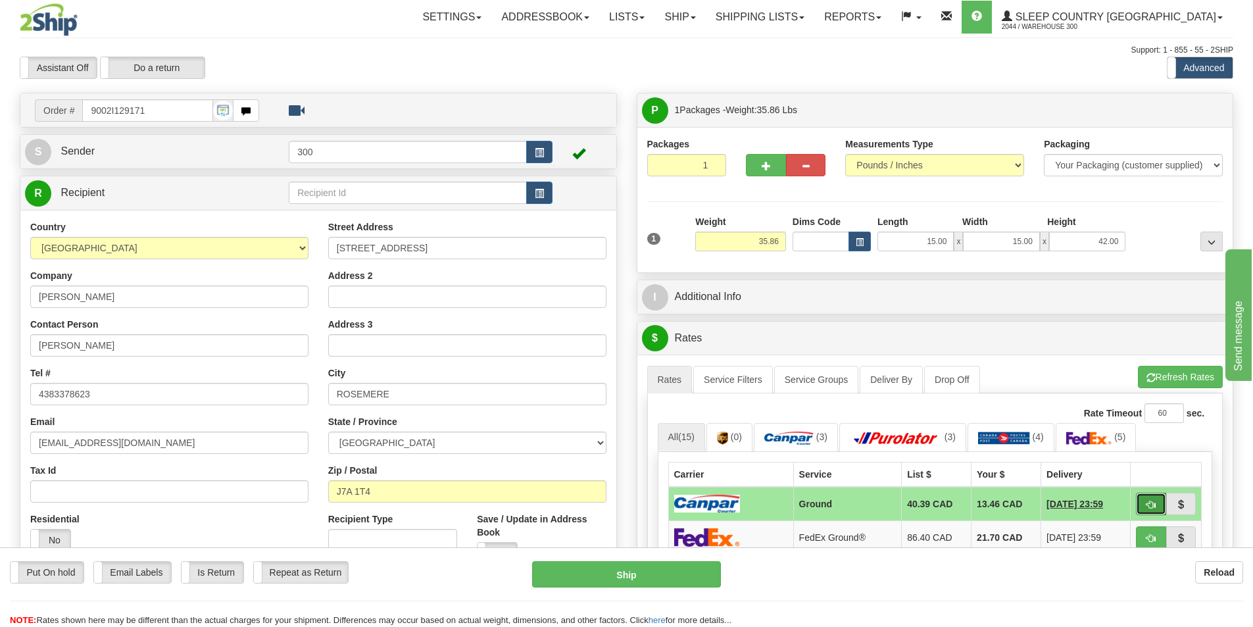
click at [1149, 504] on span "button" at bounding box center [1150, 504] width 9 height 9
type input "1"
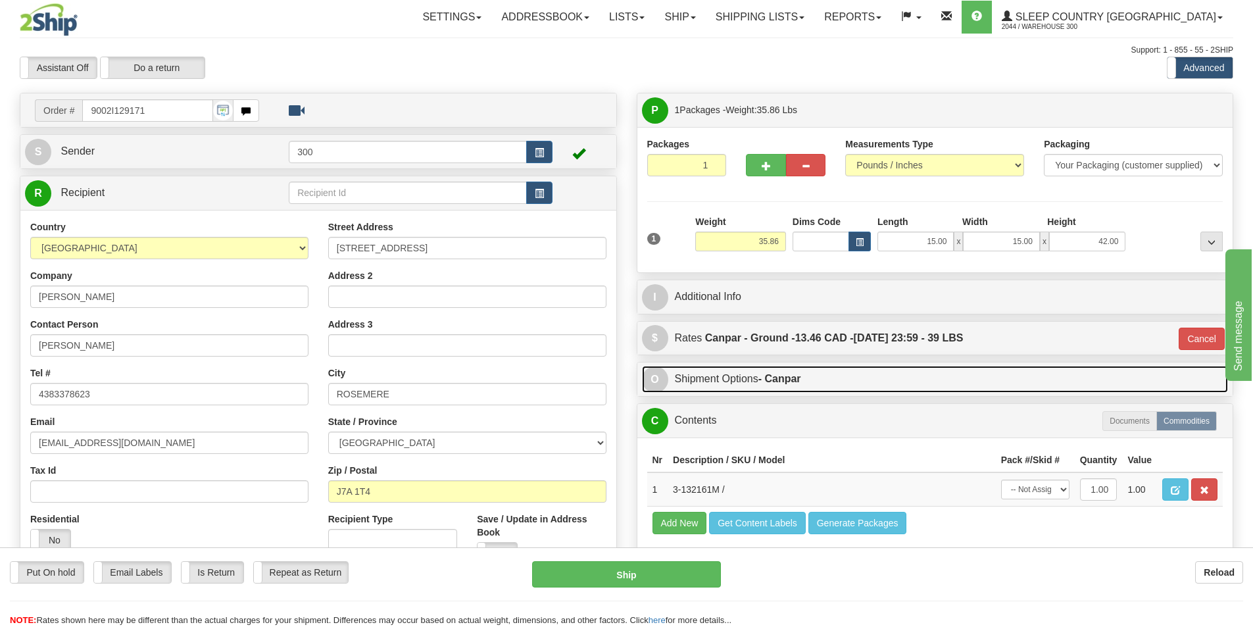
click at [836, 373] on link "O Shipment Options - Canpar" at bounding box center [935, 379] width 586 height 27
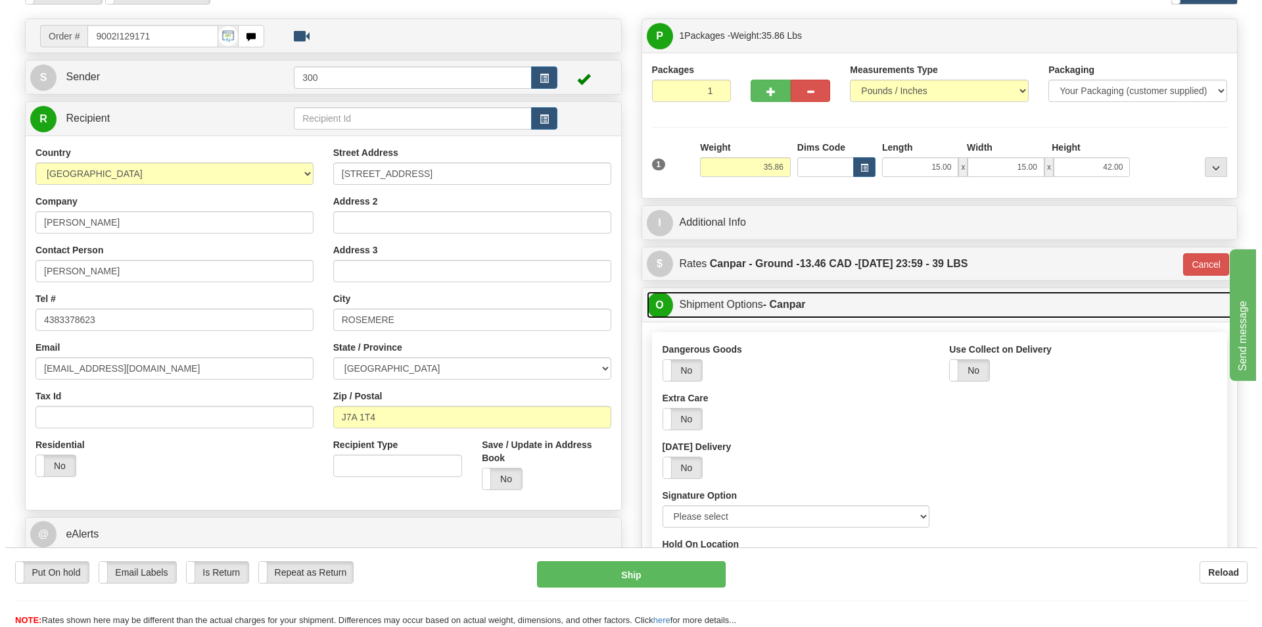
scroll to position [132, 0]
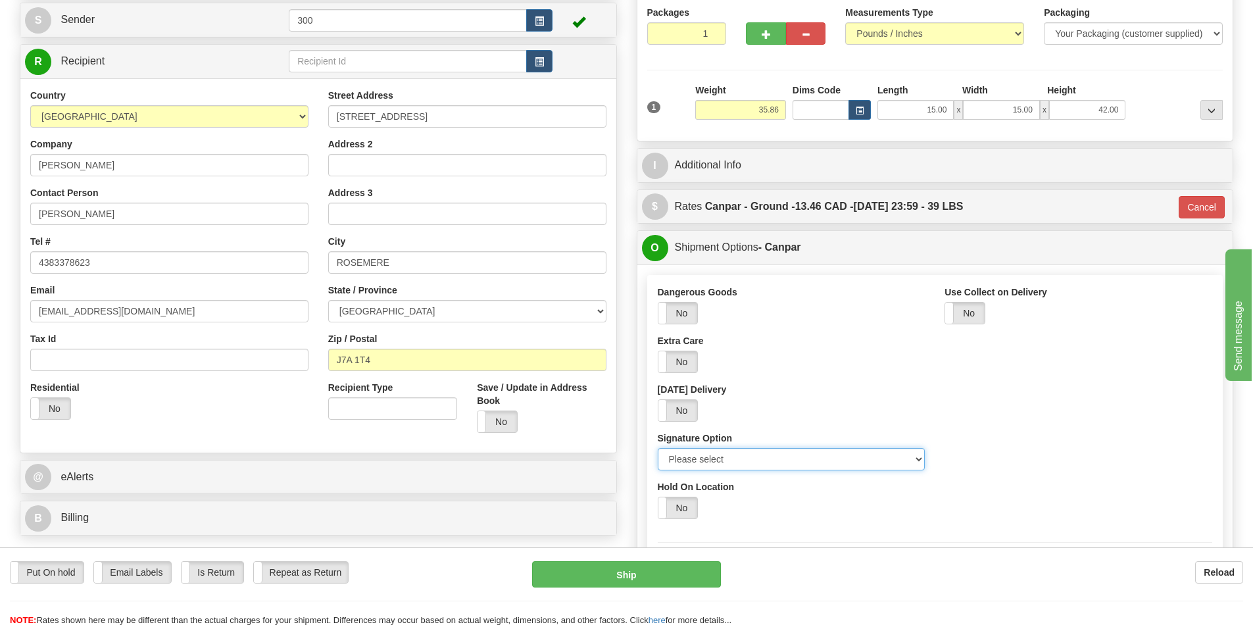
click at [784, 460] on select "Please select No Signature Required Signature Required Adult Signature" at bounding box center [792, 459] width 268 height 22
select select "2"
click at [658, 448] on select "Please select No Signature Required Signature Required Adult Signature" at bounding box center [792, 459] width 268 height 22
click at [698, 562] on button "Ship" at bounding box center [626, 574] width 189 height 26
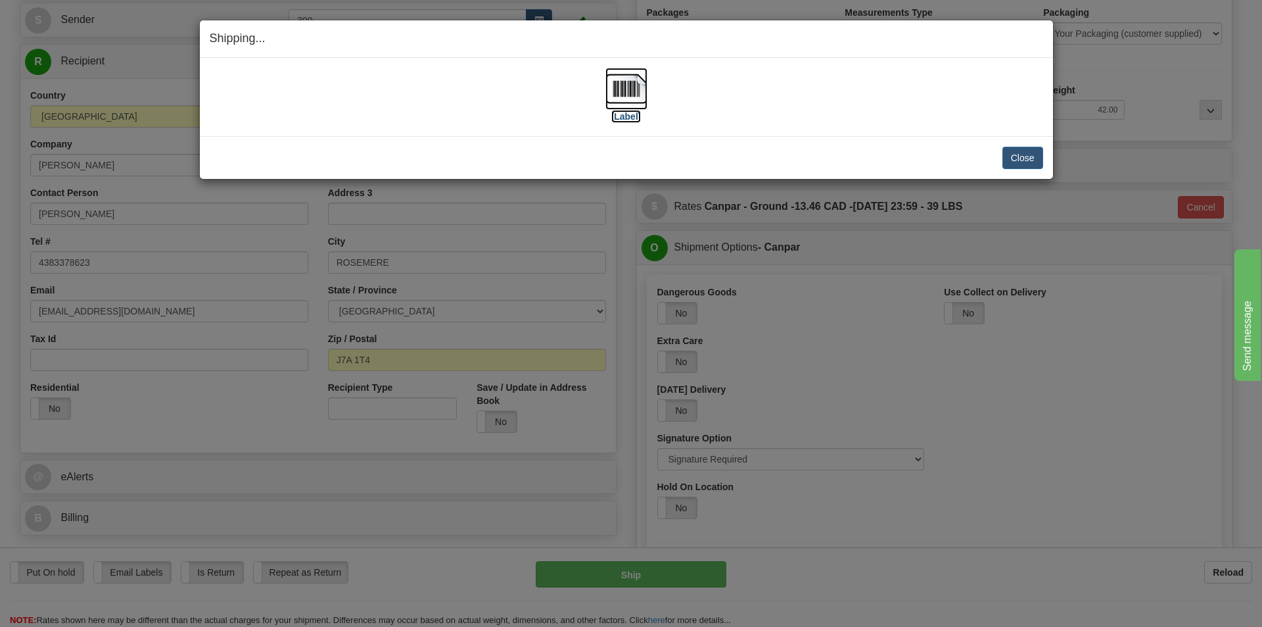
click at [642, 80] on img at bounding box center [627, 89] width 42 height 42
click at [1028, 166] on button "Close" at bounding box center [1023, 158] width 41 height 22
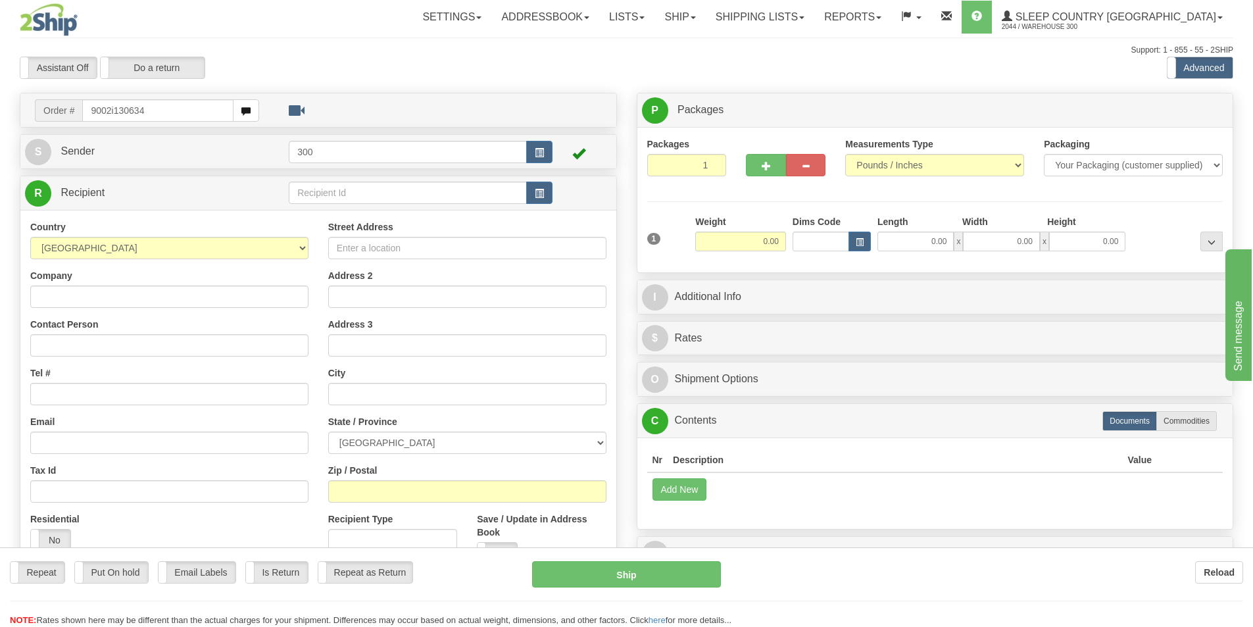
type input "9002i130634"
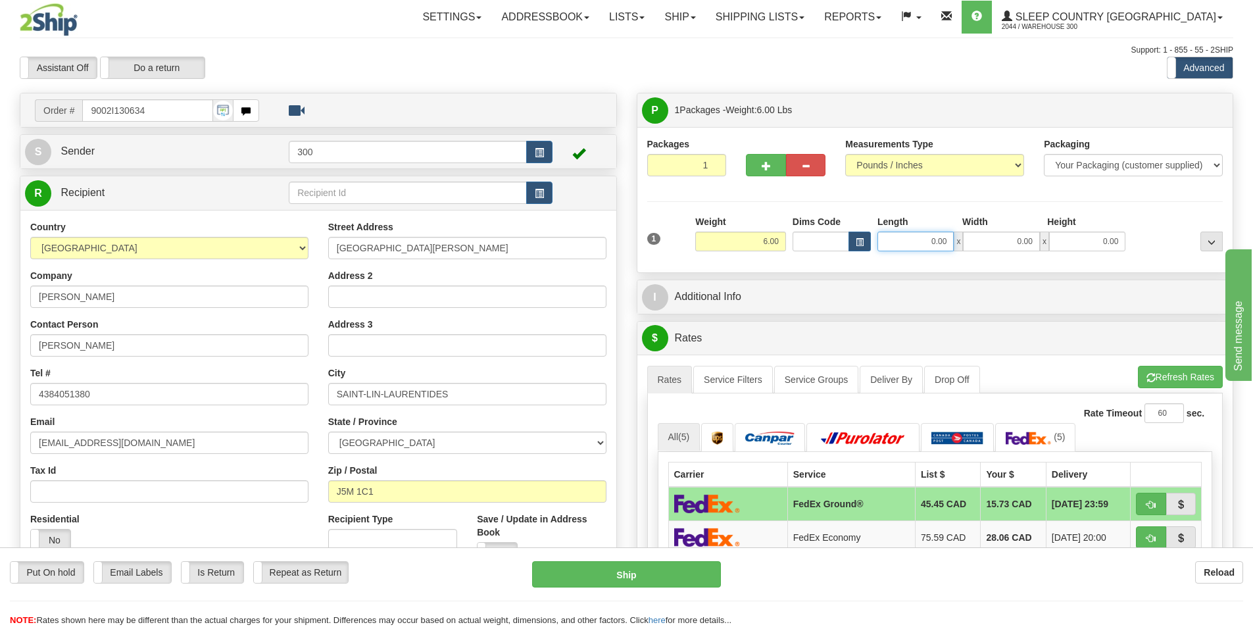
click at [930, 241] on input "0.00" at bounding box center [915, 241] width 76 height 20
type input "14.00"
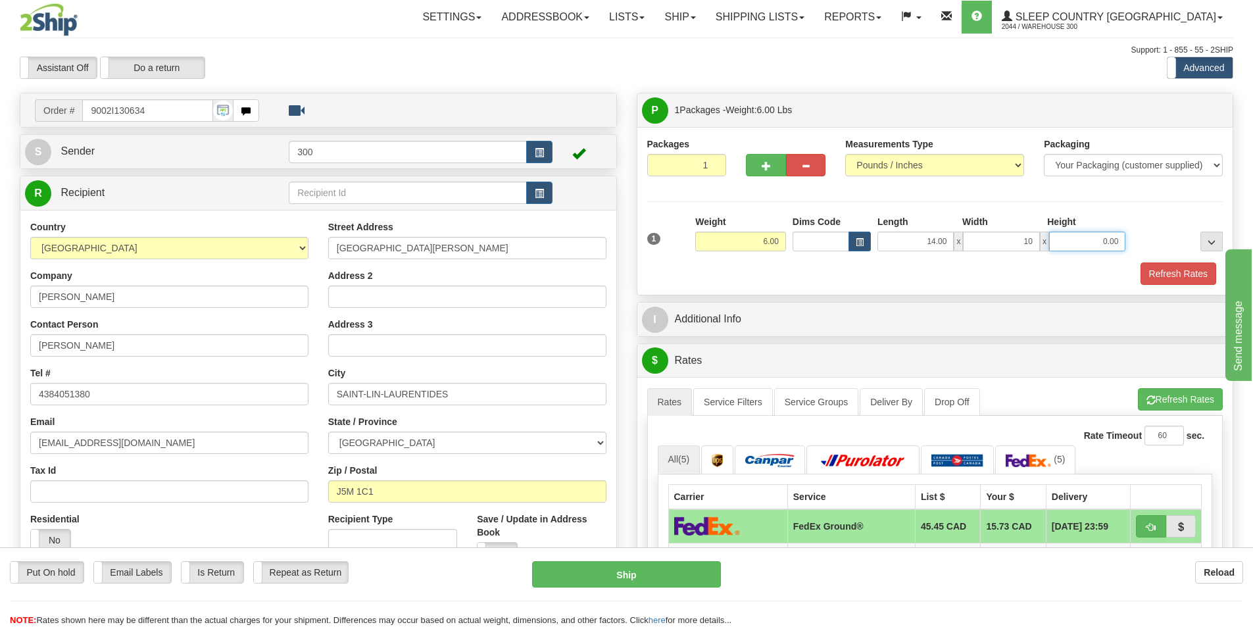
type input "10.00"
type input "5.00"
click at [1149, 275] on button "Refresh Rates" at bounding box center [1178, 273] width 76 height 22
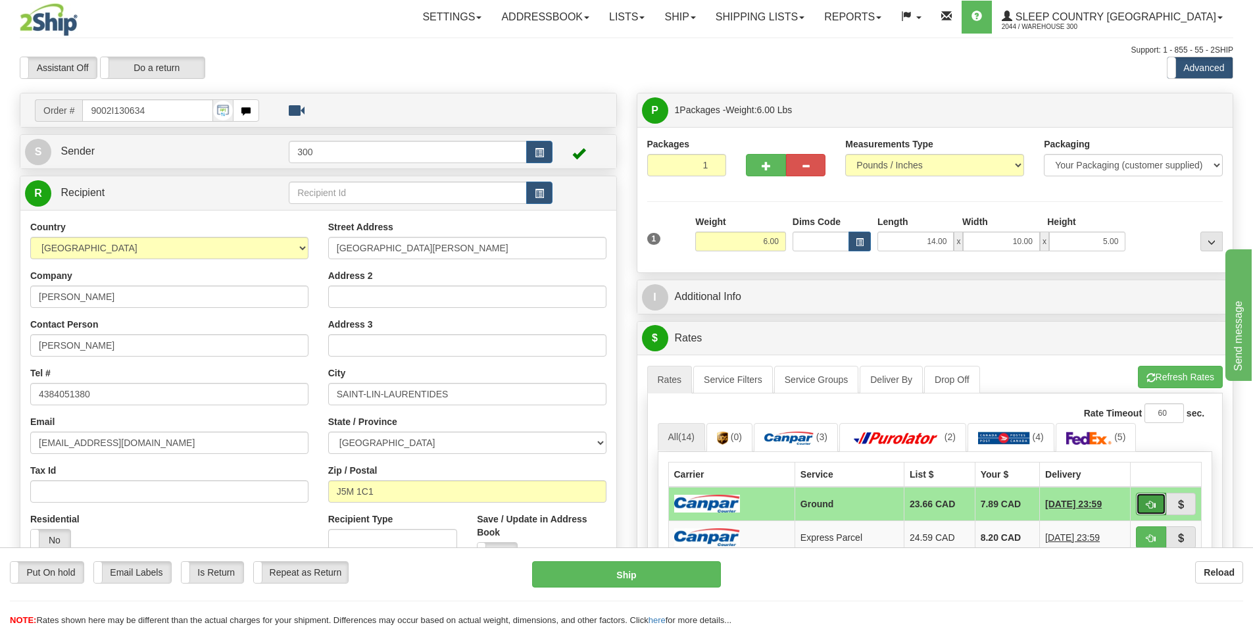
click at [1155, 504] on button "button" at bounding box center [1151, 503] width 30 height 22
type input "1"
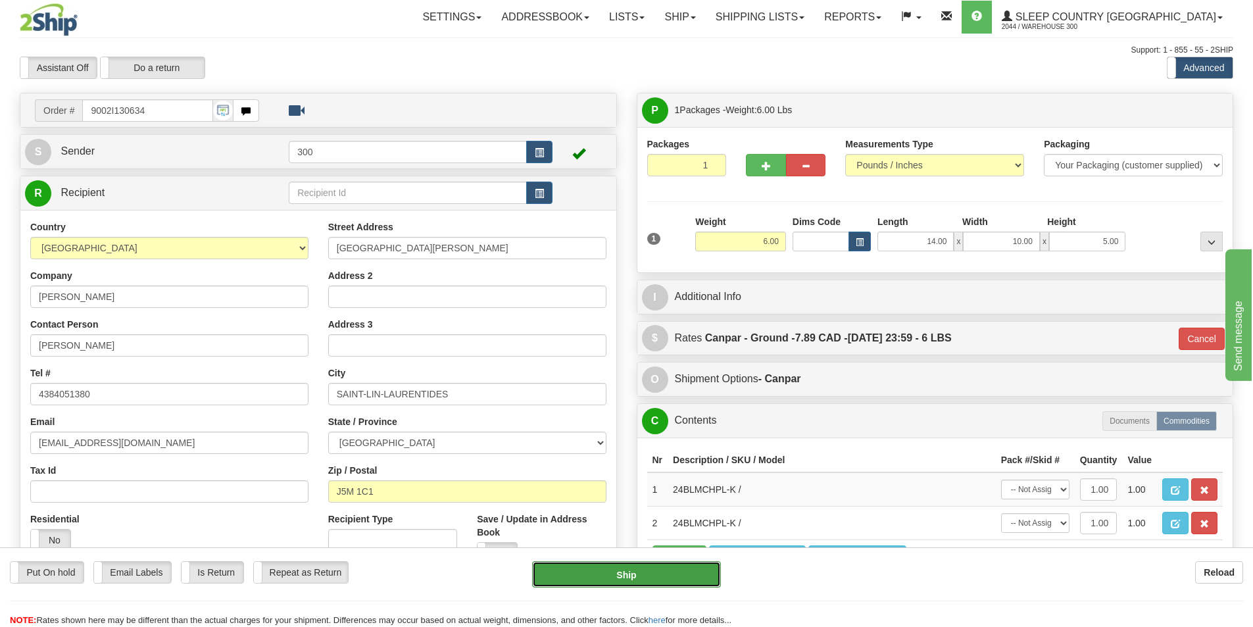
click at [632, 573] on button "Ship" at bounding box center [626, 574] width 189 height 26
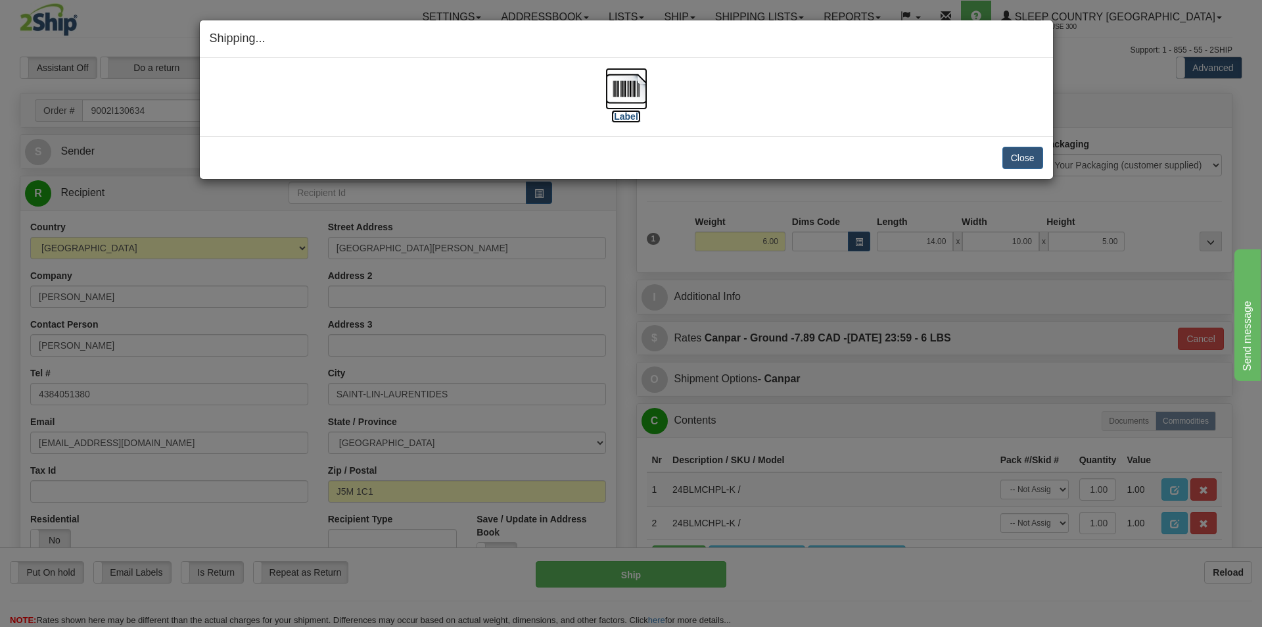
click at [636, 96] on img at bounding box center [627, 89] width 42 height 42
click at [1007, 149] on button "Close" at bounding box center [1023, 158] width 41 height 22
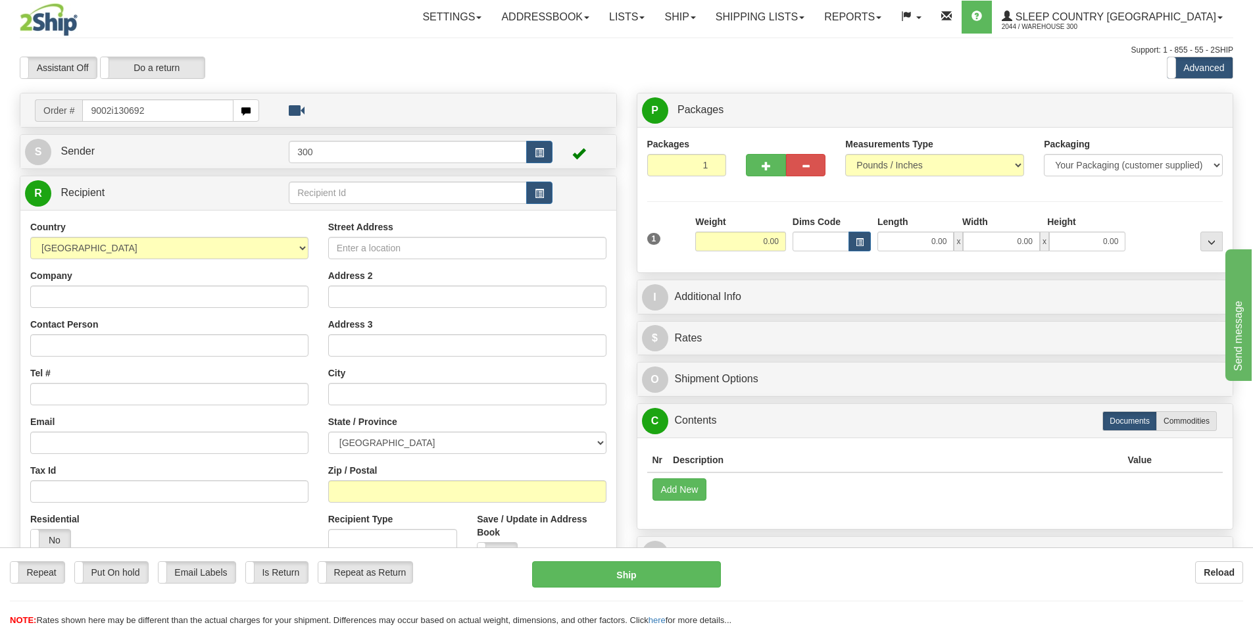
type input "9002i130692"
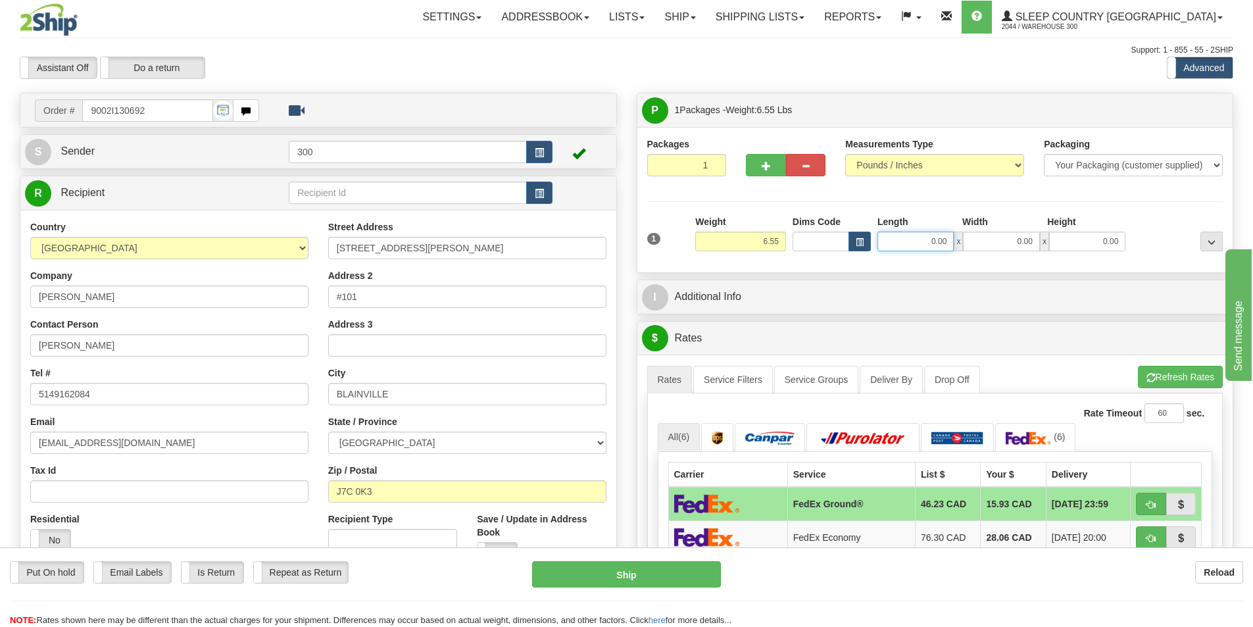
click at [926, 240] on input "0.00" at bounding box center [915, 241] width 76 height 20
type input "12.00"
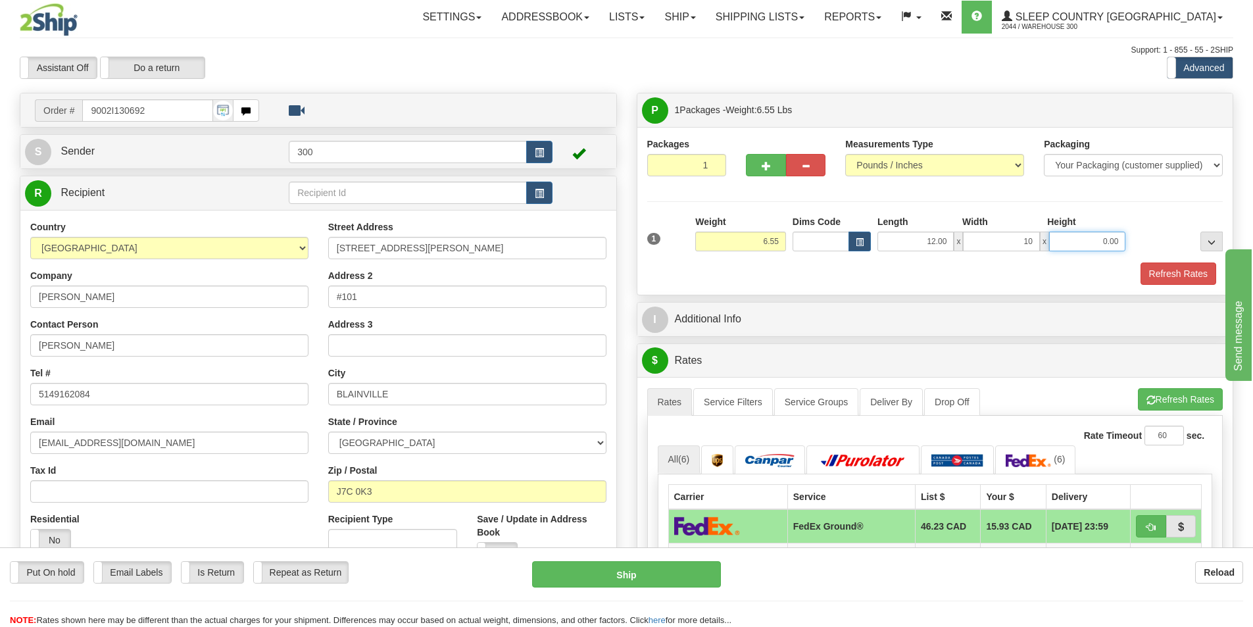
type input "10.00"
type input "3.00"
click at [1184, 275] on button "Refresh Rates" at bounding box center [1178, 273] width 76 height 22
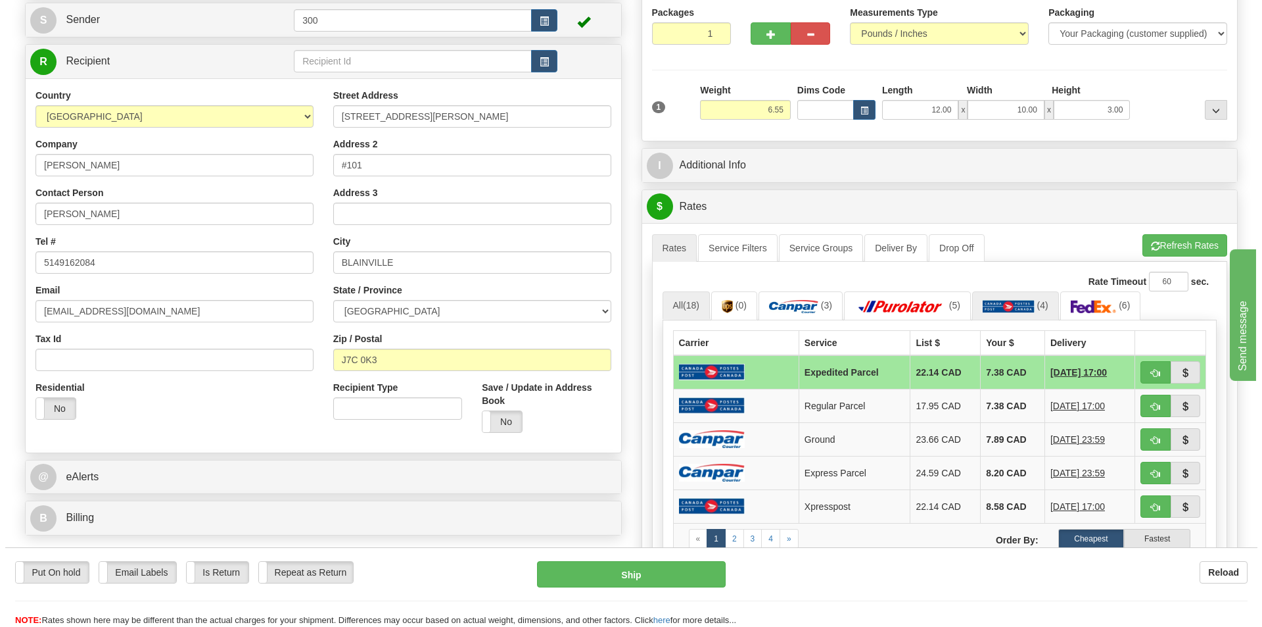
scroll to position [197, 0]
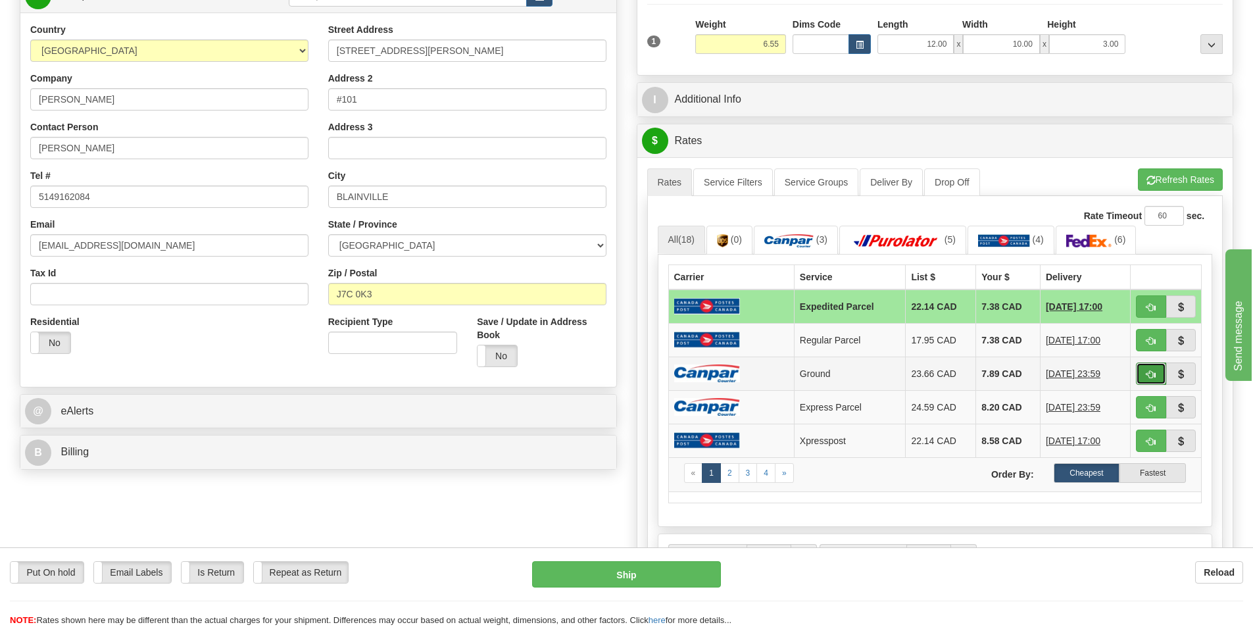
click at [1150, 377] on span "button" at bounding box center [1150, 374] width 9 height 9
type input "1"
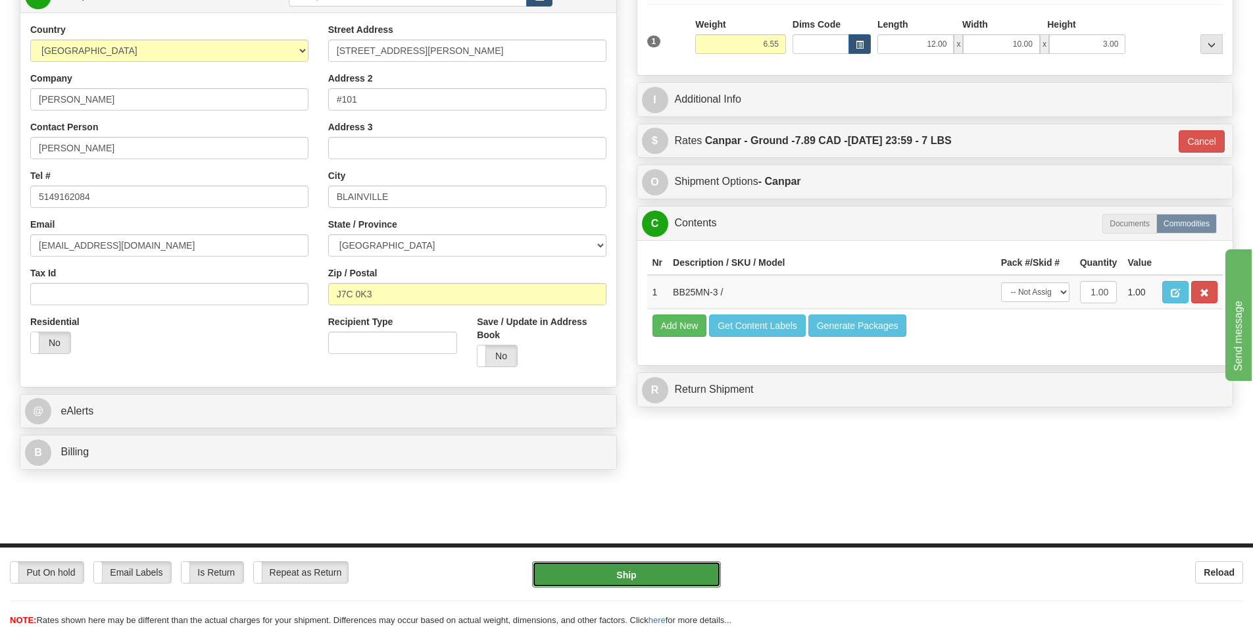
click at [667, 581] on button "Ship" at bounding box center [626, 574] width 189 height 26
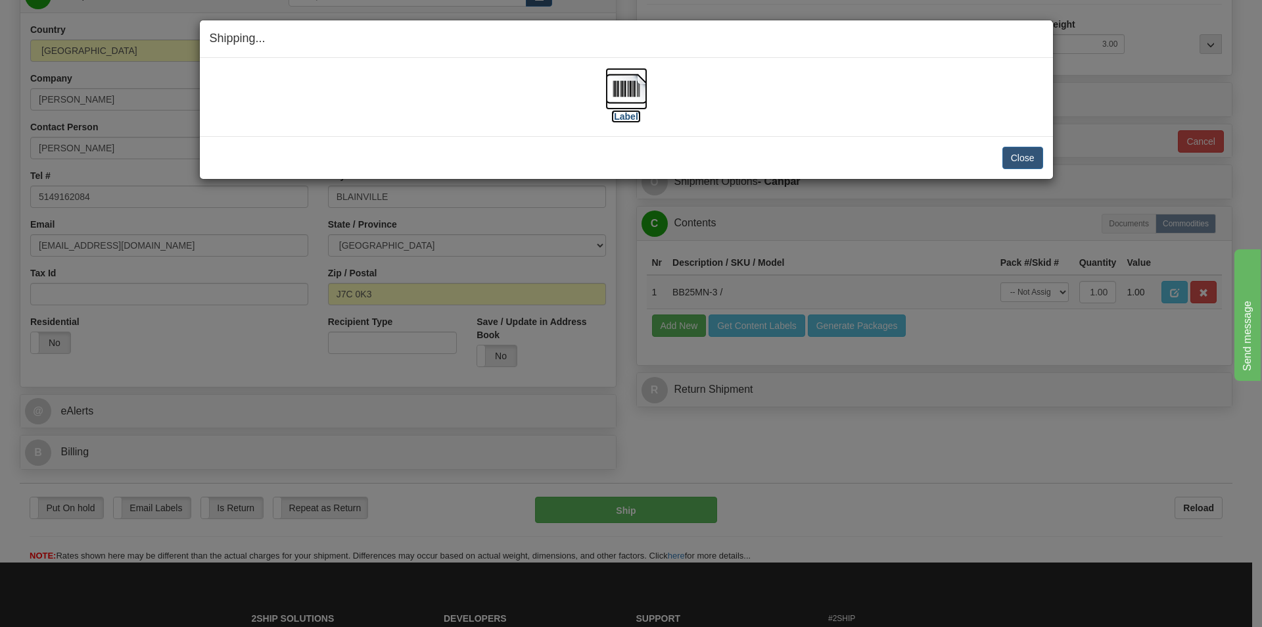
click at [646, 90] on img at bounding box center [627, 89] width 42 height 42
click at [1037, 149] on button "Close" at bounding box center [1023, 158] width 41 height 22
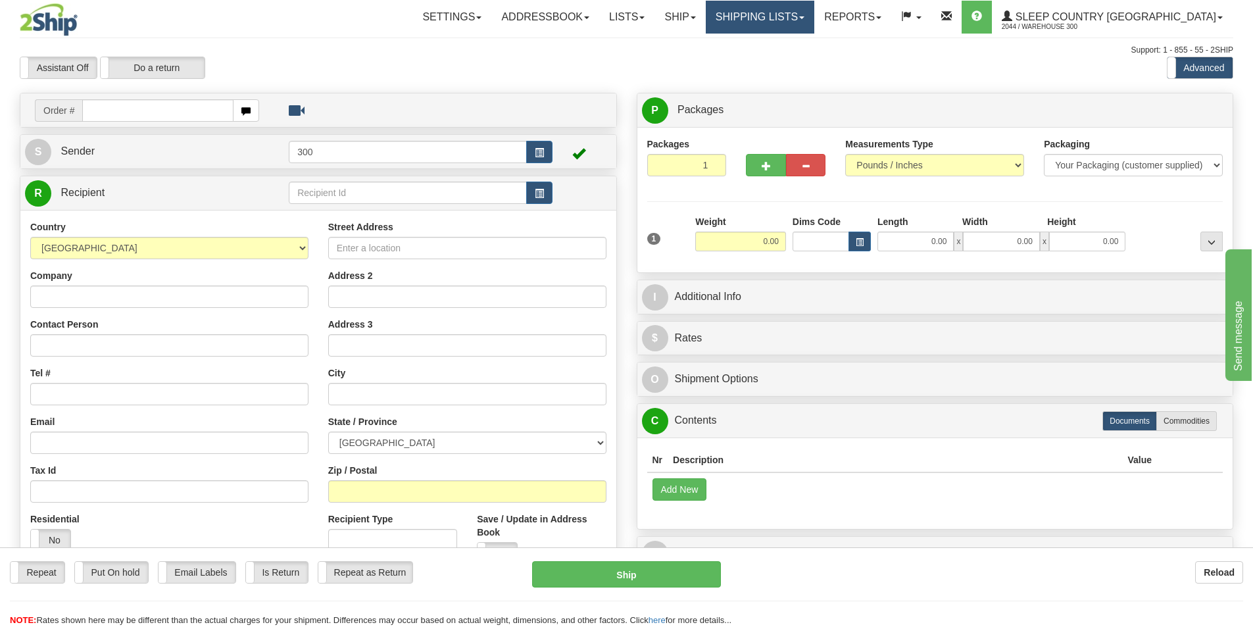
click at [814, 30] on link "Shipping lists" at bounding box center [759, 17] width 108 height 33
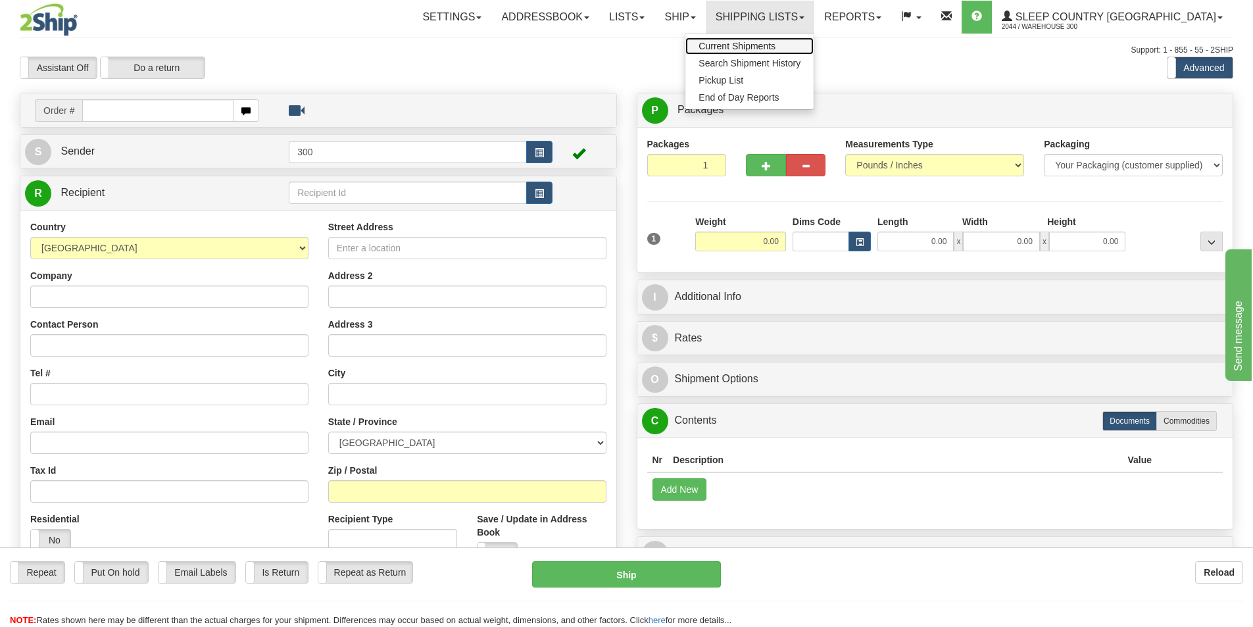
click at [813, 51] on link "Current Shipments" at bounding box center [749, 45] width 128 height 17
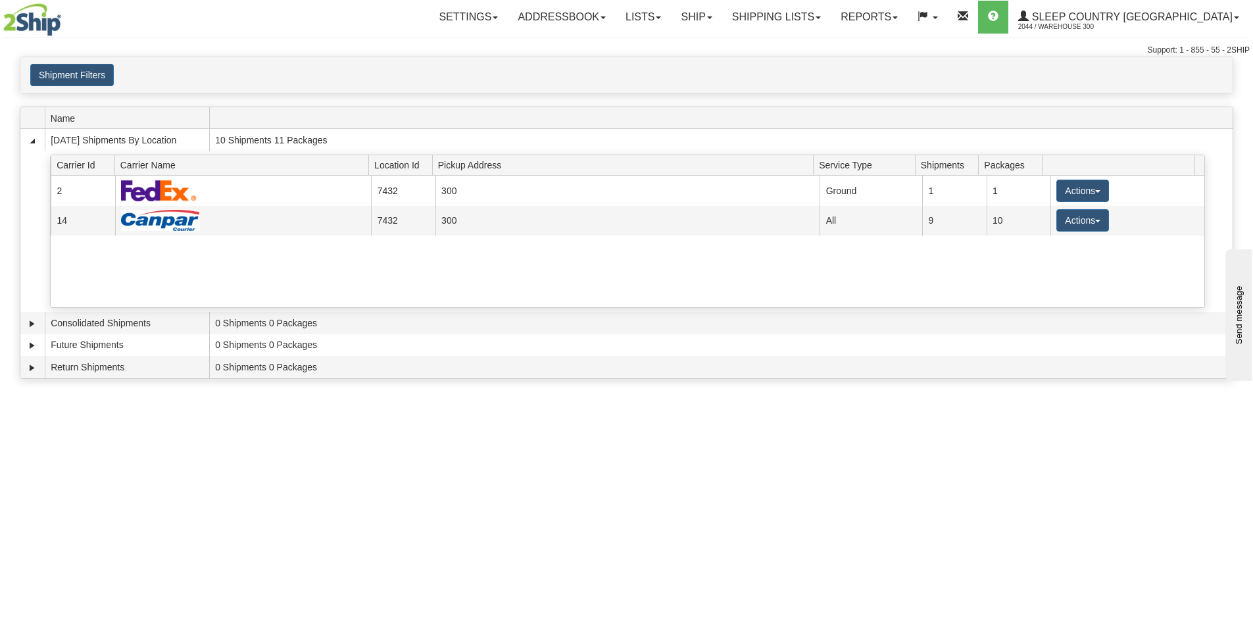
click at [143, 427] on div "Toggle navigation Settings Shipping Preferences Fields Preferences New Recipien…" at bounding box center [626, 313] width 1253 height 627
click at [299, 511] on div "Toggle navigation Settings Shipping Preferences Fields Preferences New Recipien…" at bounding box center [626, 313] width 1253 height 627
click at [560, 498] on div "Toggle navigation Settings Shipping Preferences Fields Preferences New Recipien…" at bounding box center [626, 313] width 1253 height 627
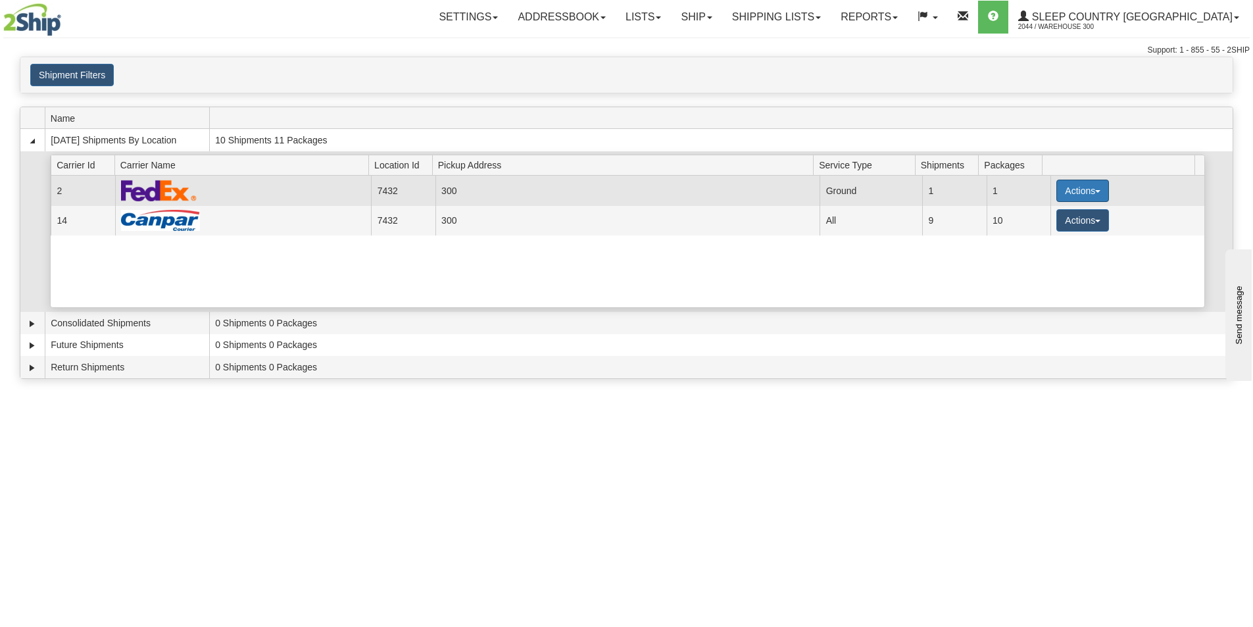
click at [1067, 191] on button "Actions" at bounding box center [1082, 190] width 53 height 22
click at [1051, 230] on link "Close" at bounding box center [1055, 232] width 105 height 17
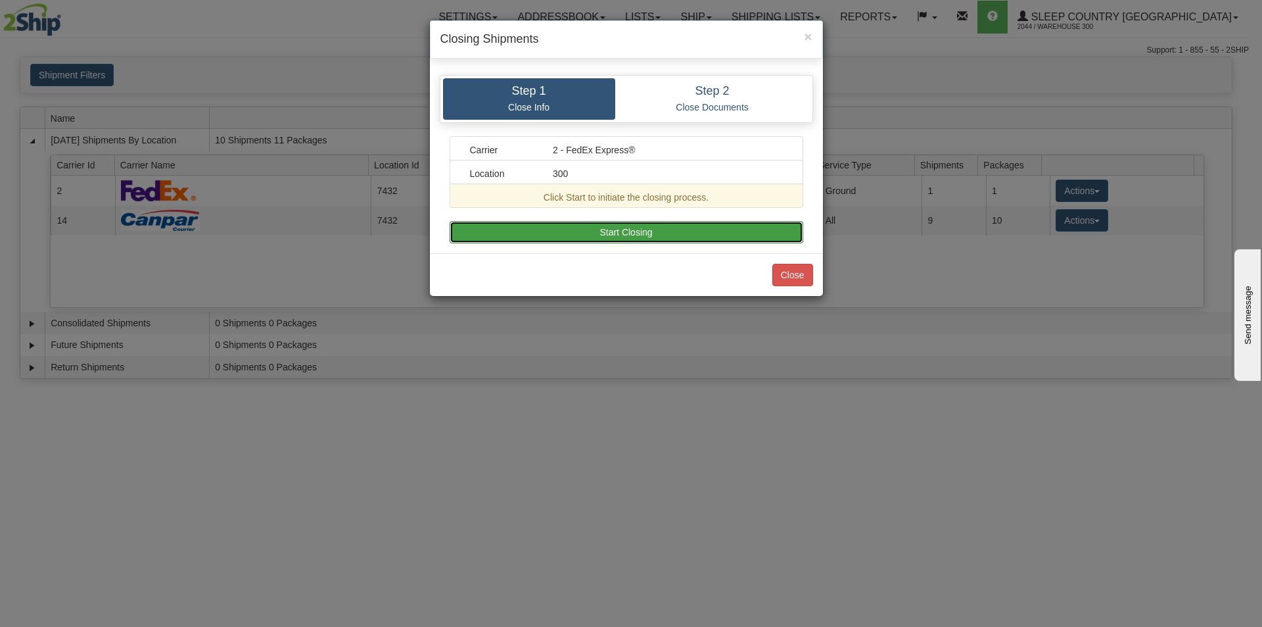
click at [608, 241] on button "Start Closing" at bounding box center [627, 232] width 354 height 22
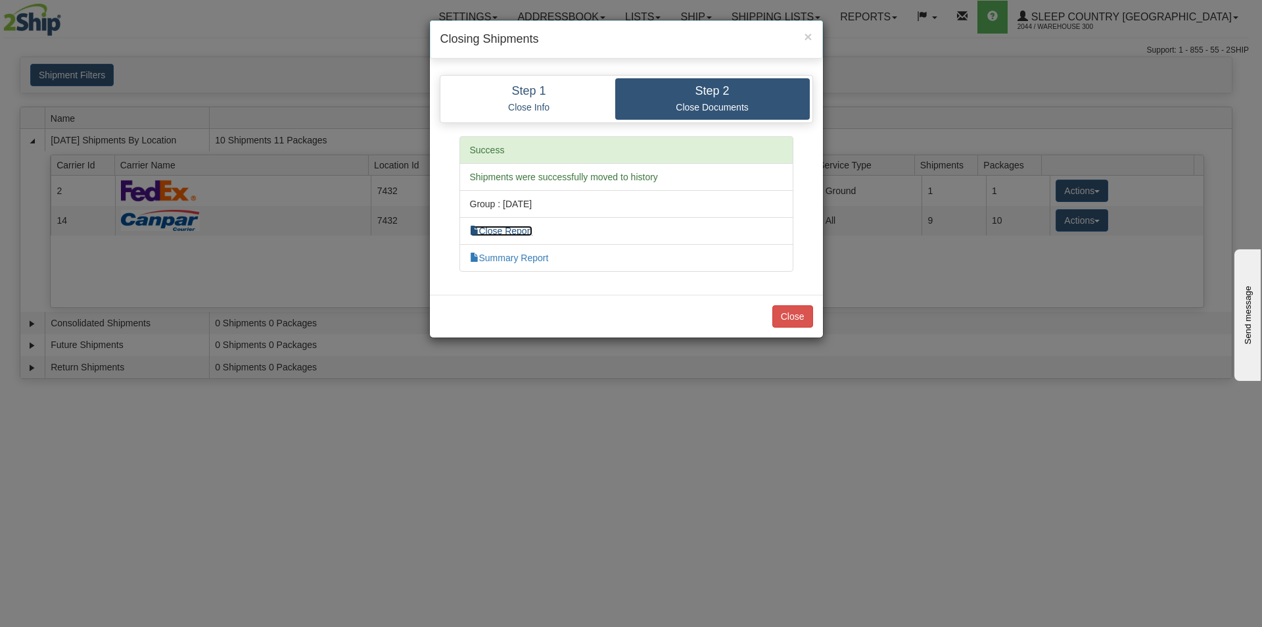
click at [525, 228] on link "Close Report" at bounding box center [501, 231] width 63 height 11
click at [533, 254] on link "Summary Report" at bounding box center [509, 257] width 79 height 11
click at [788, 309] on button "Close" at bounding box center [793, 316] width 41 height 22
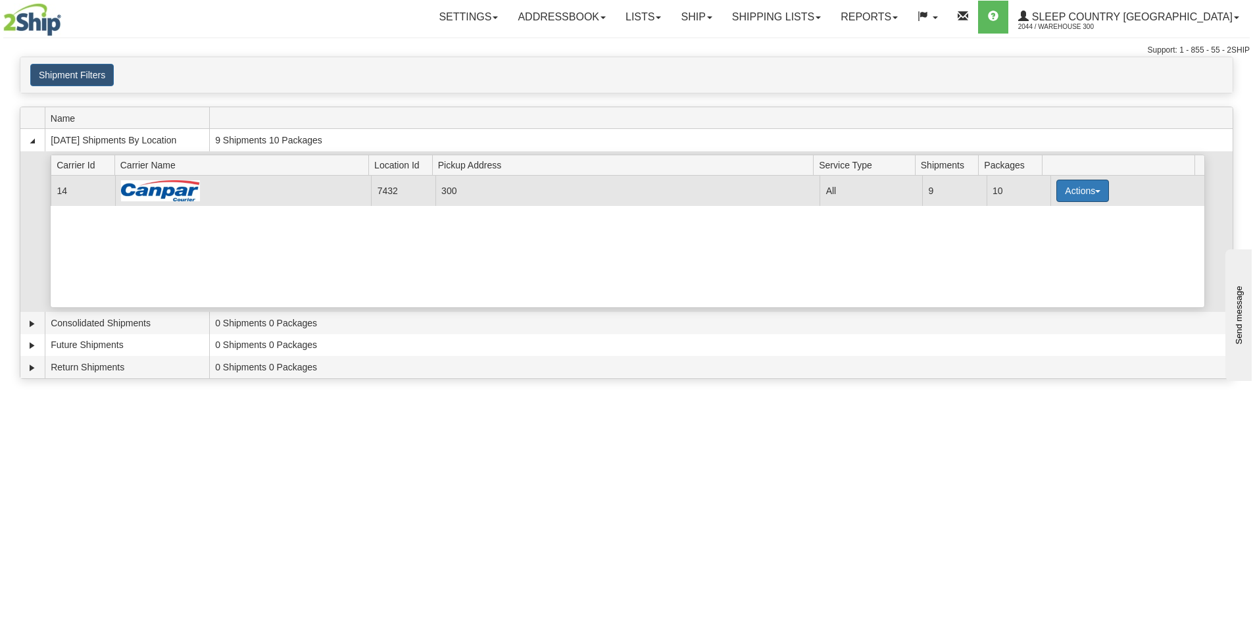
click at [1081, 185] on button "Actions" at bounding box center [1082, 190] width 53 height 22
click at [1066, 196] on button "Actions" at bounding box center [1082, 190] width 53 height 22
click at [1055, 232] on link "Close" at bounding box center [1055, 232] width 105 height 17
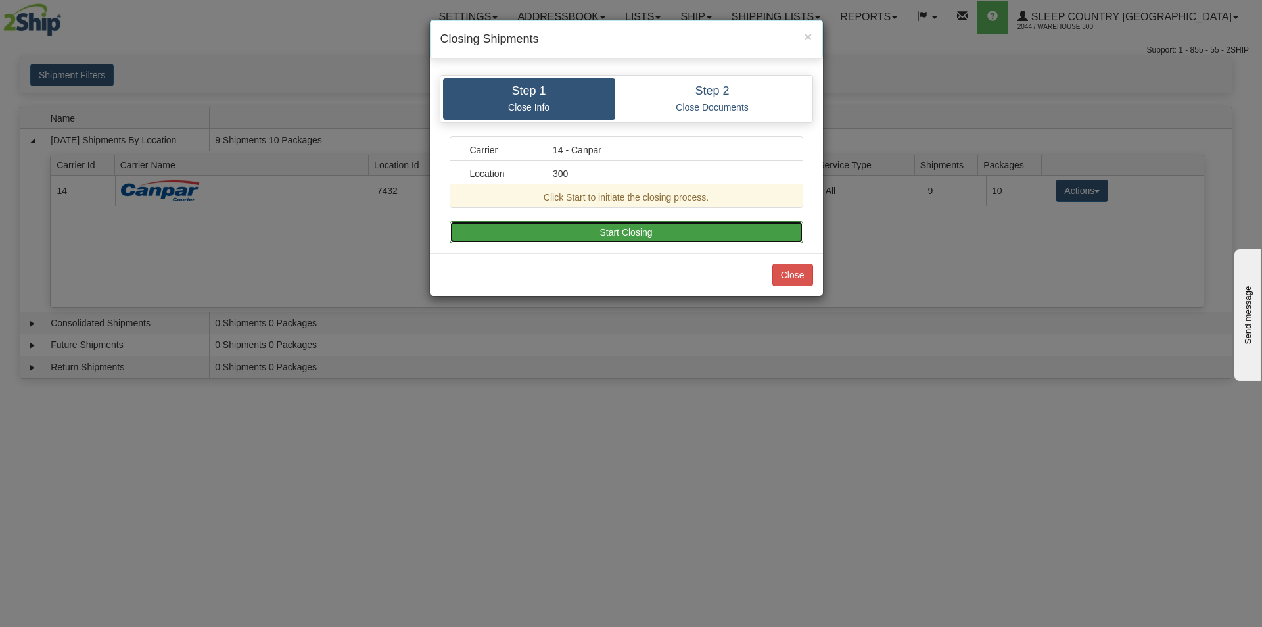
click at [681, 224] on button "Start Closing" at bounding box center [627, 232] width 354 height 22
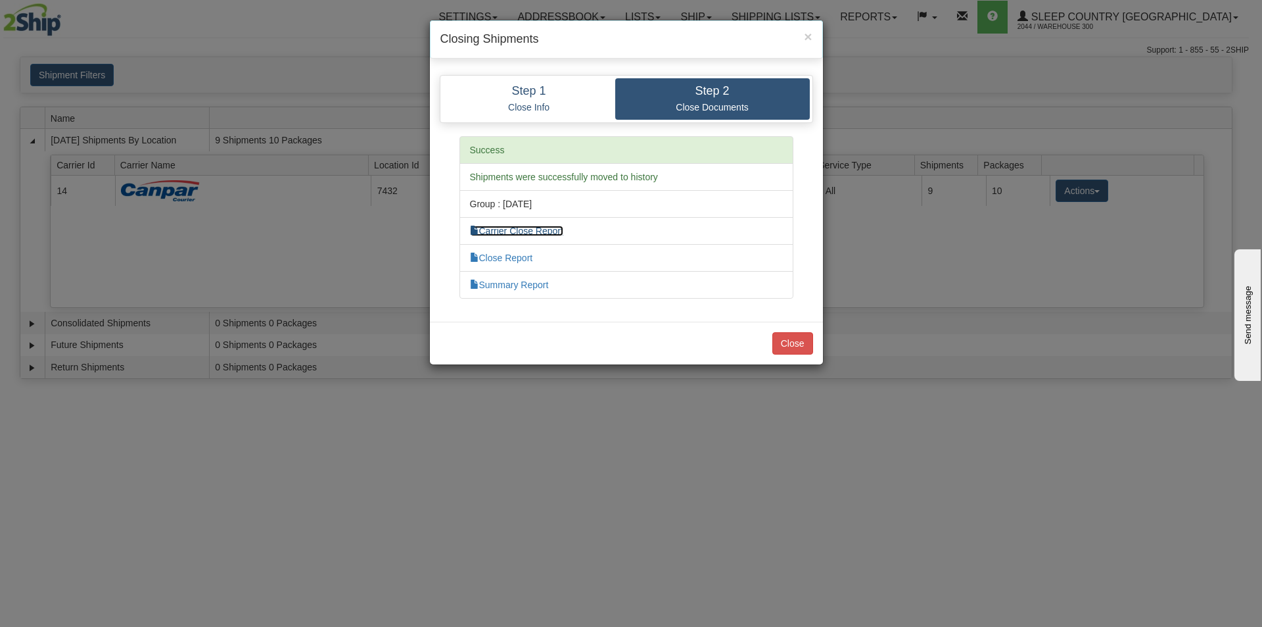
click at [542, 231] on link "Carrier Close Report" at bounding box center [516, 231] width 93 height 11
click at [516, 256] on link "Close Report" at bounding box center [501, 257] width 63 height 11
click at [524, 283] on link "Summary Report" at bounding box center [509, 284] width 79 height 11
click at [786, 340] on button "Close" at bounding box center [793, 343] width 41 height 22
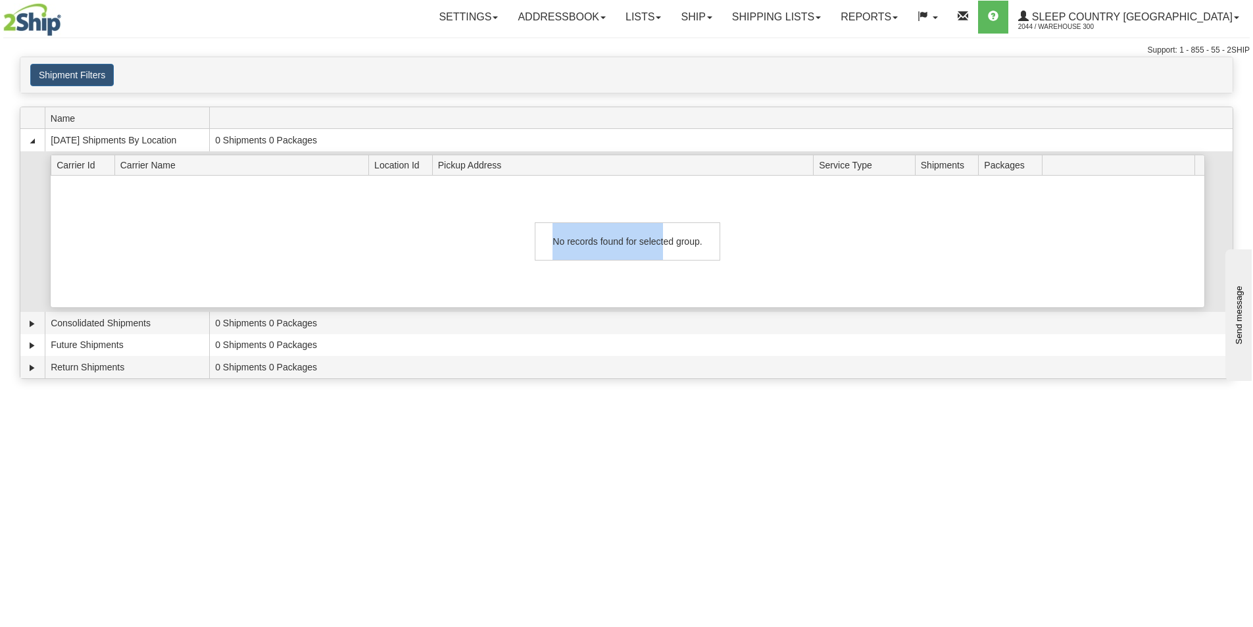
drag, startPoint x: 658, startPoint y: 240, endPoint x: 529, endPoint y: 241, distance: 128.9
click at [529, 241] on div "No records found for selected group." at bounding box center [627, 242] width 1153 height 132
click at [471, 224] on div "No records found for selected group." at bounding box center [627, 242] width 1153 height 132
